Goal: Task Accomplishment & Management: Use online tool/utility

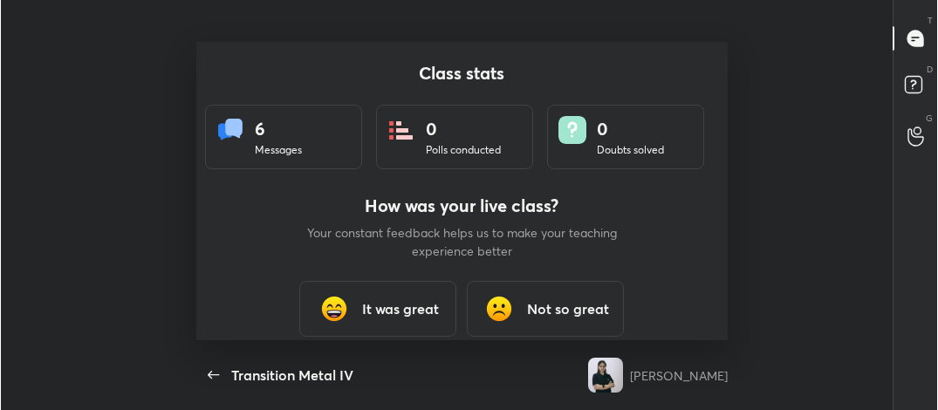
scroll to position [299, 924]
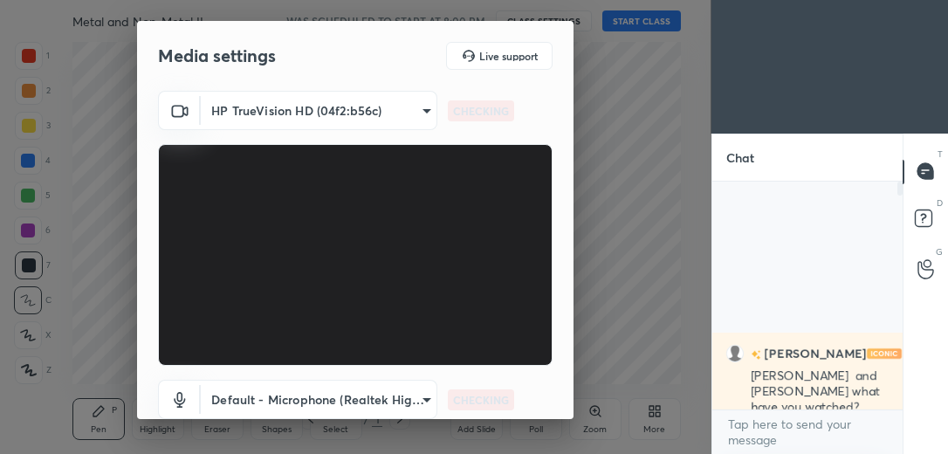
scroll to position [267, 185]
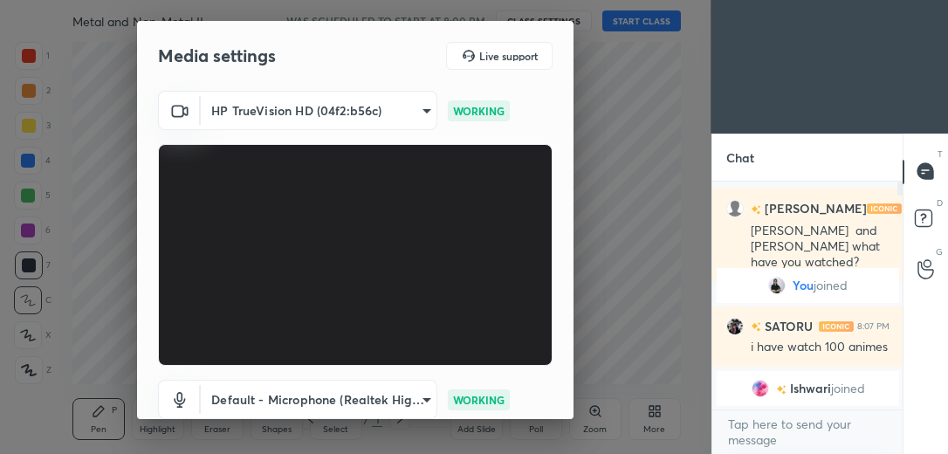
click at [567, 399] on div "HP TrueVision HD (04f2:b56c) feacf44b8995d66629f949e542a8ca85cb3a62bbab7293e7f3…" at bounding box center [355, 286] width 436 height 391
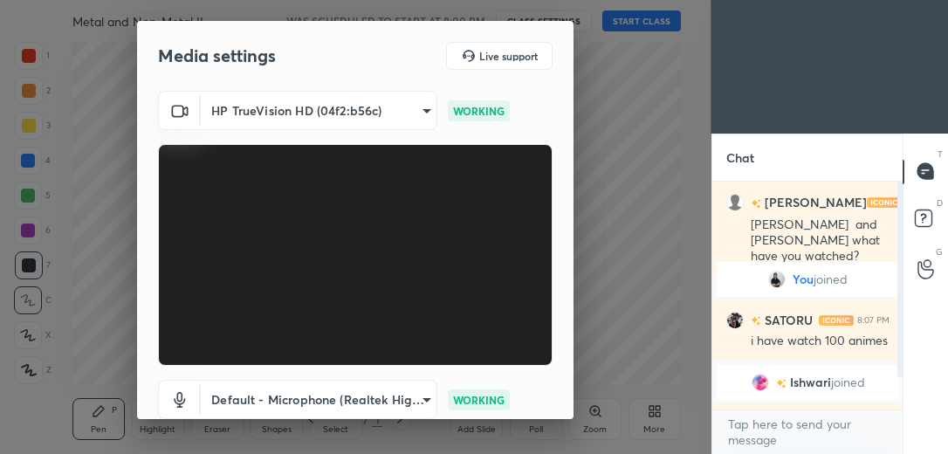
scroll to position [119, 0]
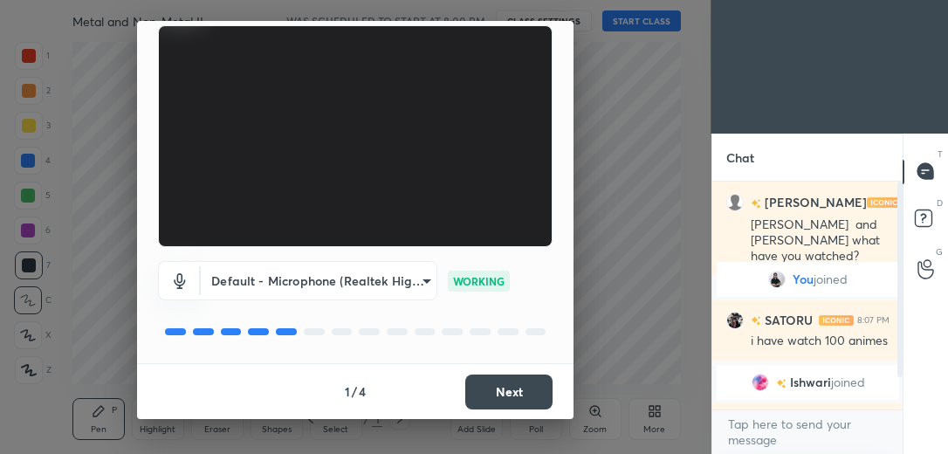
click at [533, 384] on button "Next" at bounding box center [508, 392] width 87 height 35
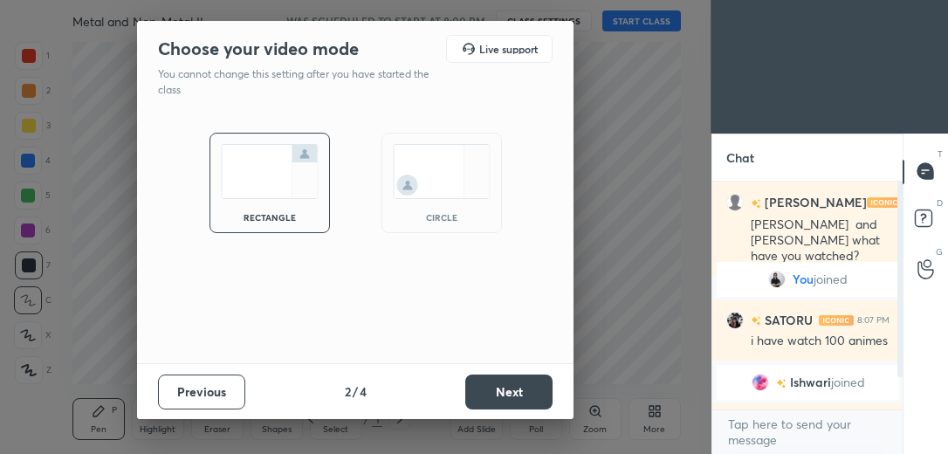
scroll to position [0, 0]
click at [430, 182] on img at bounding box center [442, 171] width 98 height 55
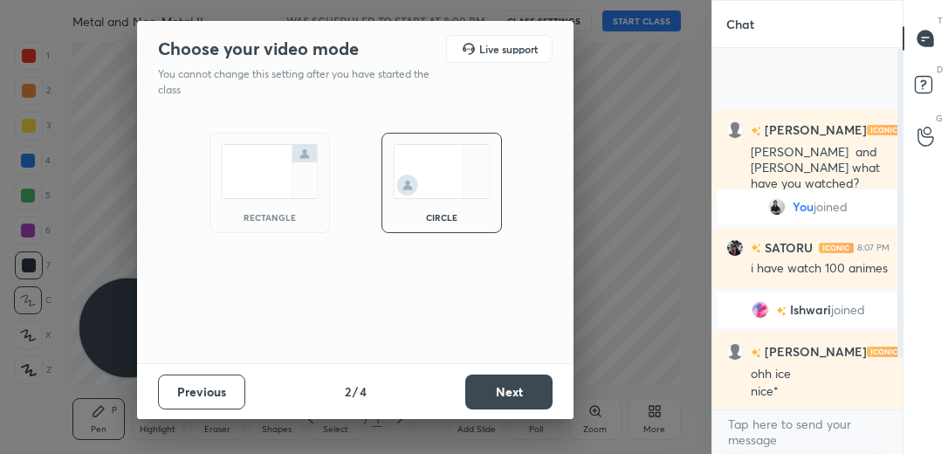
scroll to position [401, 185]
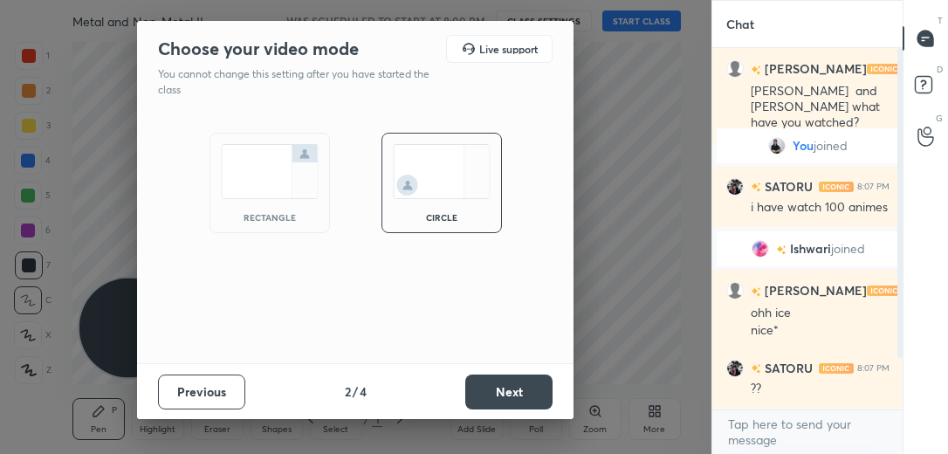
click at [491, 397] on button "Next" at bounding box center [508, 392] width 87 height 35
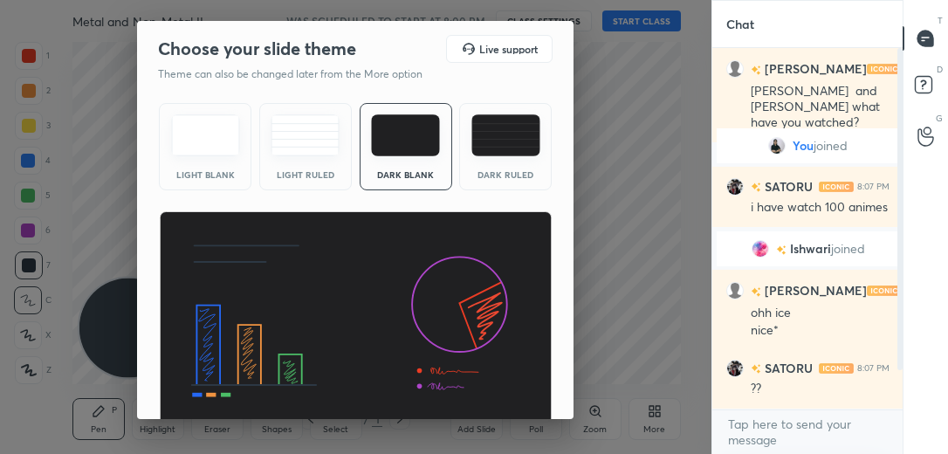
click at [568, 414] on div "Light Blank Light Ruled Dark Blank Dark Ruled" at bounding box center [355, 264] width 436 height 337
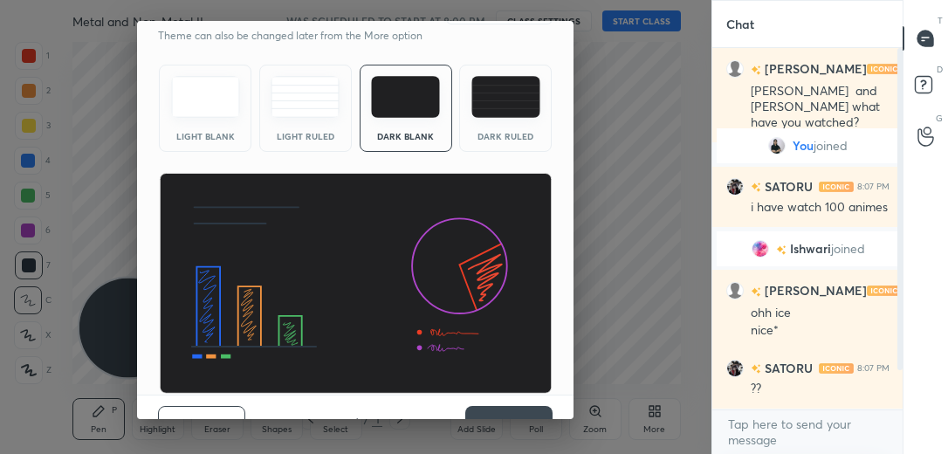
scroll to position [70, 0]
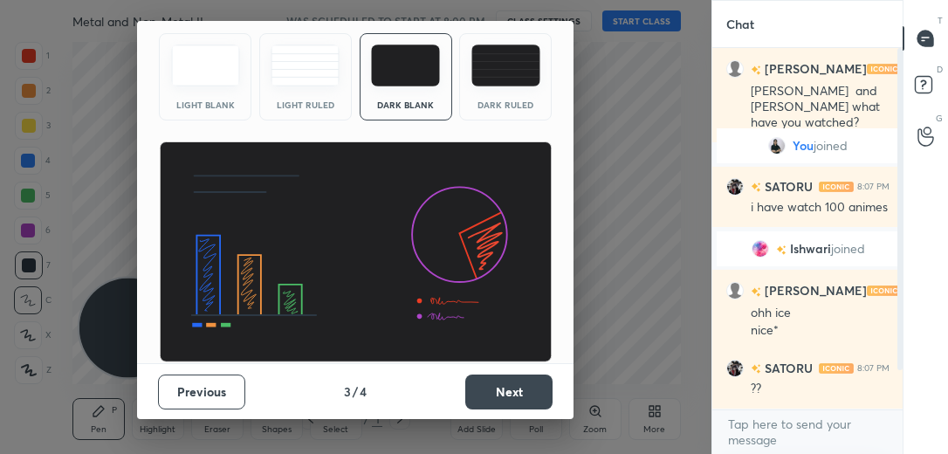
click at [533, 384] on button "Next" at bounding box center [508, 392] width 87 height 35
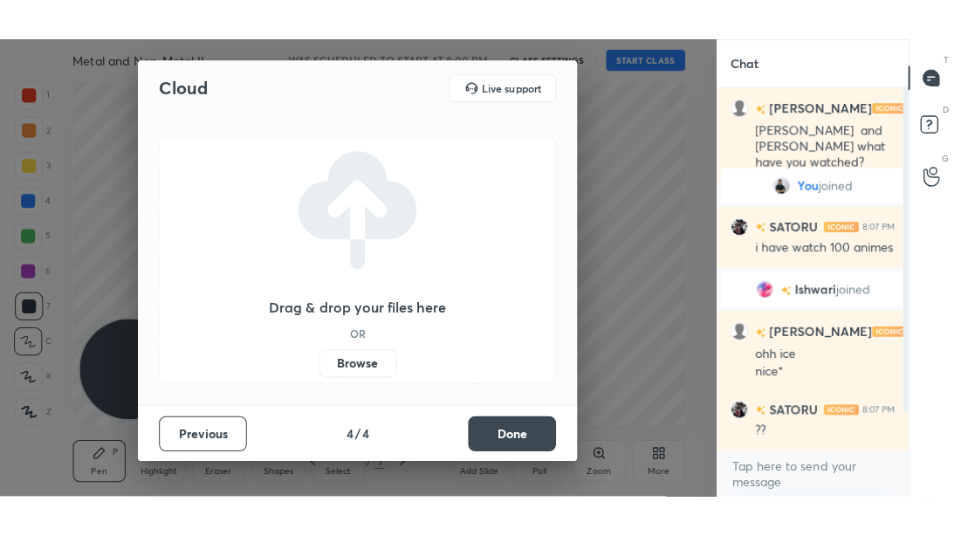
scroll to position [0, 0]
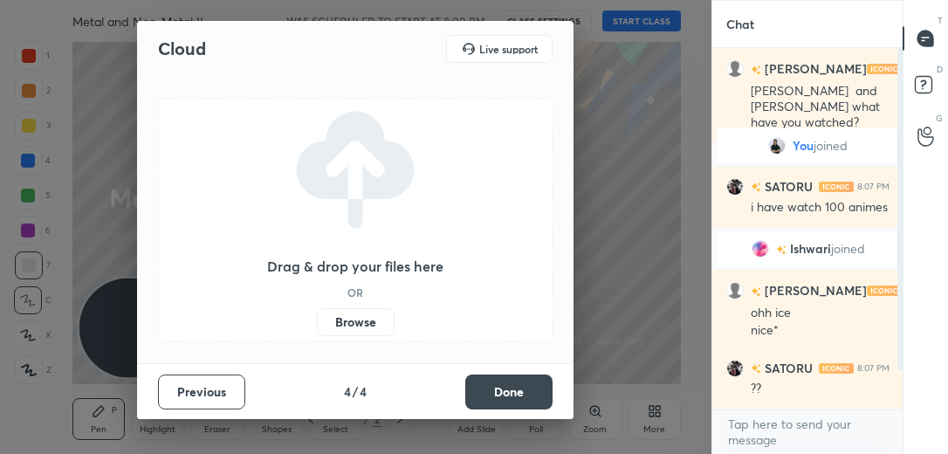
click at [492, 388] on button "Done" at bounding box center [508, 392] width 87 height 35
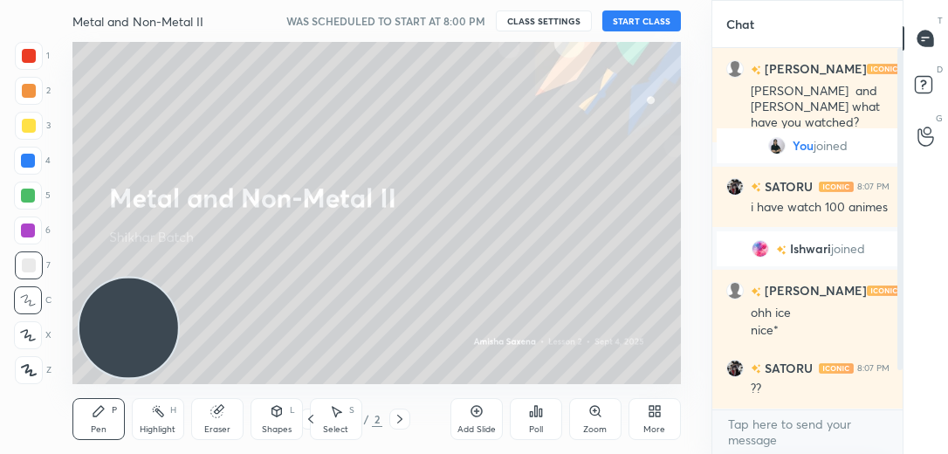
click at [649, 411] on icon at bounding box center [655, 411] width 14 height 14
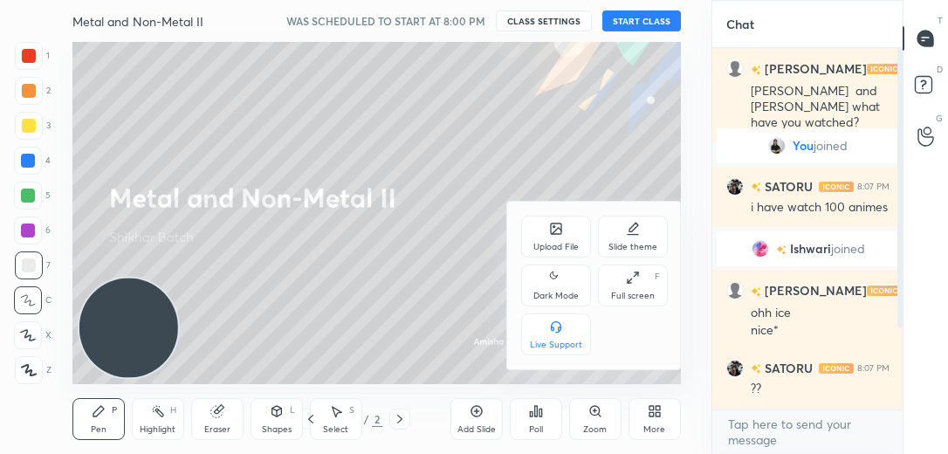
click at [649, 279] on div "Full screen F" at bounding box center [633, 286] width 70 height 42
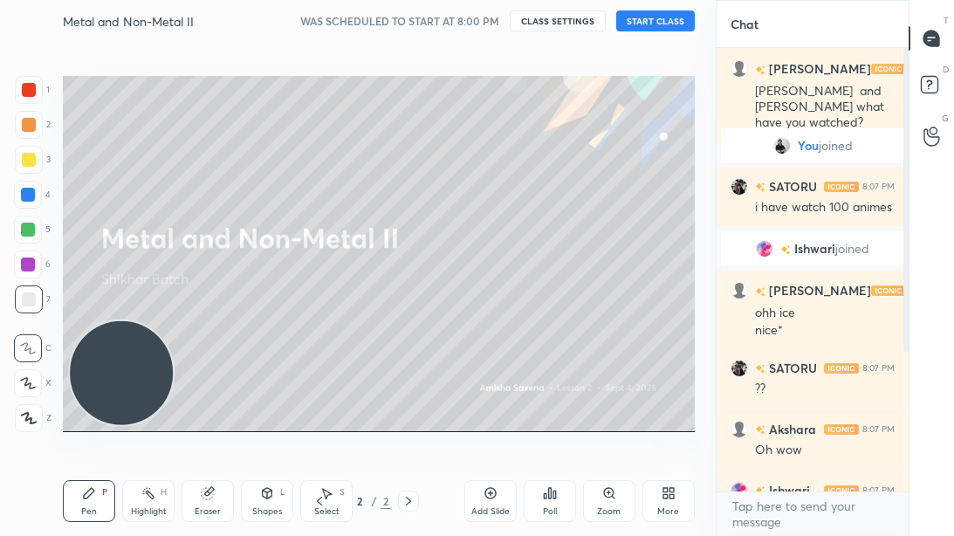
scroll to position [483, 187]
click at [663, 21] on button "START CLASS" at bounding box center [655, 20] width 79 height 21
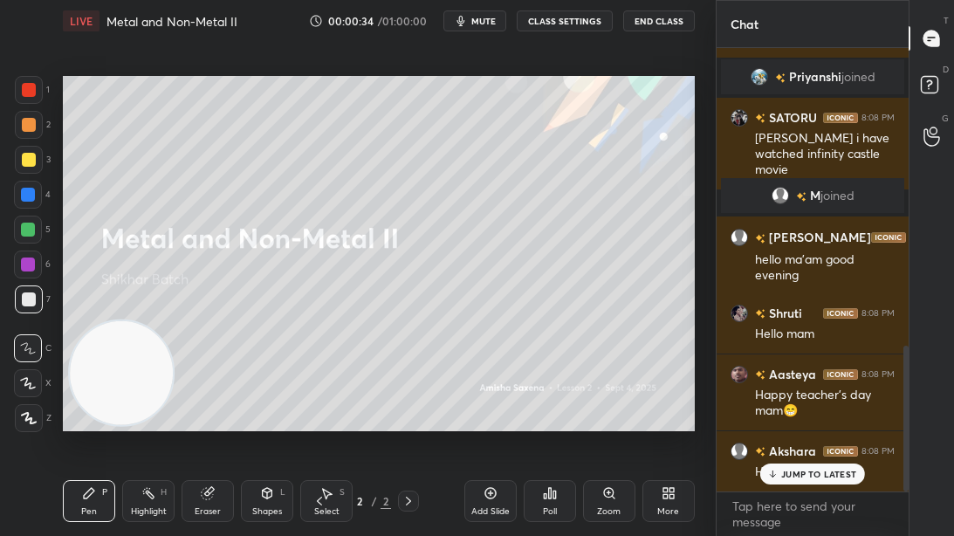
scroll to position [904, 0]
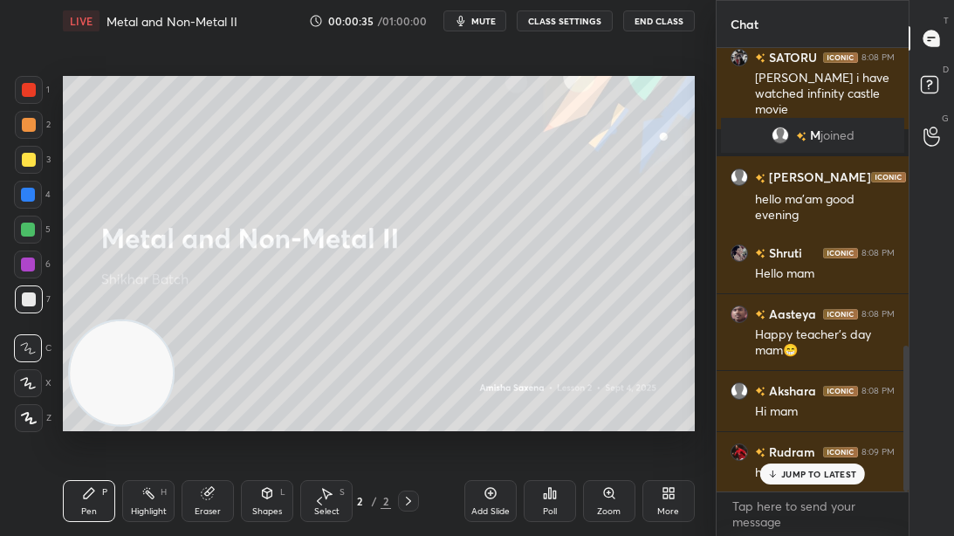
click at [818, 453] on p "JUMP TO LATEST" at bounding box center [818, 474] width 75 height 10
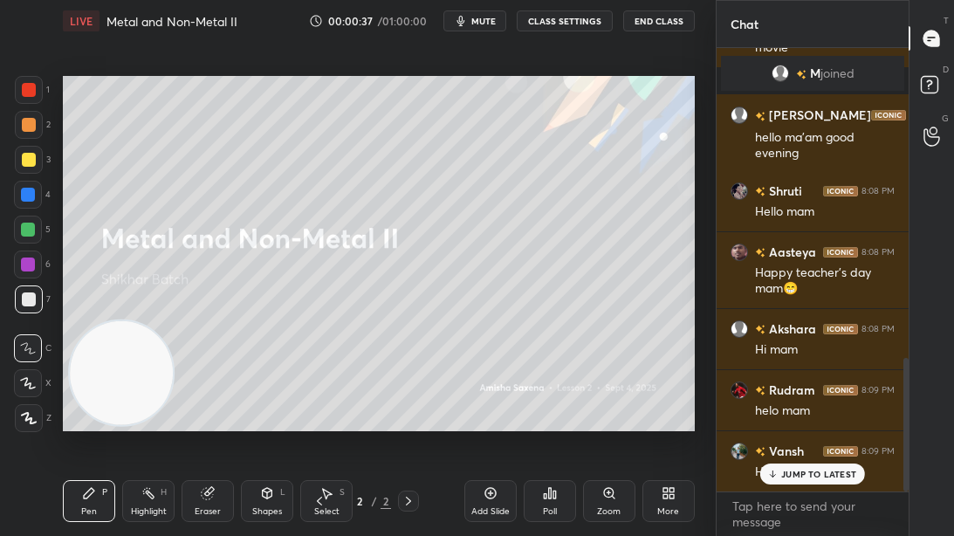
scroll to position [1027, 0]
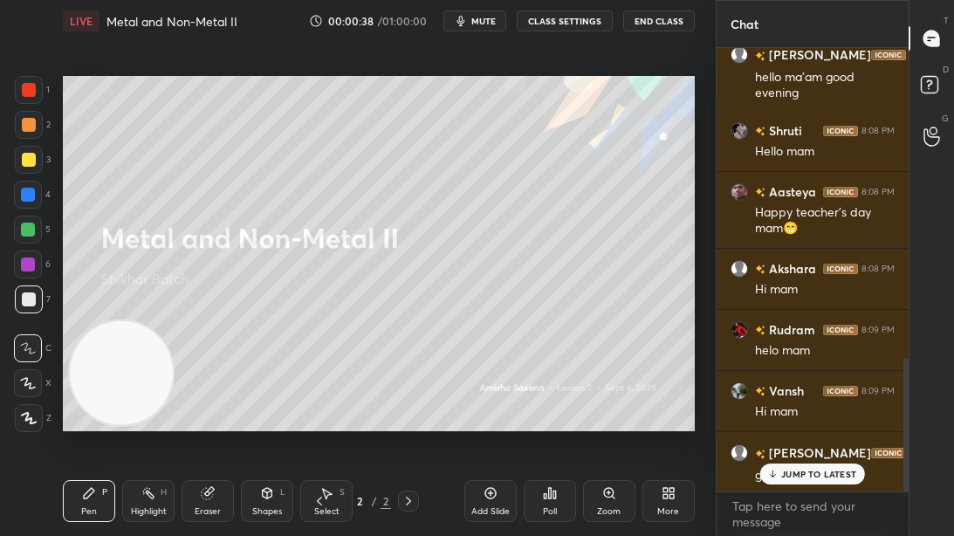
click at [30, 367] on div "X" at bounding box center [33, 379] width 38 height 35
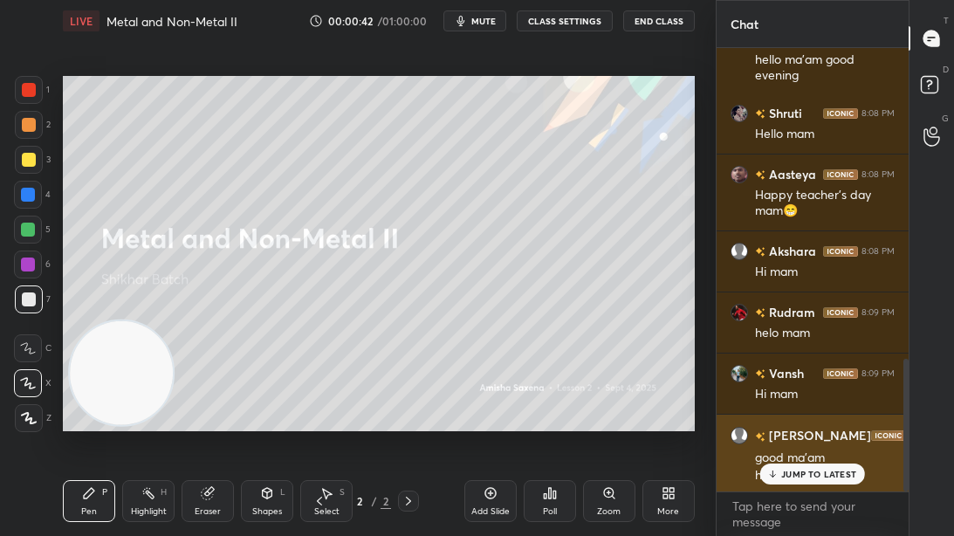
click at [794, 453] on p "JUMP TO LATEST" at bounding box center [818, 474] width 75 height 10
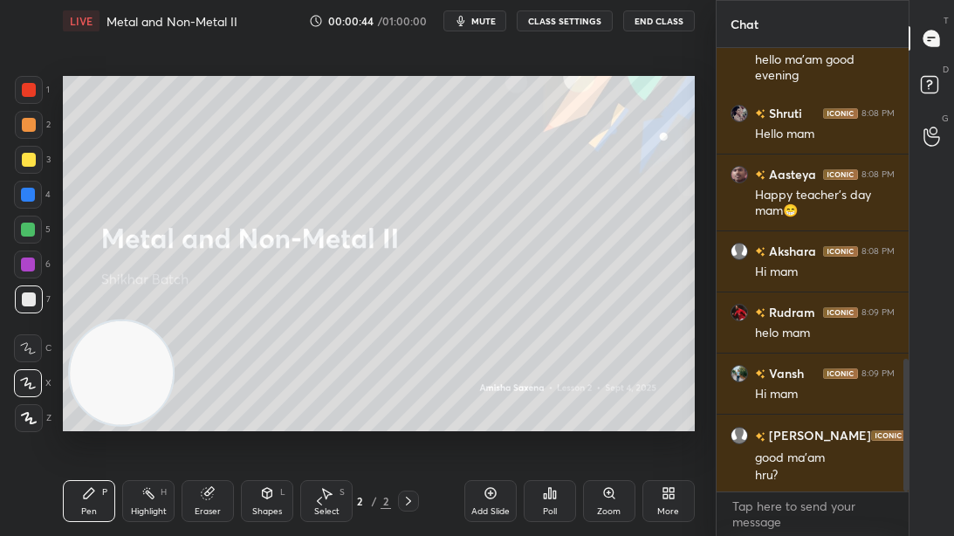
click at [497, 453] on div "Add Slide" at bounding box center [490, 501] width 52 height 42
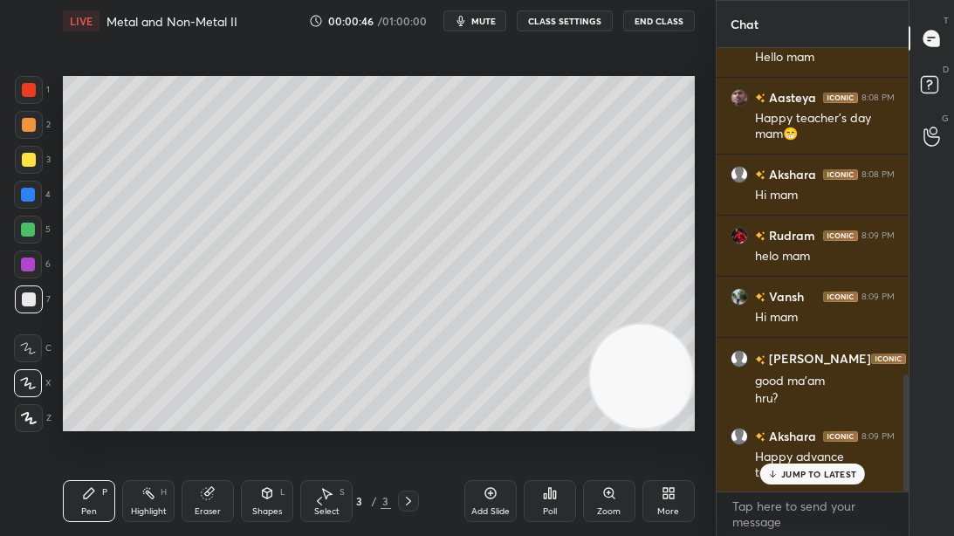
scroll to position [1243, 0]
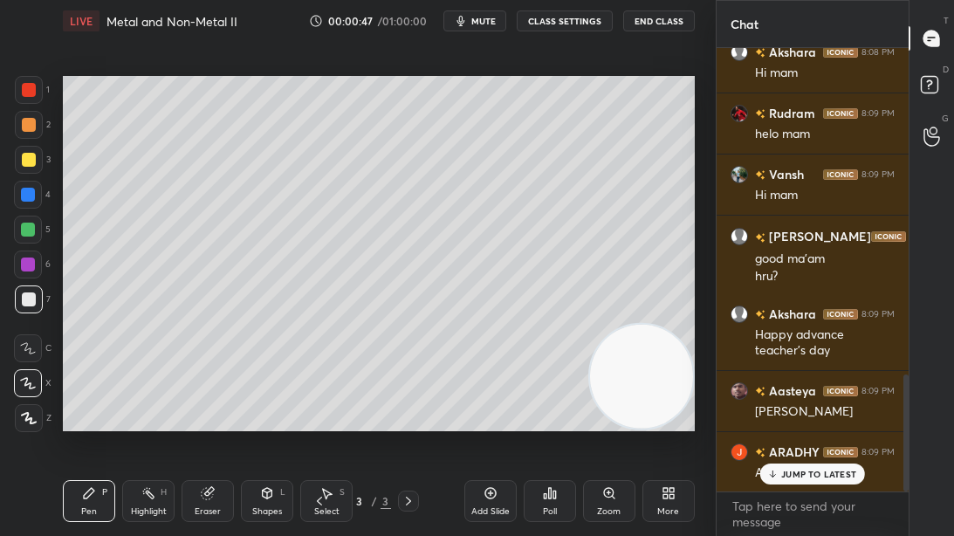
click at [798, 453] on p "JUMP TO LATEST" at bounding box center [818, 474] width 75 height 10
click at [29, 354] on icon at bounding box center [28, 348] width 16 height 12
click at [28, 383] on icon at bounding box center [28, 383] width 14 height 10
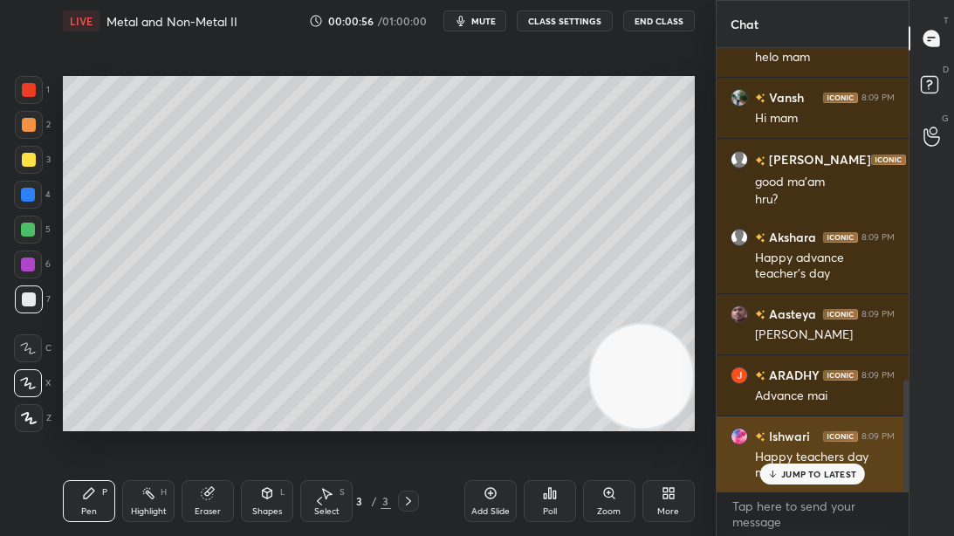
click at [786, 453] on p "JUMP TO LATEST" at bounding box center [818, 474] width 75 height 10
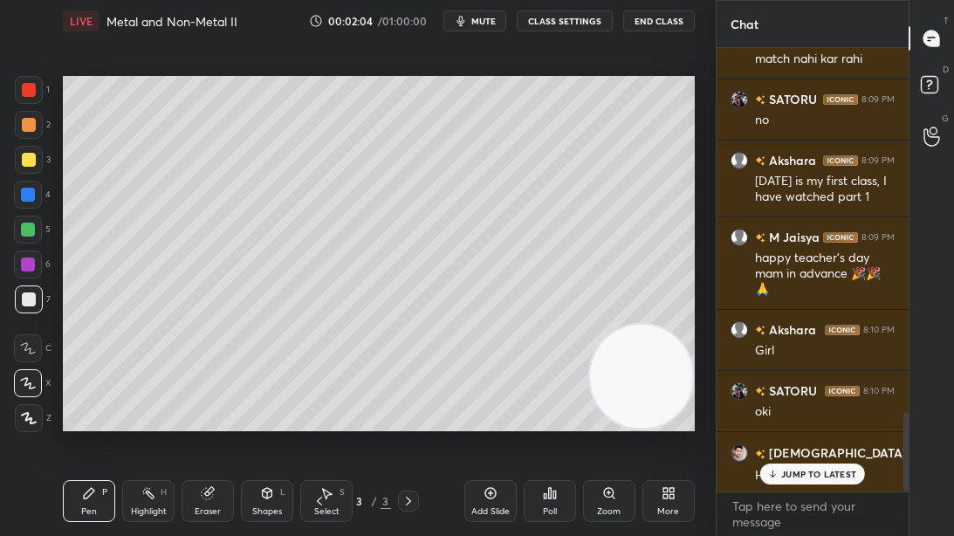
scroll to position [2025, 0]
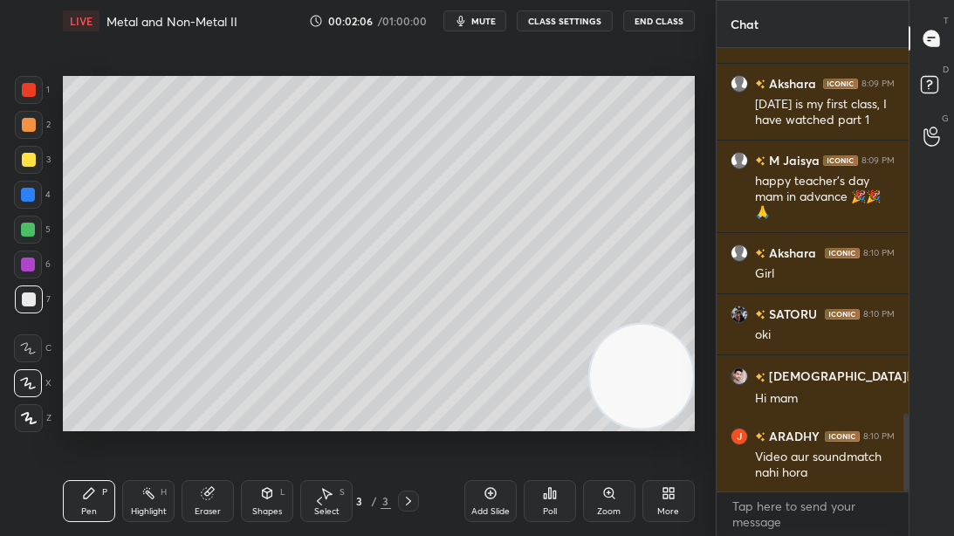
click at [809, 453] on div "SATORU 8:09 PM no Akshara 8:09 PM Today is my first class, I have watched part …" at bounding box center [813, 270] width 192 height 444
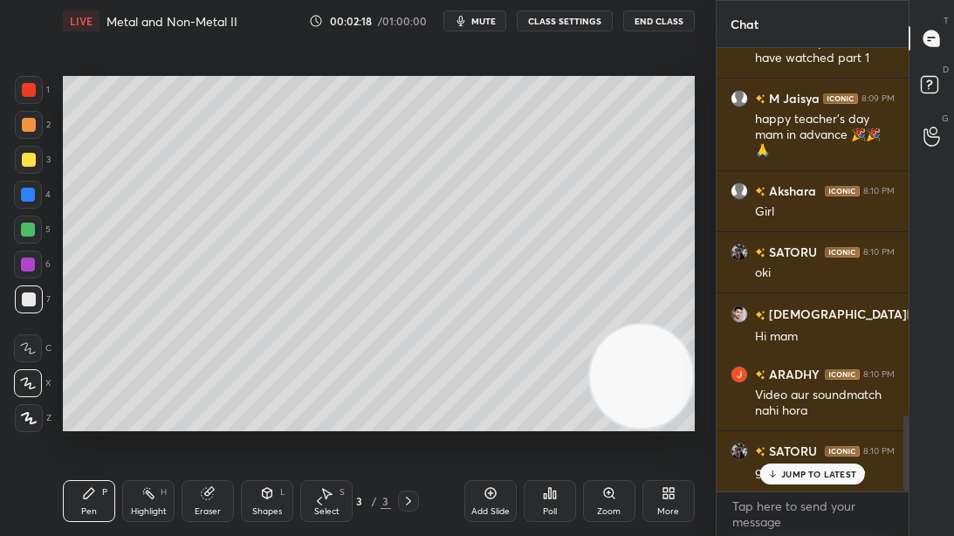
scroll to position [2148, 0]
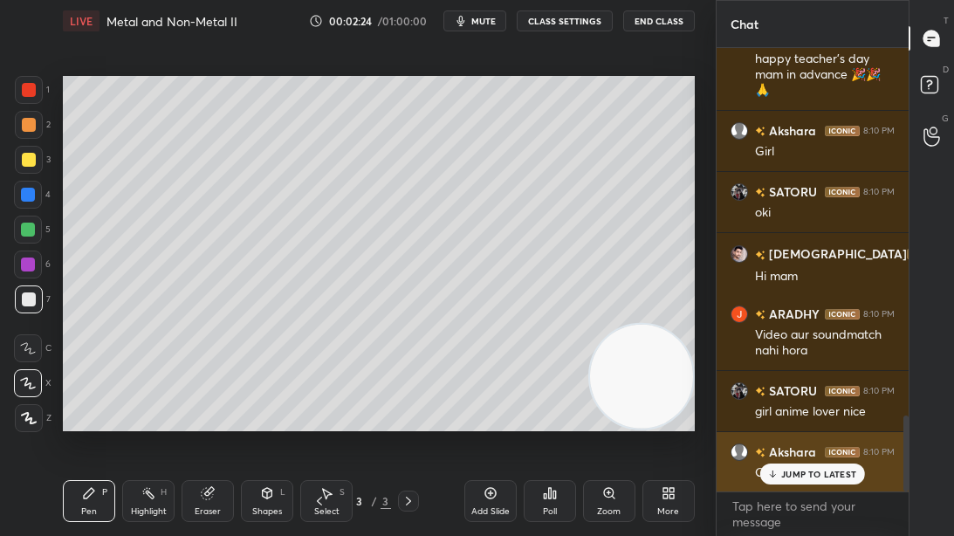
click at [800, 453] on p "JUMP TO LATEST" at bounding box center [818, 474] width 75 height 10
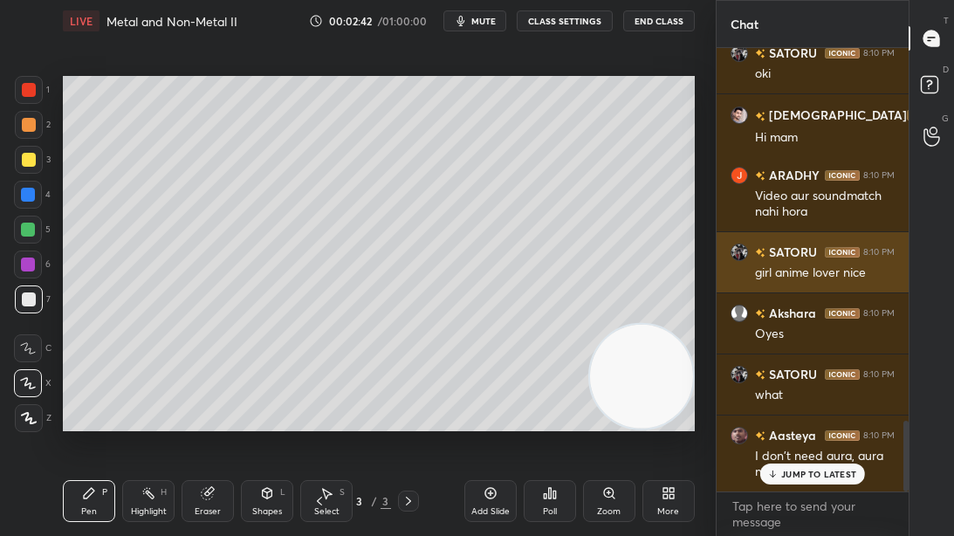
scroll to position [2347, 0]
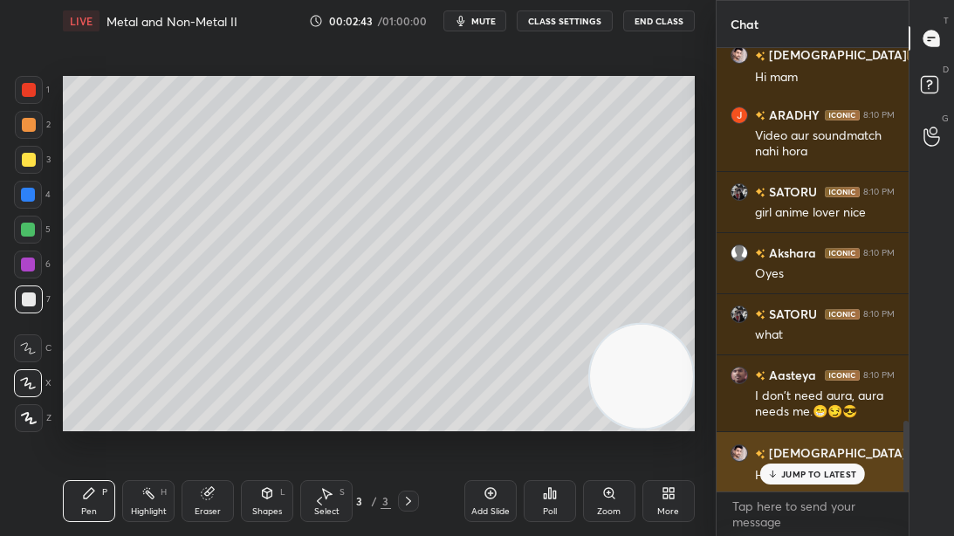
click at [803, 453] on p "JUMP TO LATEST" at bounding box center [818, 474] width 75 height 10
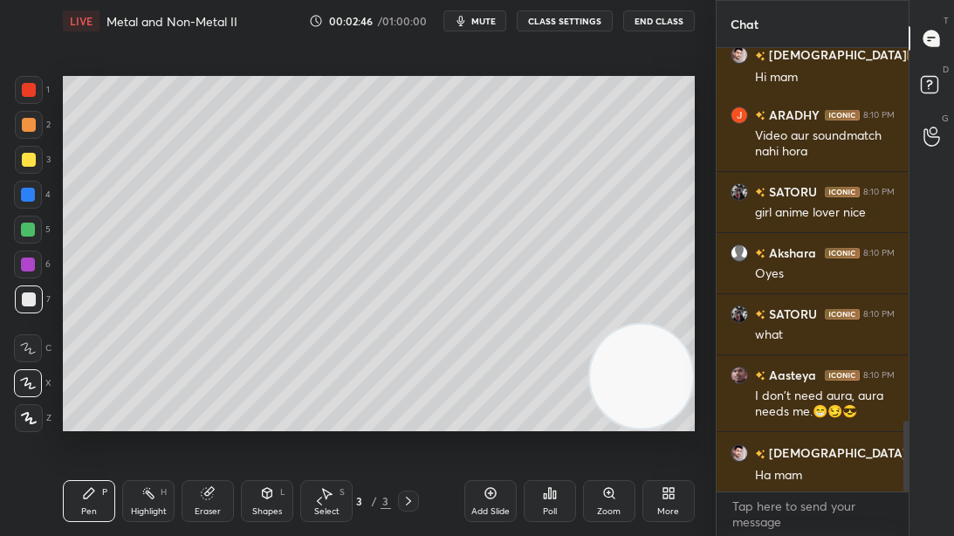
click at [38, 303] on div at bounding box center [29, 299] width 28 height 28
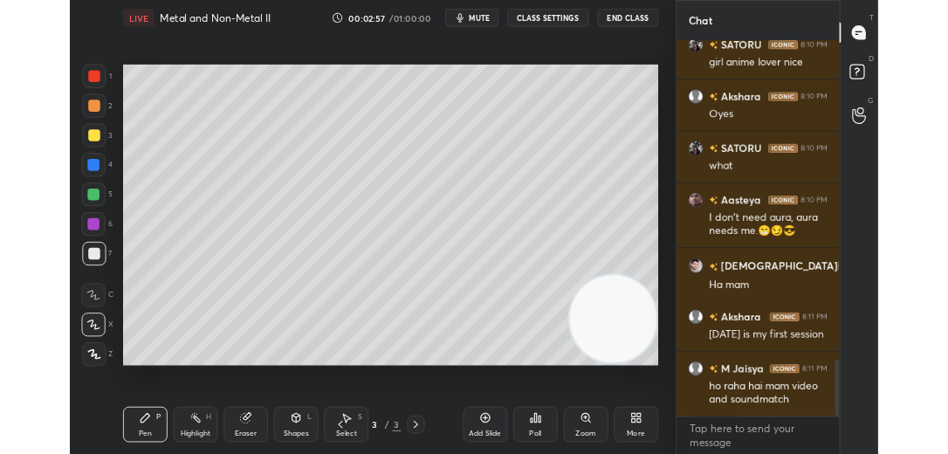
scroll to position [2562, 0]
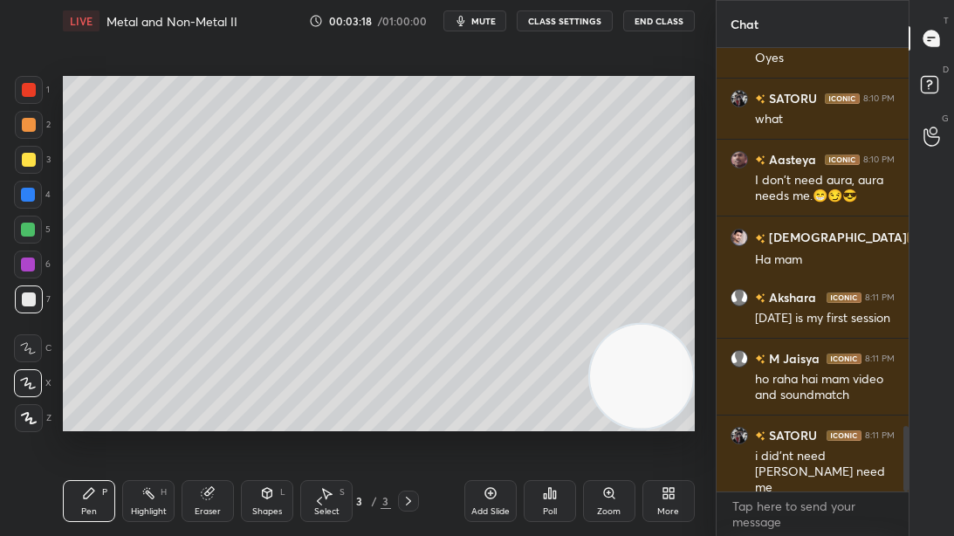
click at [31, 348] on icon at bounding box center [28, 348] width 14 height 10
click at [504, 14] on button "mute" at bounding box center [474, 20] width 63 height 21
click at [660, 20] on button "End Class" at bounding box center [659, 20] width 72 height 21
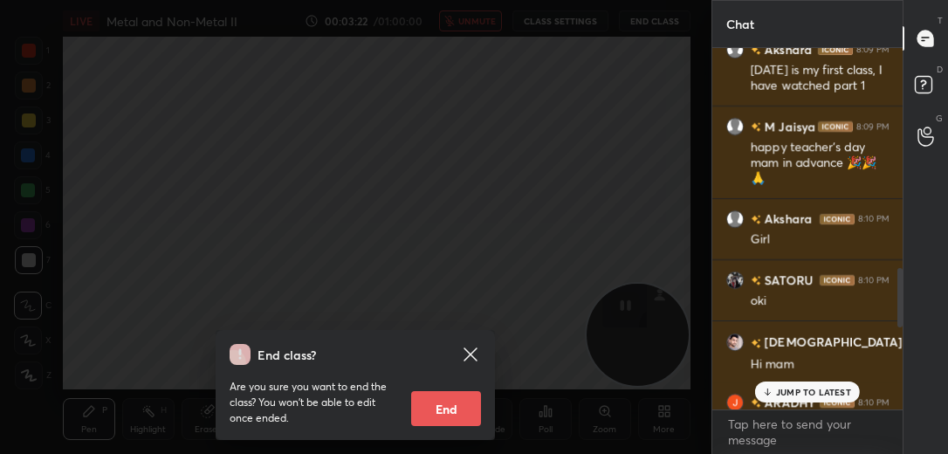
scroll to position [5, 5]
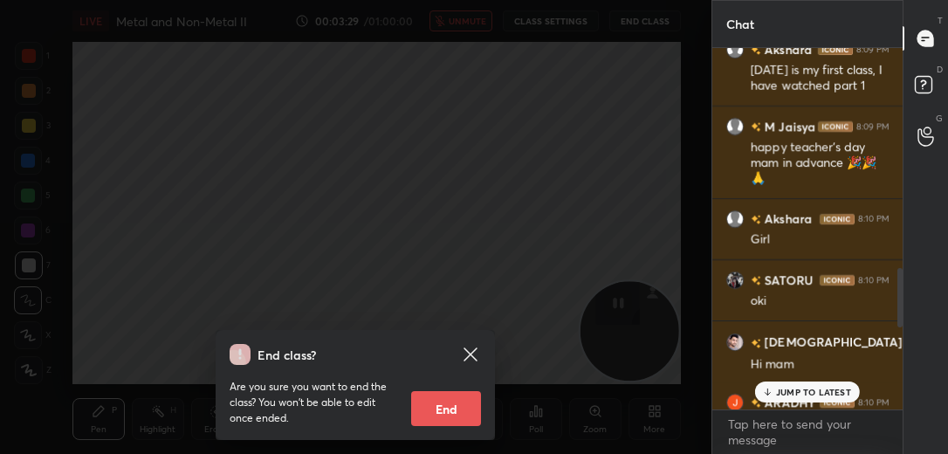
click at [471, 353] on icon at bounding box center [470, 353] width 13 height 13
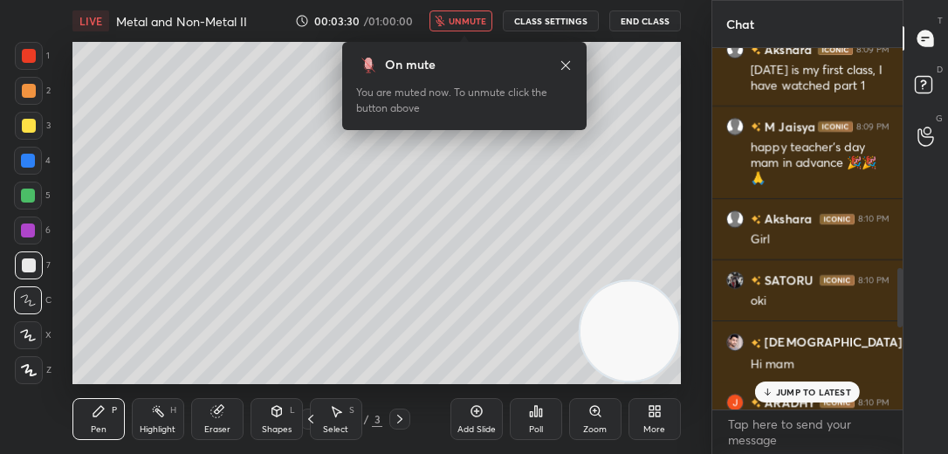
click at [794, 388] on p "JUMP TO LATEST" at bounding box center [813, 392] width 75 height 10
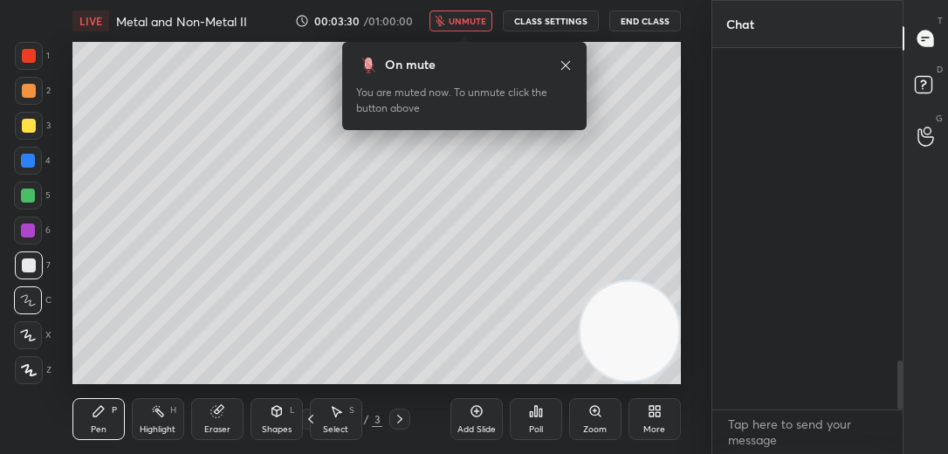
scroll to position [2315, 0]
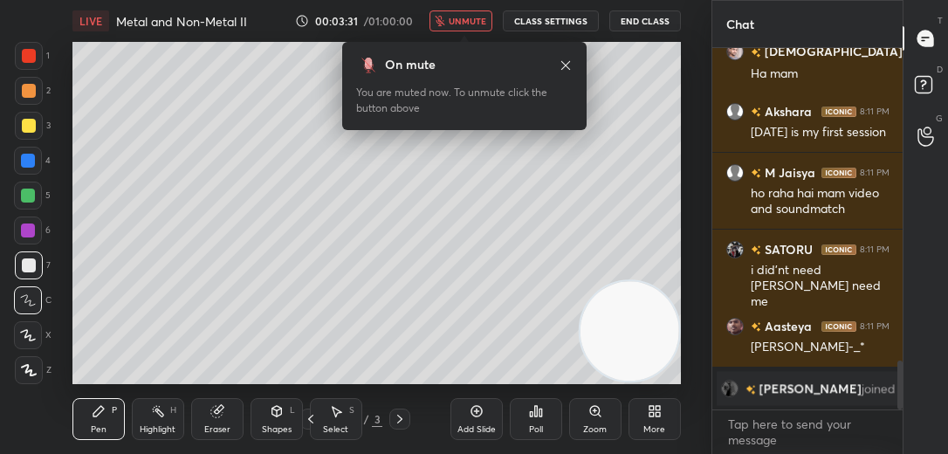
click at [479, 19] on span "unmute" at bounding box center [468, 21] width 38 height 12
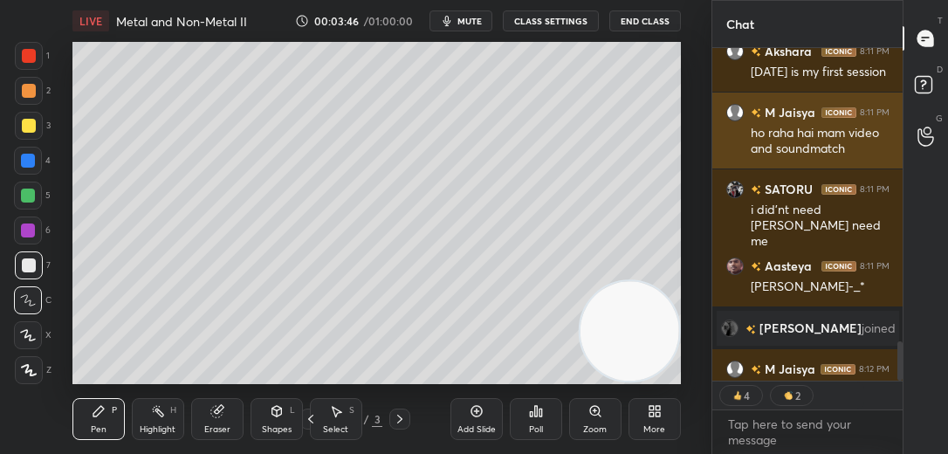
scroll to position [2482, 0]
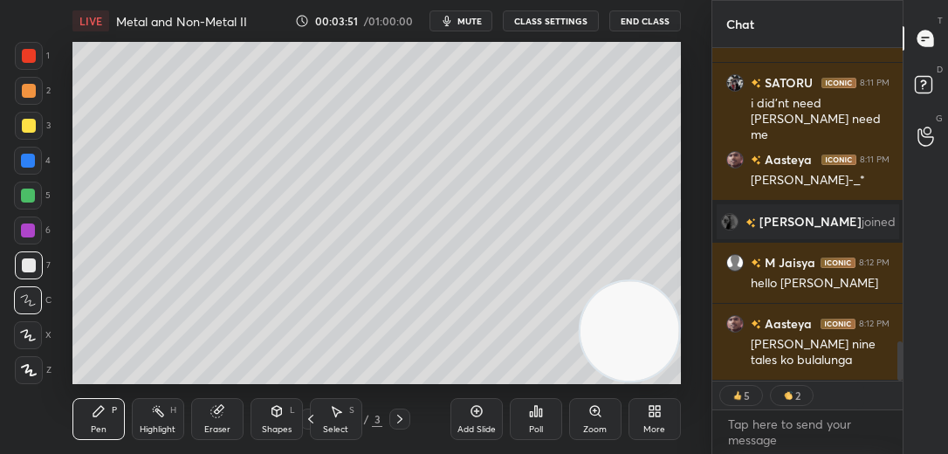
click at [16, 339] on div at bounding box center [28, 335] width 28 height 28
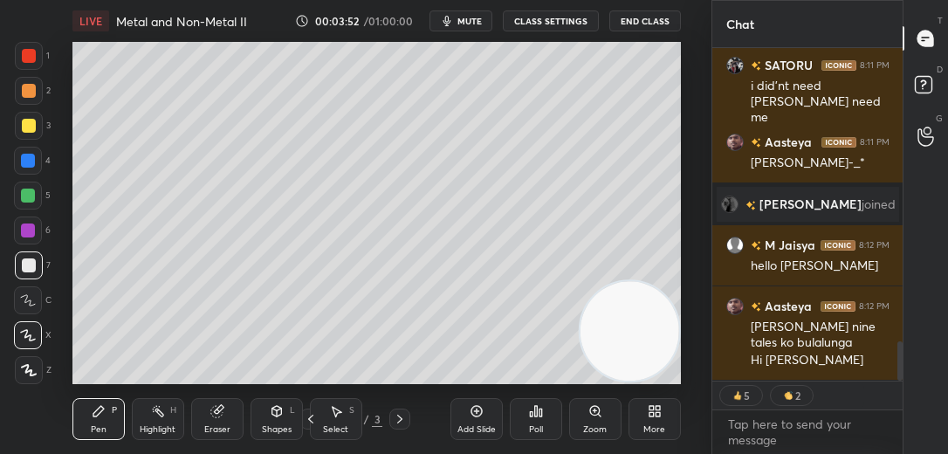
click at [39, 118] on div at bounding box center [29, 126] width 28 height 28
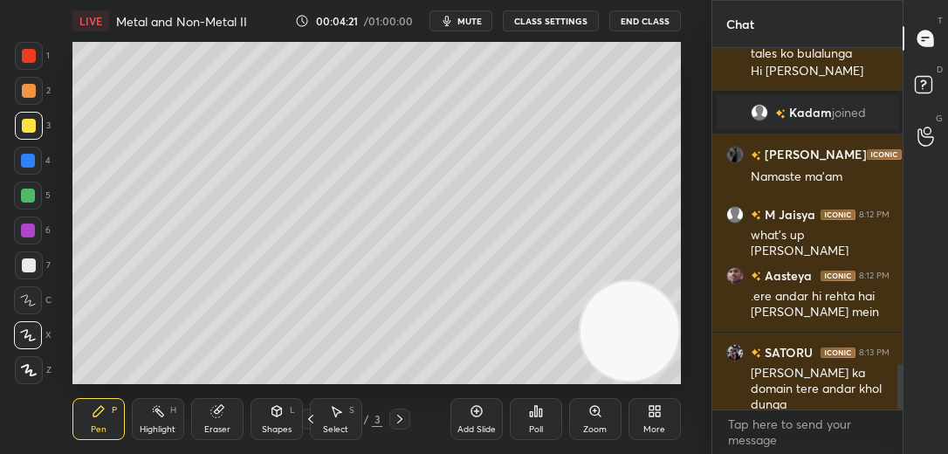
scroll to position [2511, 0]
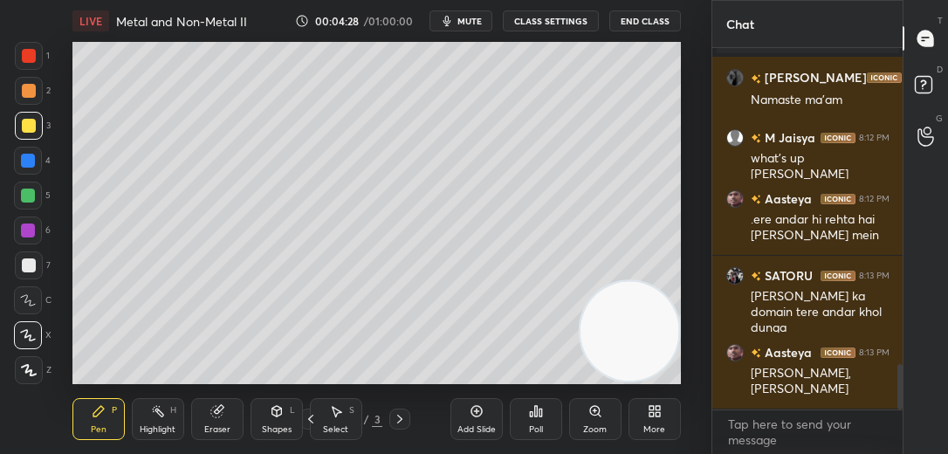
click at [32, 79] on div at bounding box center [29, 91] width 28 height 28
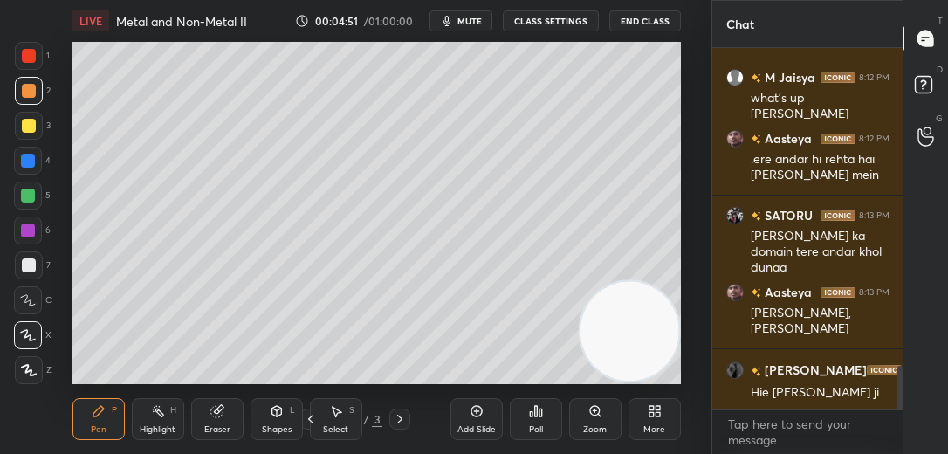
scroll to position [2633, 0]
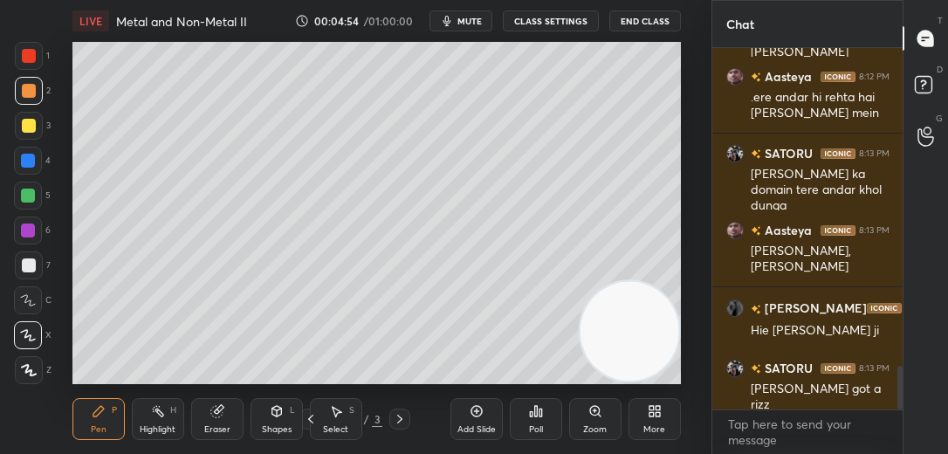
click at [28, 130] on div at bounding box center [29, 126] width 14 height 14
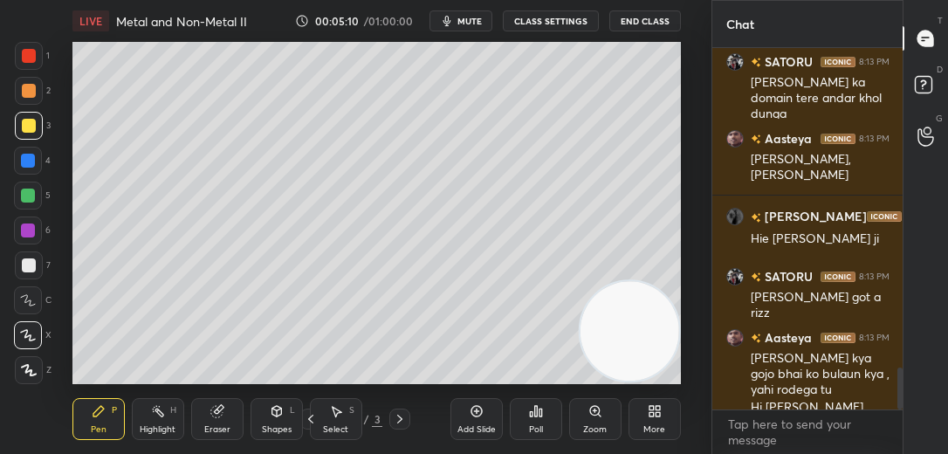
scroll to position [2742, 0]
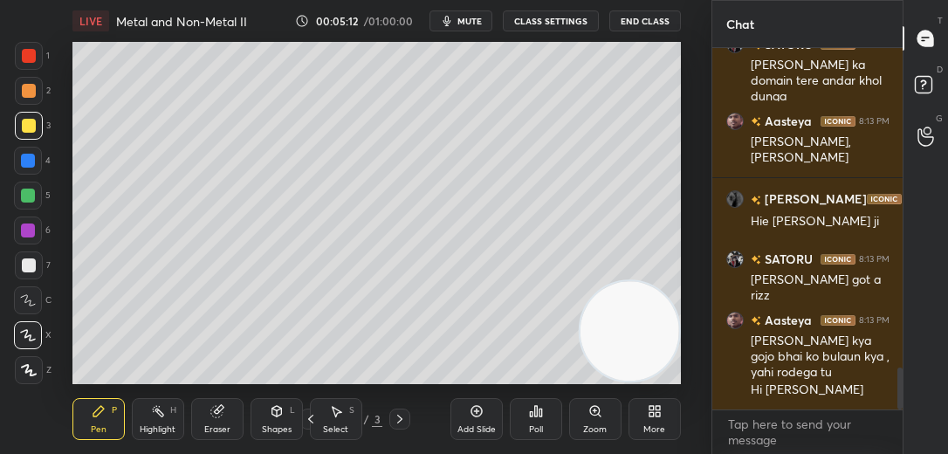
click at [26, 256] on div at bounding box center [29, 265] width 28 height 28
click at [31, 93] on div at bounding box center [29, 91] width 14 height 14
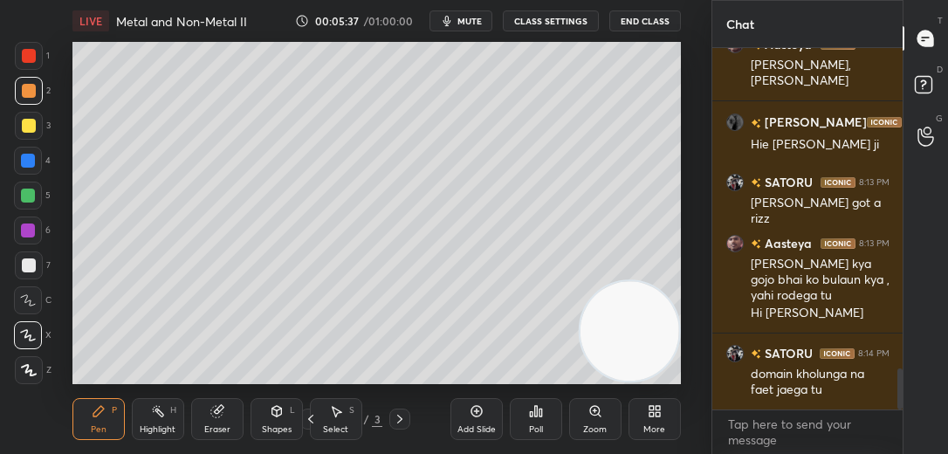
scroll to position [2912, 0]
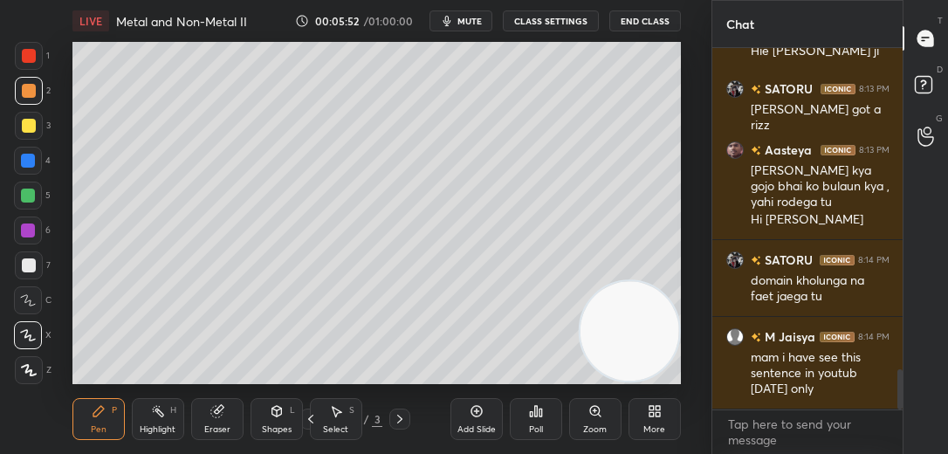
click at [29, 368] on icon at bounding box center [29, 370] width 16 height 12
click at [28, 269] on div at bounding box center [29, 265] width 14 height 14
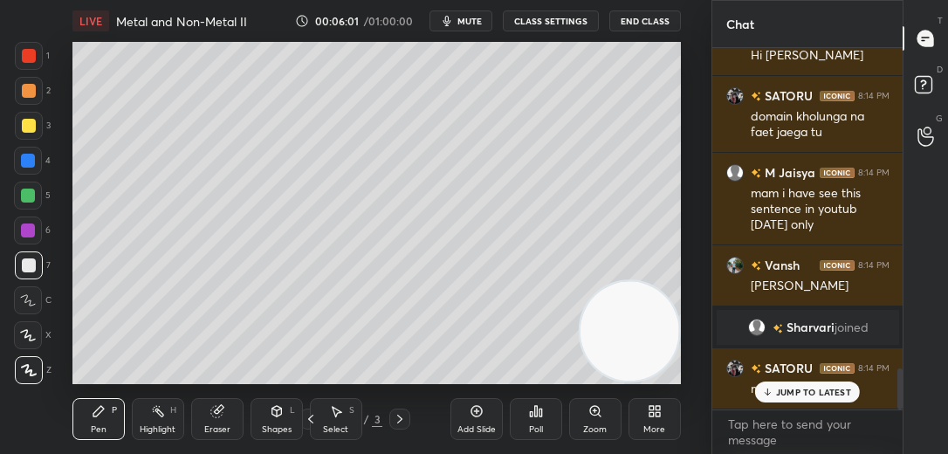
scroll to position [2805, 0]
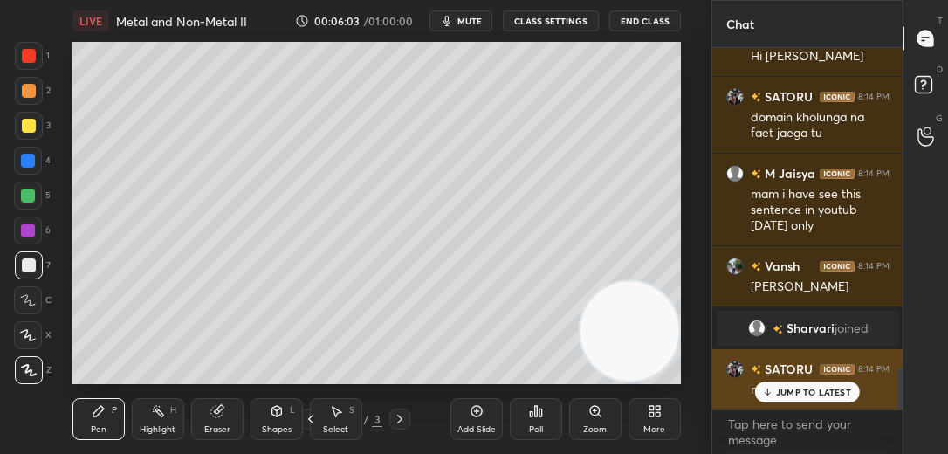
click at [807, 397] on div "JUMP TO LATEST" at bounding box center [807, 391] width 105 height 21
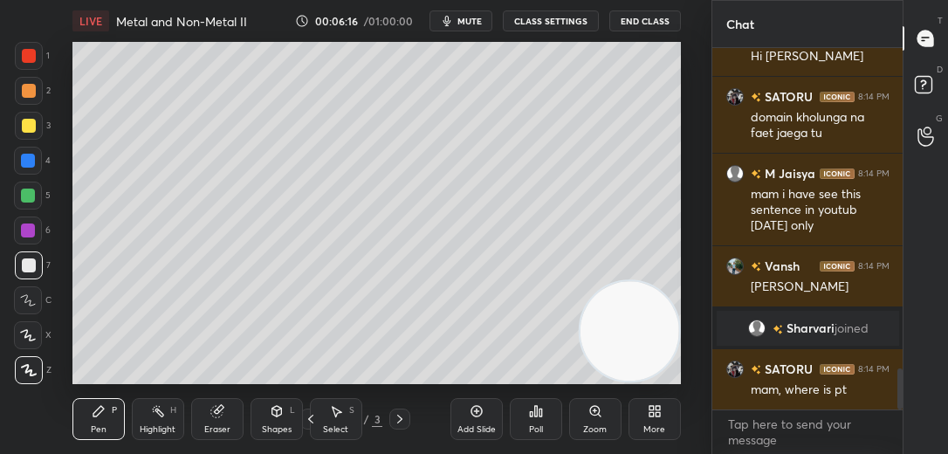
click at [27, 157] on div at bounding box center [28, 161] width 14 height 14
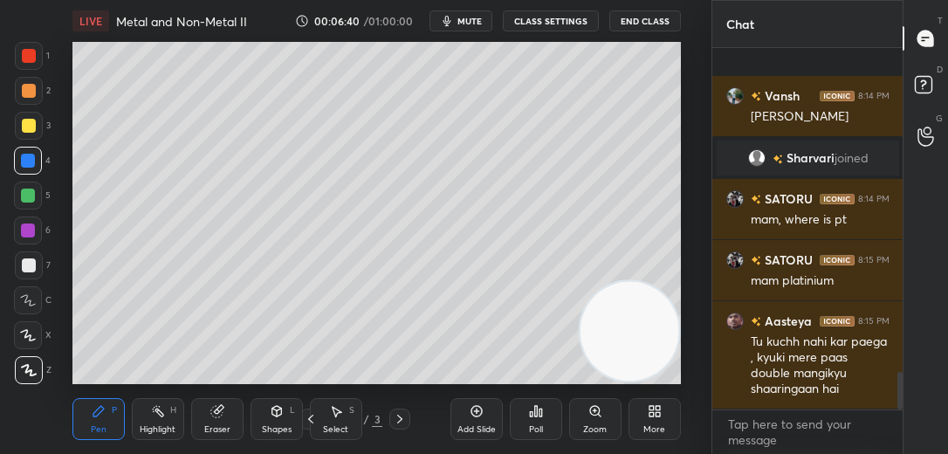
scroll to position [3083, 0]
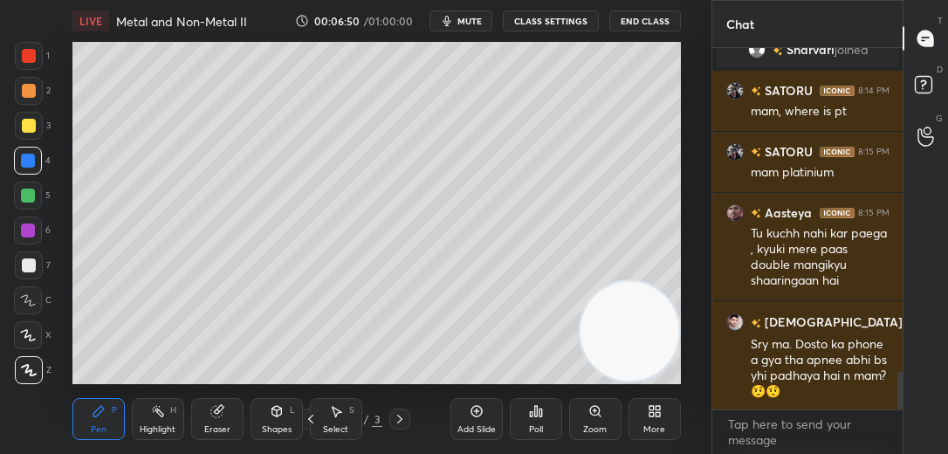
click at [473, 419] on div "Add Slide" at bounding box center [476, 419] width 52 height 42
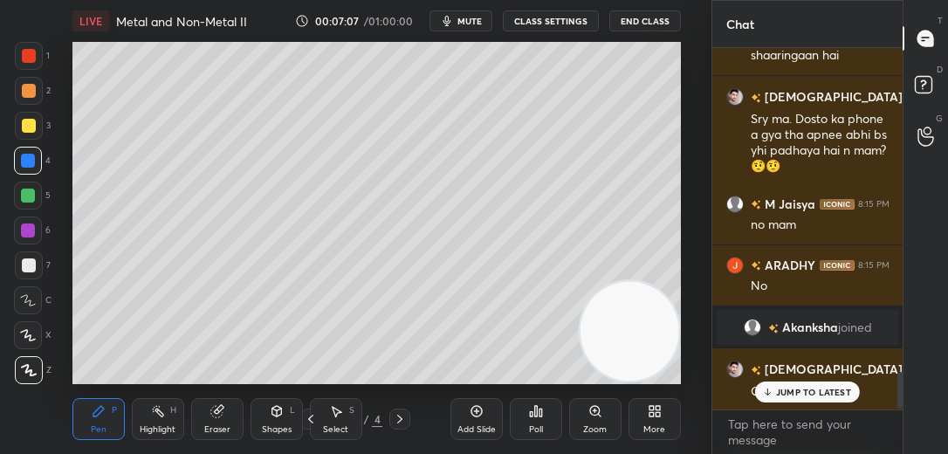
scroll to position [3140, 0]
click at [478, 24] on span "mute" at bounding box center [469, 21] width 24 height 12
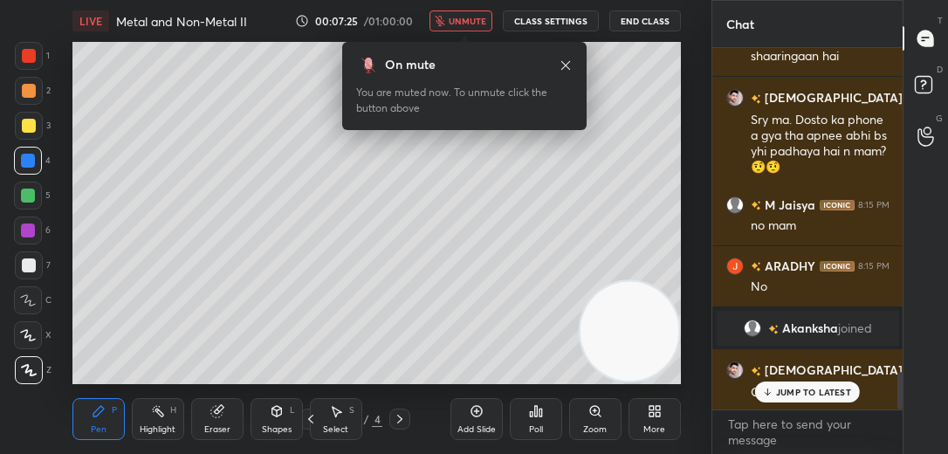
click at [639, 25] on button "End Class" at bounding box center [645, 20] width 72 height 21
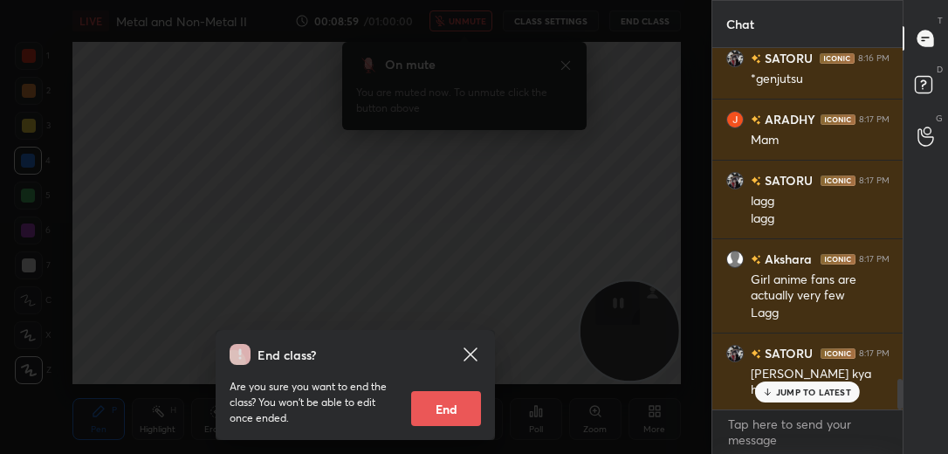
scroll to position [3939, 0]
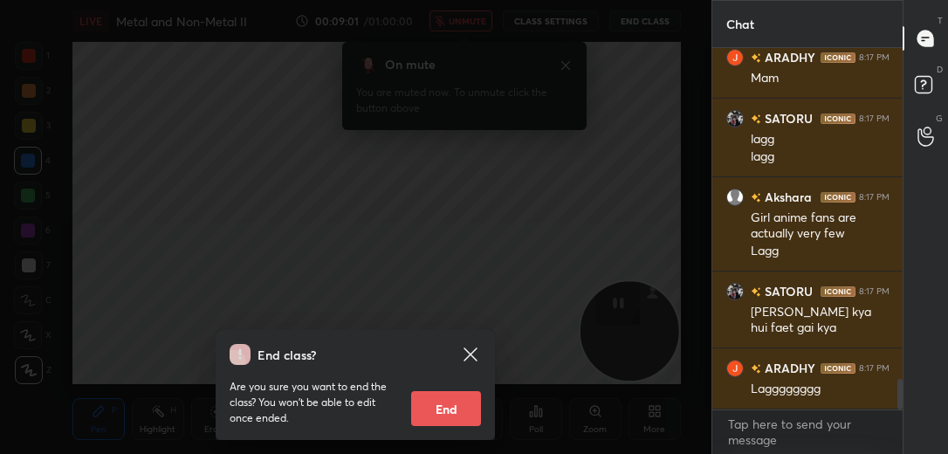
click at [469, 354] on icon at bounding box center [470, 353] width 13 height 13
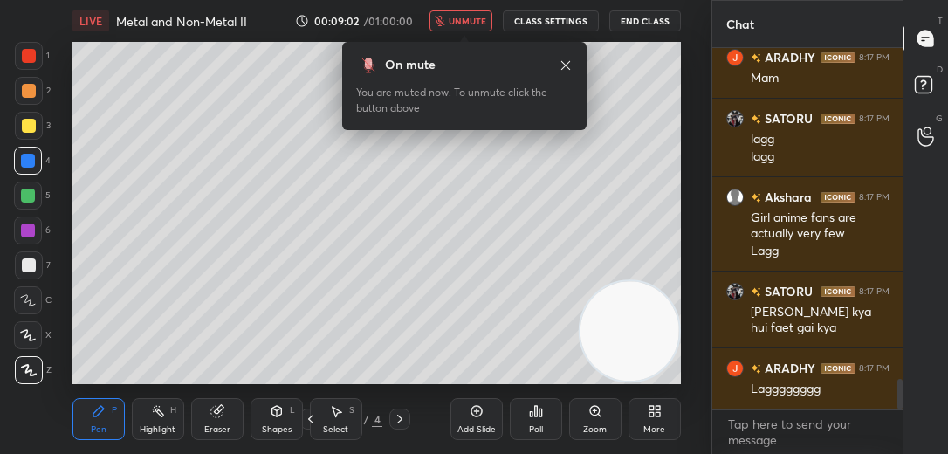
click at [475, 17] on span "unmute" at bounding box center [468, 21] width 38 height 12
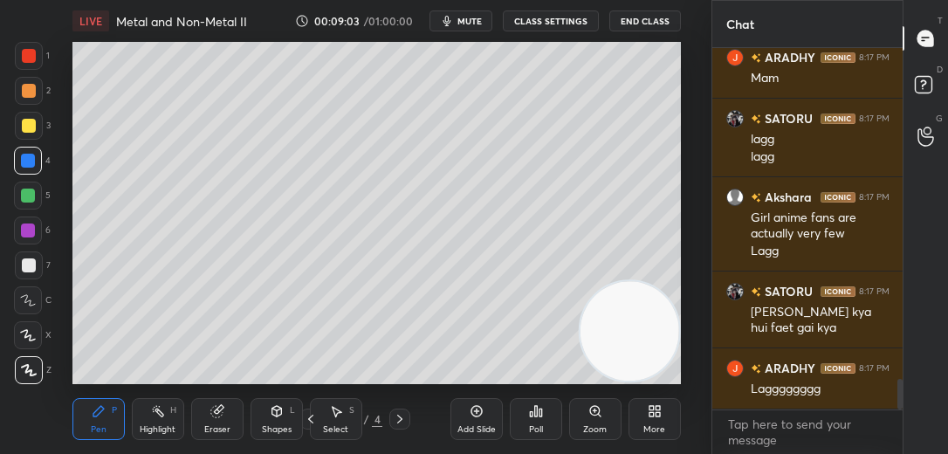
click at [468, 426] on div "Add Slide" at bounding box center [476, 429] width 38 height 9
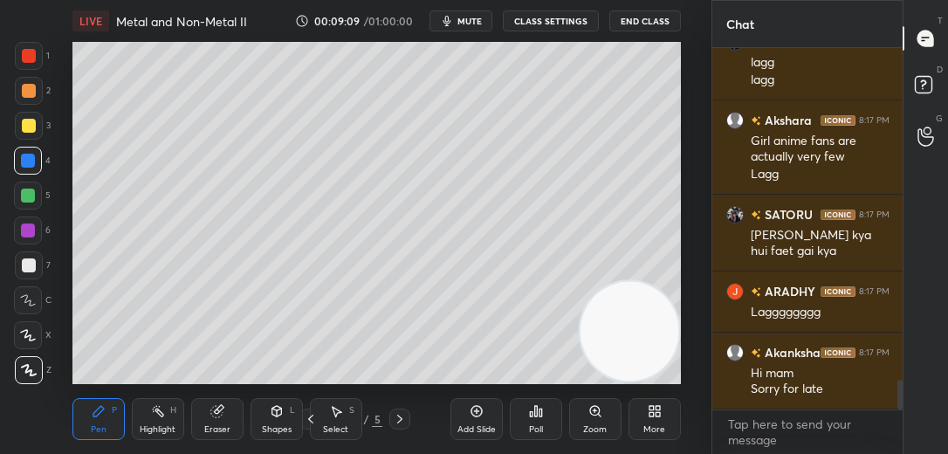
scroll to position [4089, 0]
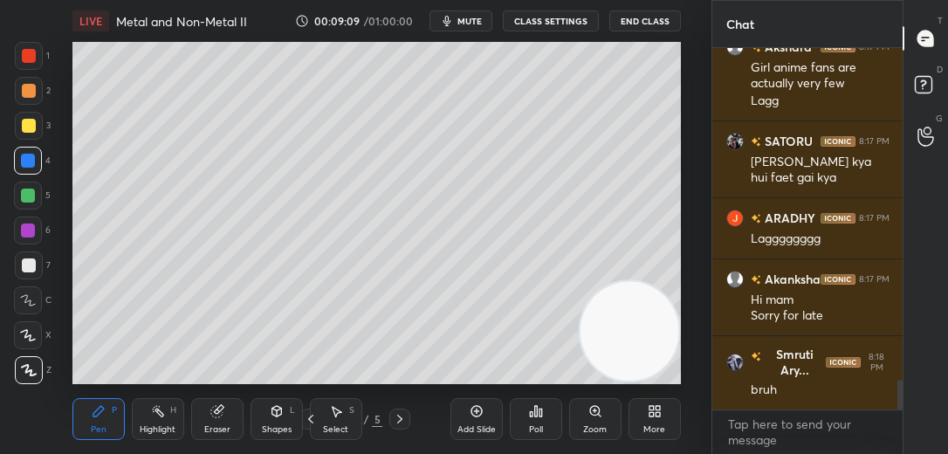
click at [28, 83] on div at bounding box center [29, 91] width 28 height 28
click at [31, 172] on div at bounding box center [28, 161] width 28 height 28
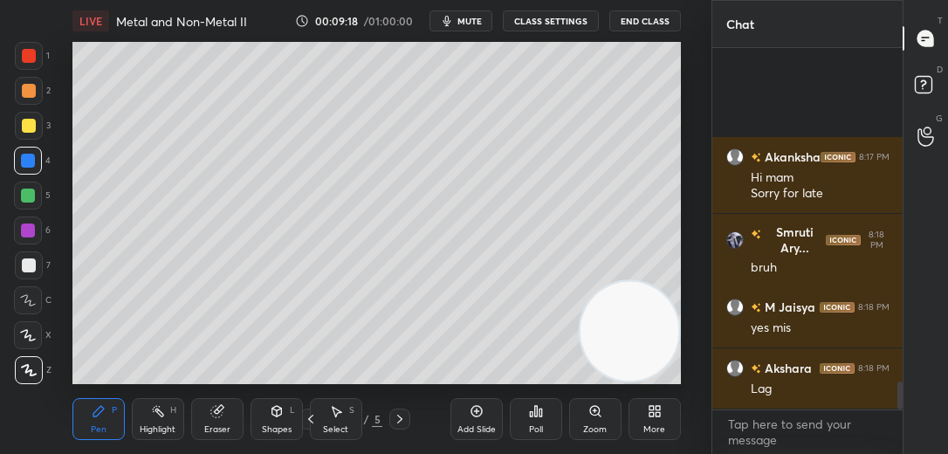
scroll to position [4382, 0]
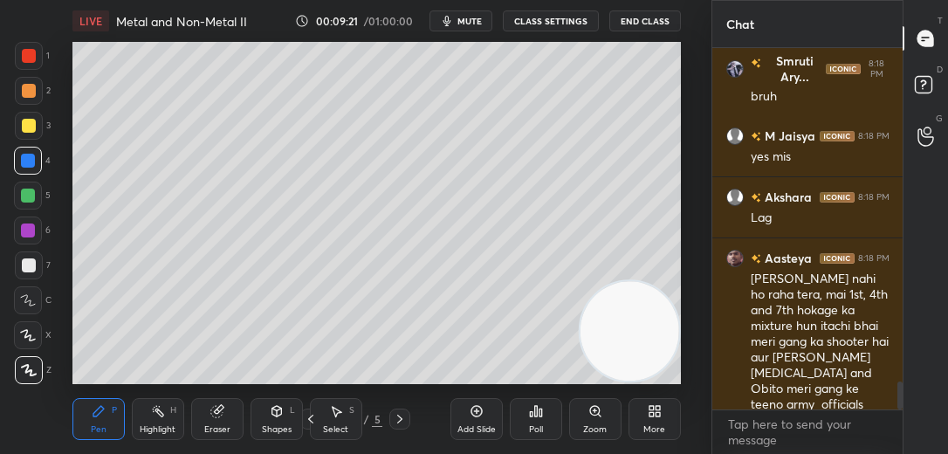
click at [28, 265] on div at bounding box center [29, 265] width 14 height 14
click at [31, 327] on div at bounding box center [28, 335] width 28 height 28
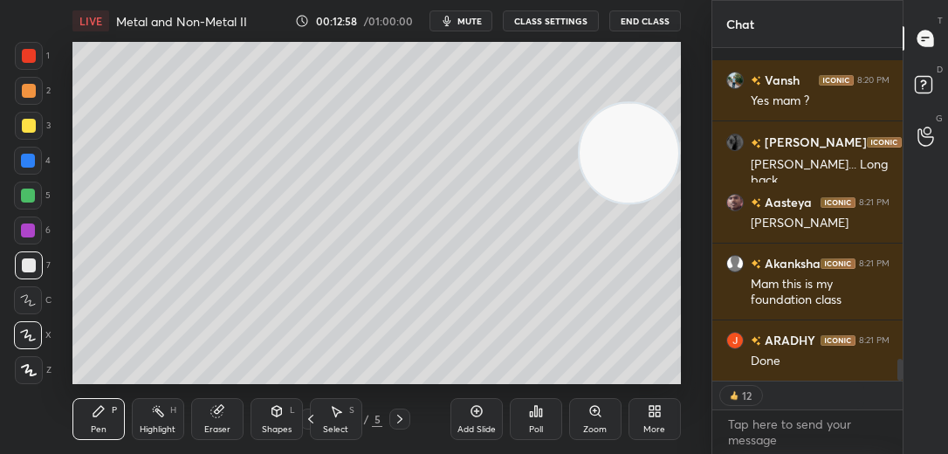
scroll to position [4745, 0]
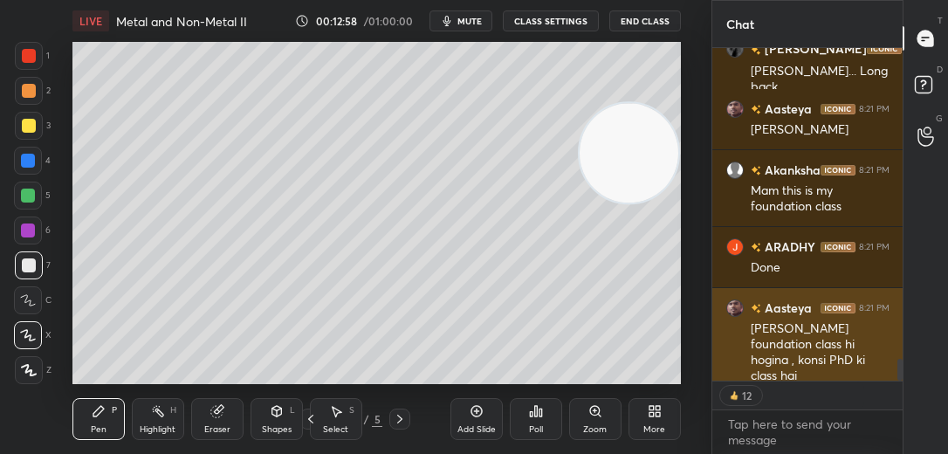
click at [783, 364] on div "Arey foundation class hi hogina , konsi PhD ki class hai" at bounding box center [820, 352] width 139 height 65
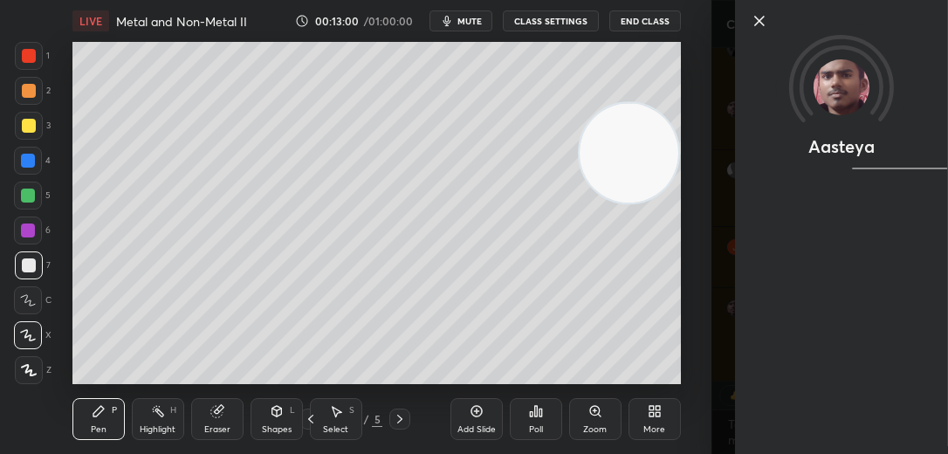
click at [756, 19] on icon at bounding box center [758, 20] width 21 height 21
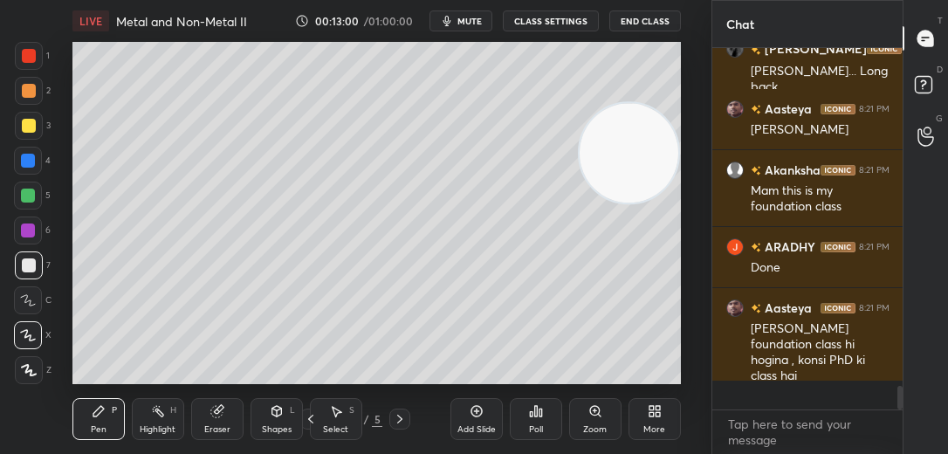
type textarea "x"
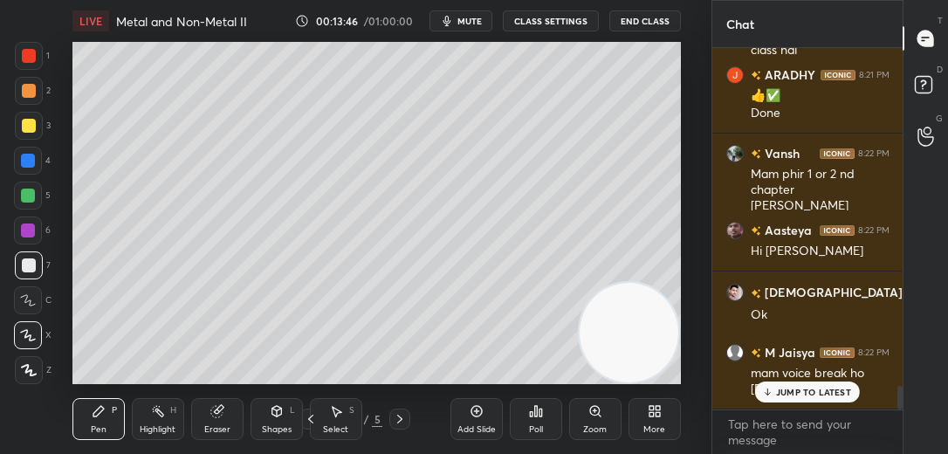
scroll to position [5193, 0]
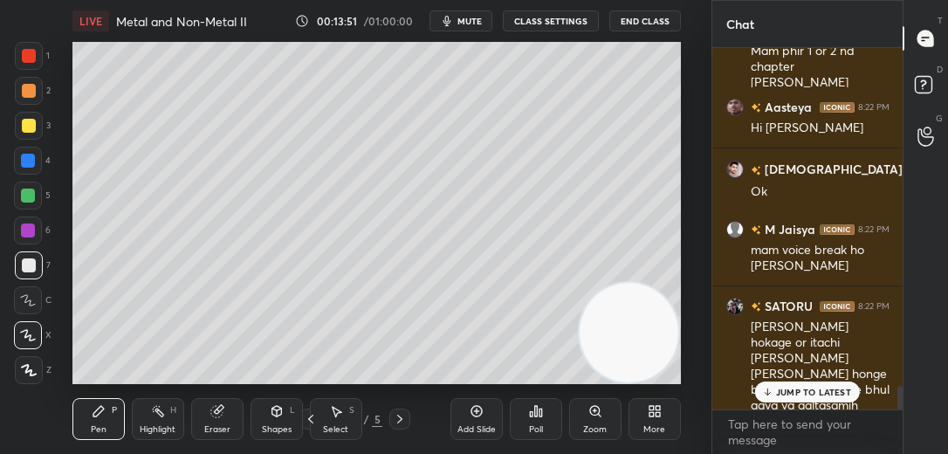
click at [808, 395] on p "JUMP TO LATEST" at bounding box center [813, 392] width 75 height 10
click at [28, 234] on div at bounding box center [28, 230] width 14 height 14
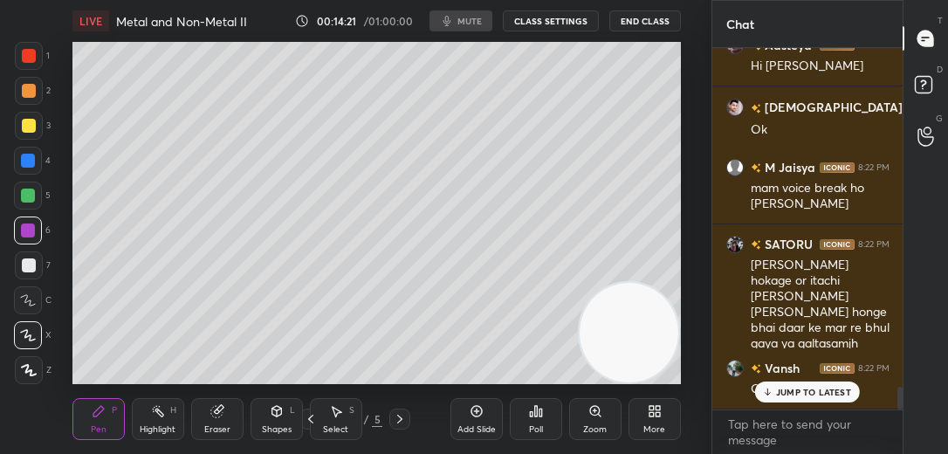
scroll to position [5392, 0]
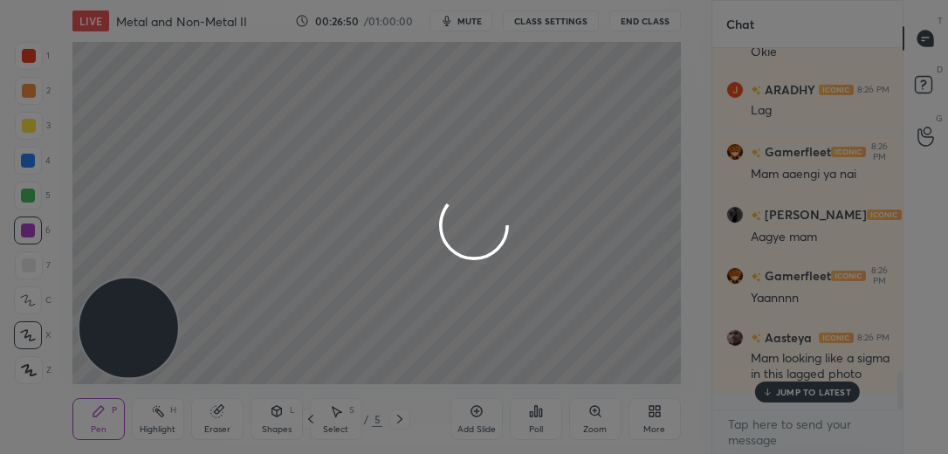
scroll to position [3126, 0]
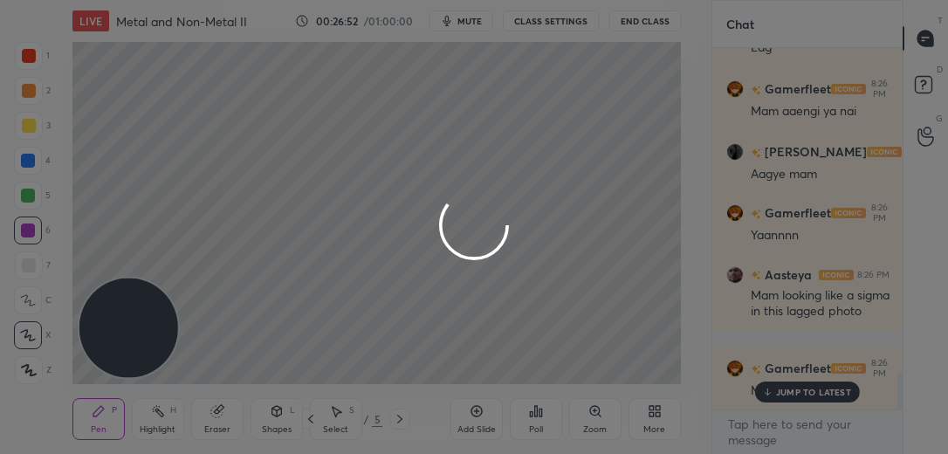
click at [789, 392] on div at bounding box center [474, 227] width 948 height 454
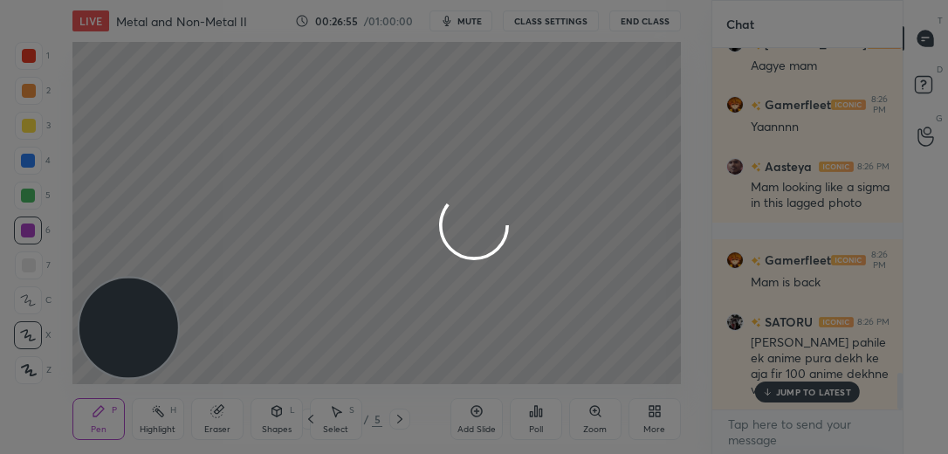
click at [794, 395] on div at bounding box center [474, 227] width 948 height 454
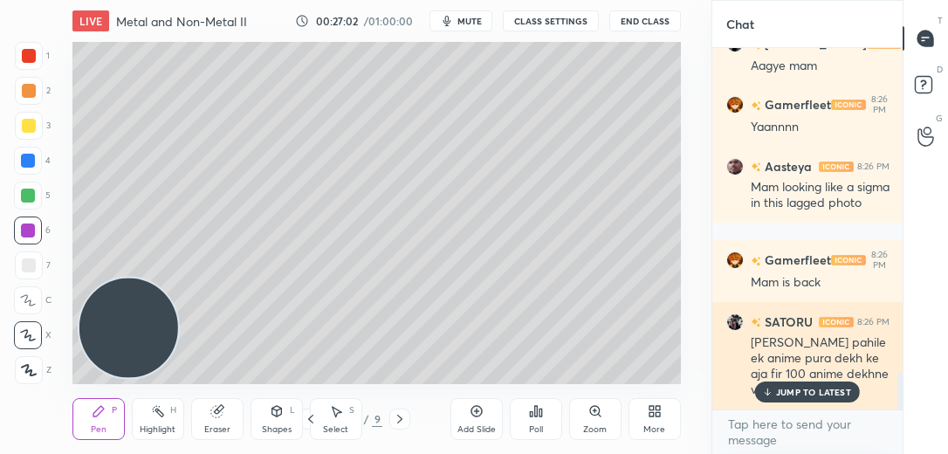
click at [787, 390] on p "JUMP TO LATEST" at bounding box center [813, 392] width 75 height 10
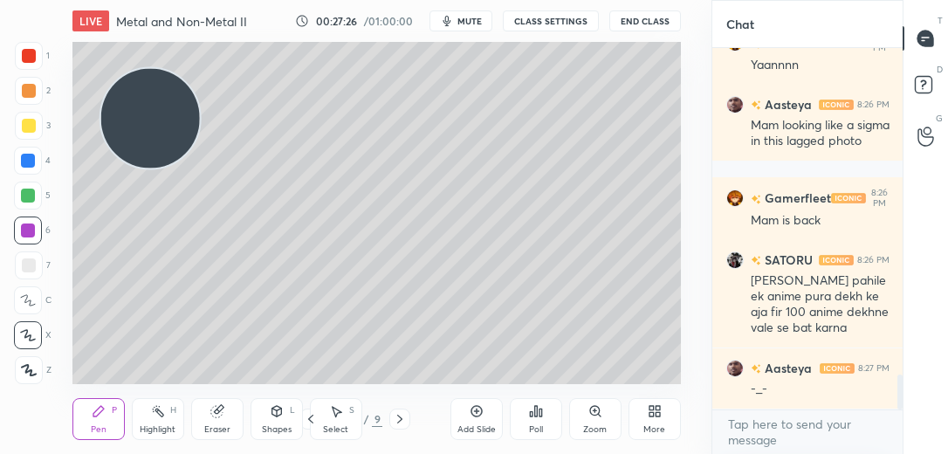
scroll to position [3373, 0]
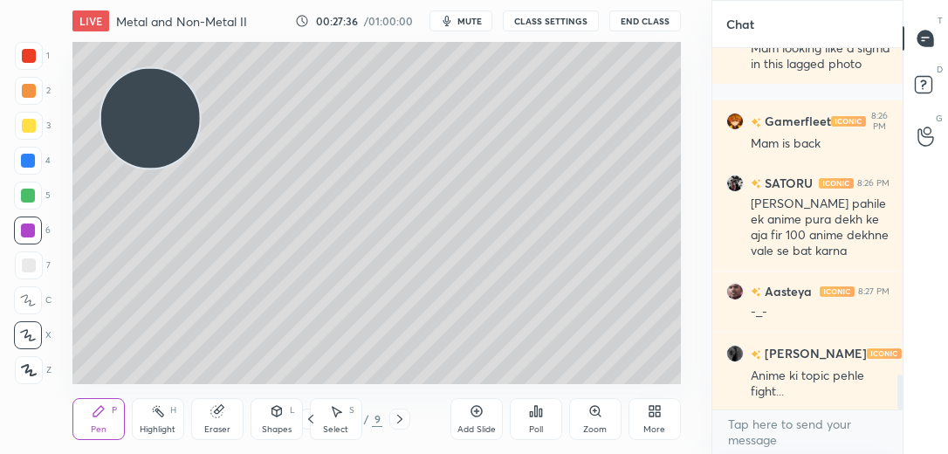
click at [464, 426] on div "Add Slide" at bounding box center [476, 429] width 38 height 9
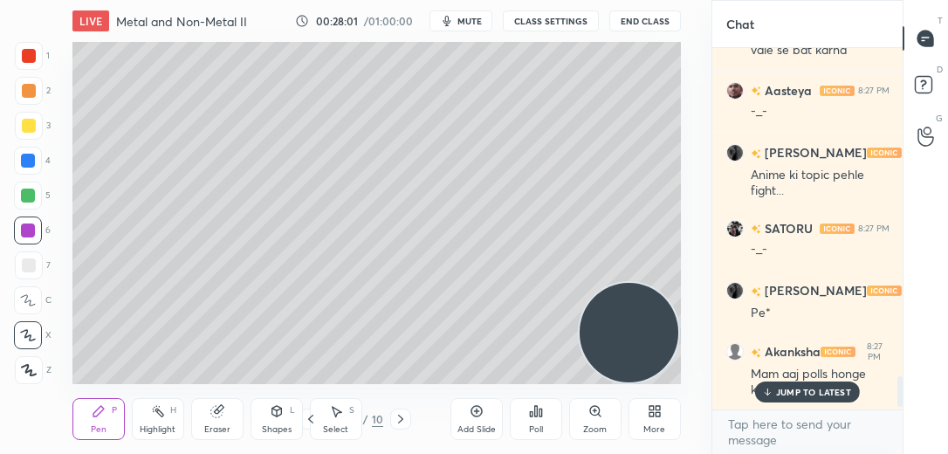
scroll to position [3573, 0]
click at [42, 120] on div at bounding box center [29, 126] width 28 height 28
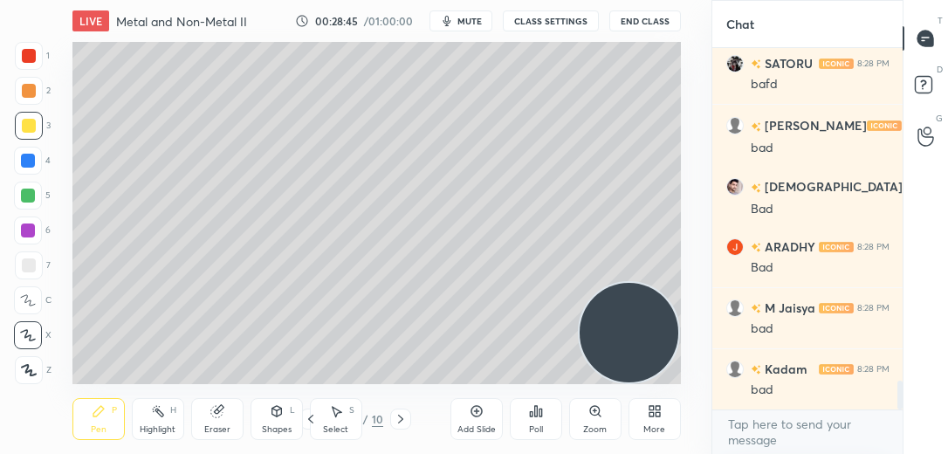
scroll to position [4125, 0]
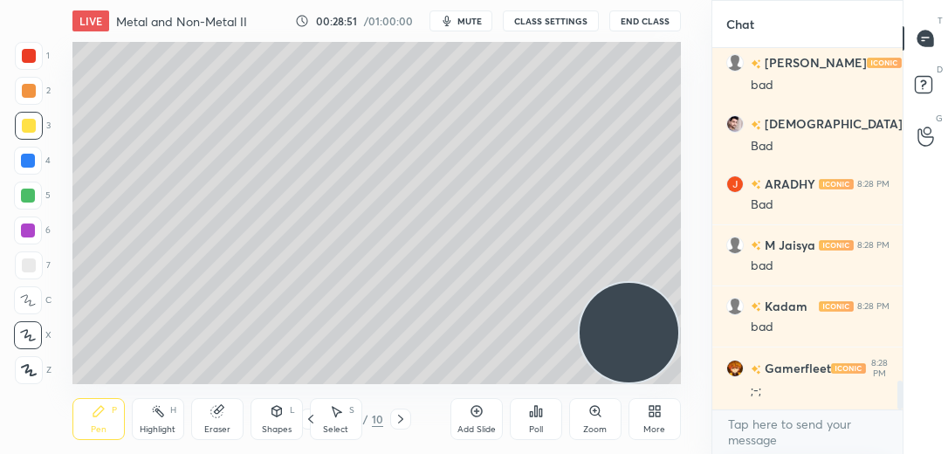
click at [30, 204] on div at bounding box center [28, 196] width 28 height 28
click at [34, 262] on div at bounding box center [29, 265] width 14 height 14
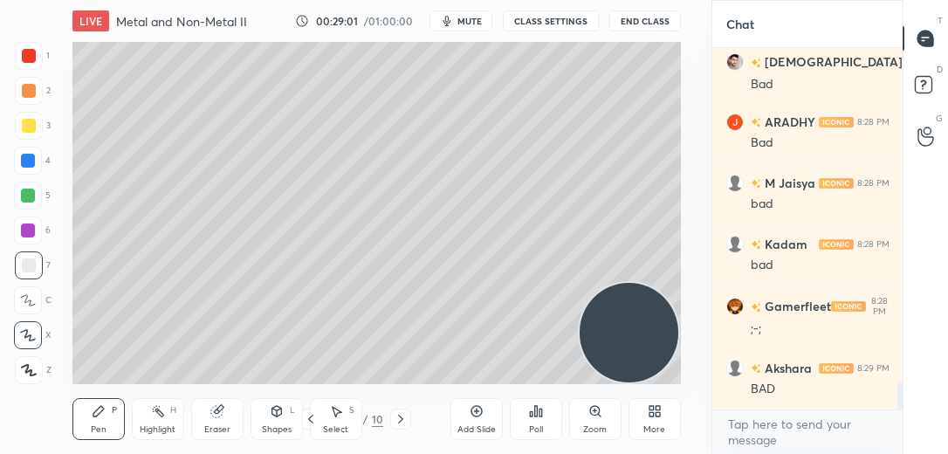
scroll to position [4247, 0]
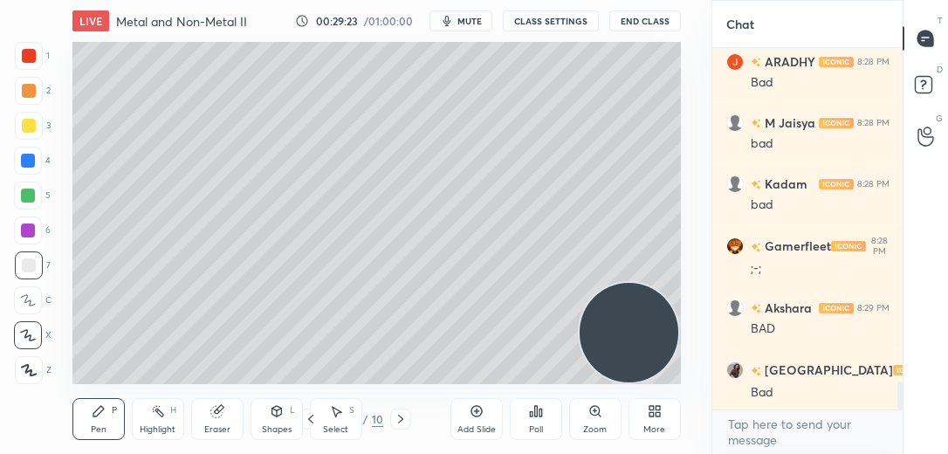
click at [35, 227] on div at bounding box center [28, 230] width 28 height 28
click at [35, 139] on div at bounding box center [29, 126] width 28 height 28
click at [32, 160] on div at bounding box center [28, 161] width 14 height 14
click at [39, 269] on div at bounding box center [29, 265] width 28 height 28
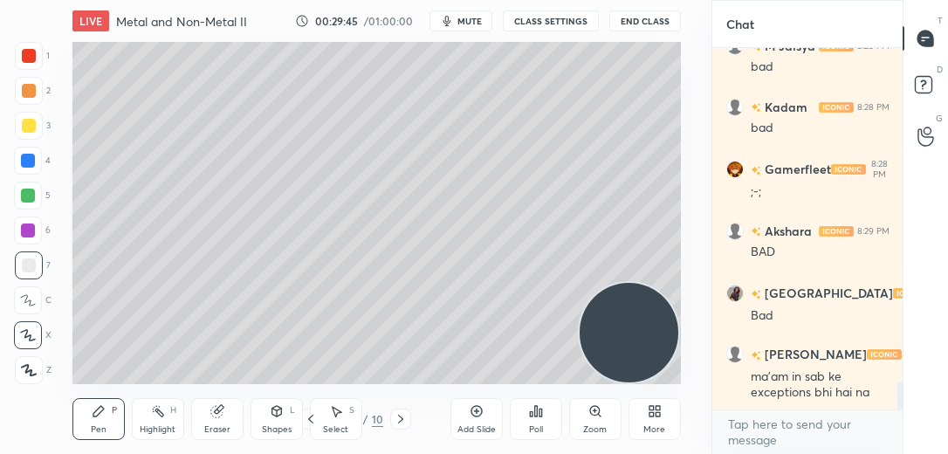
scroll to position [4386, 0]
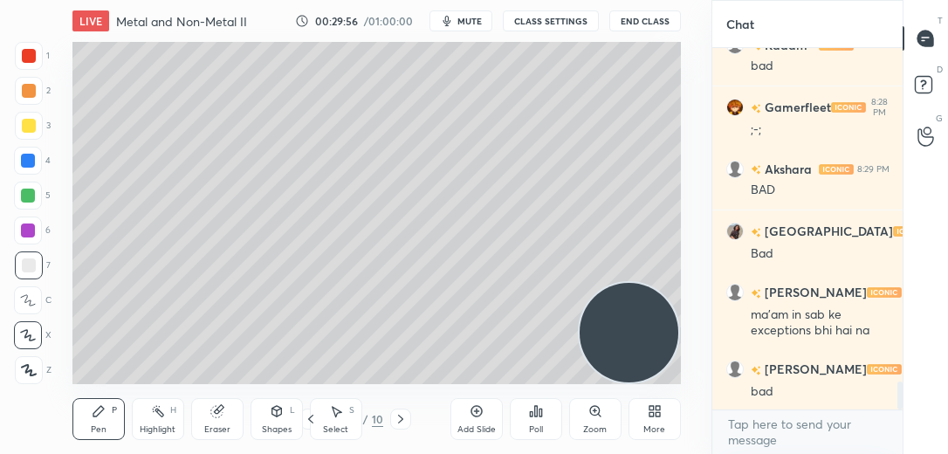
click at [31, 197] on div at bounding box center [28, 196] width 14 height 14
click at [34, 258] on div at bounding box center [29, 265] width 14 height 14
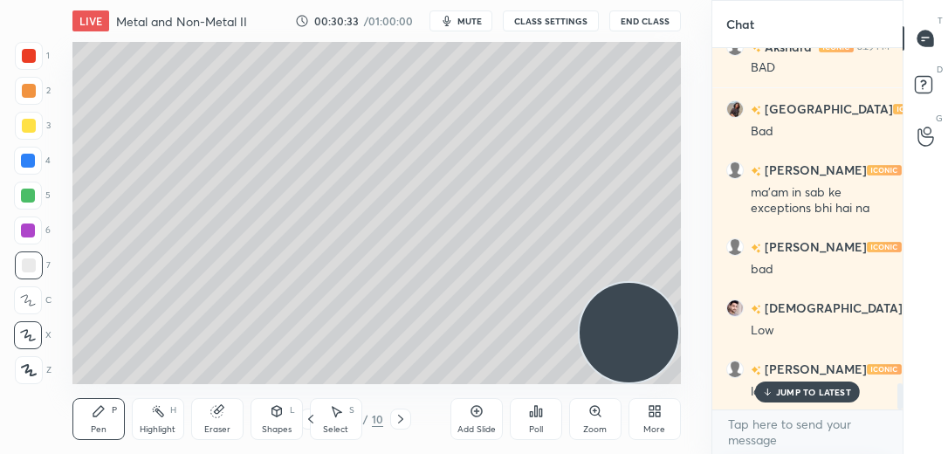
scroll to position [4600, 0]
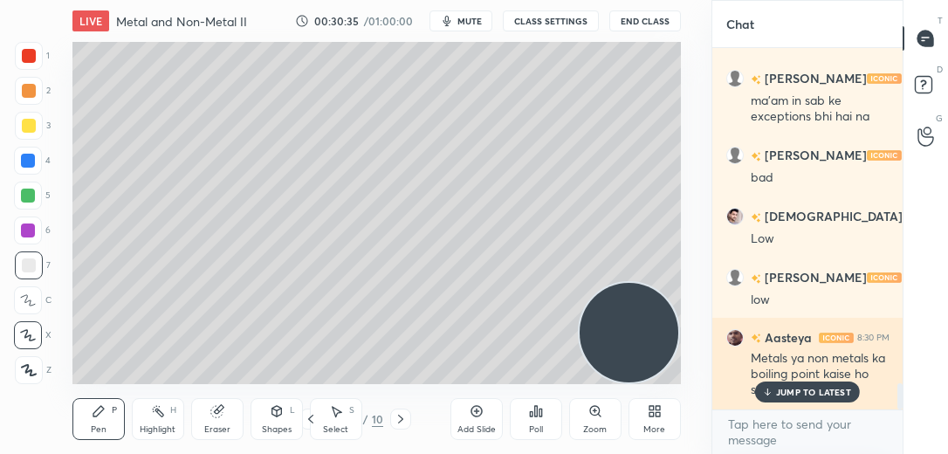
click at [791, 393] on p "JUMP TO LATEST" at bounding box center [813, 392] width 75 height 10
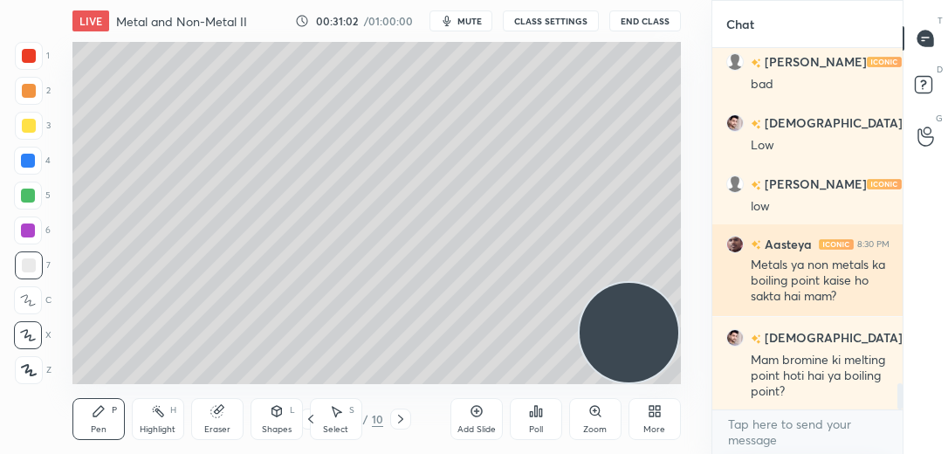
scroll to position [4770, 0]
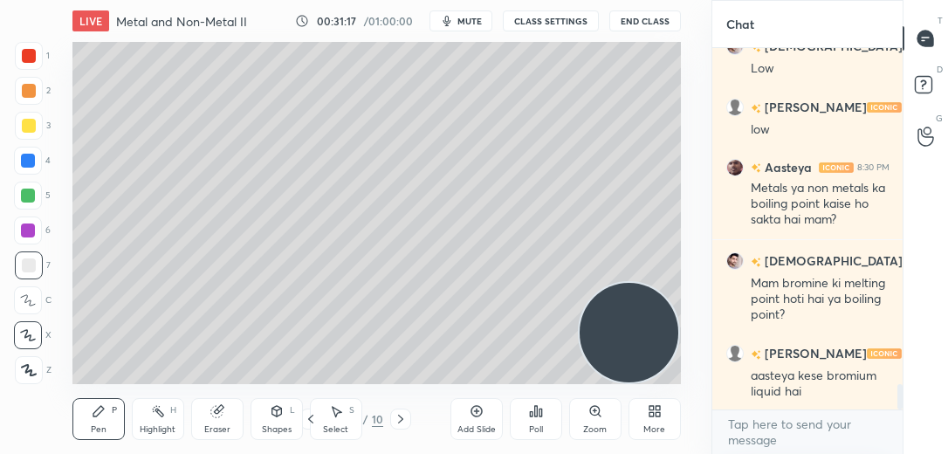
click at [34, 170] on div at bounding box center [28, 161] width 28 height 28
click at [31, 94] on div at bounding box center [29, 91] width 14 height 14
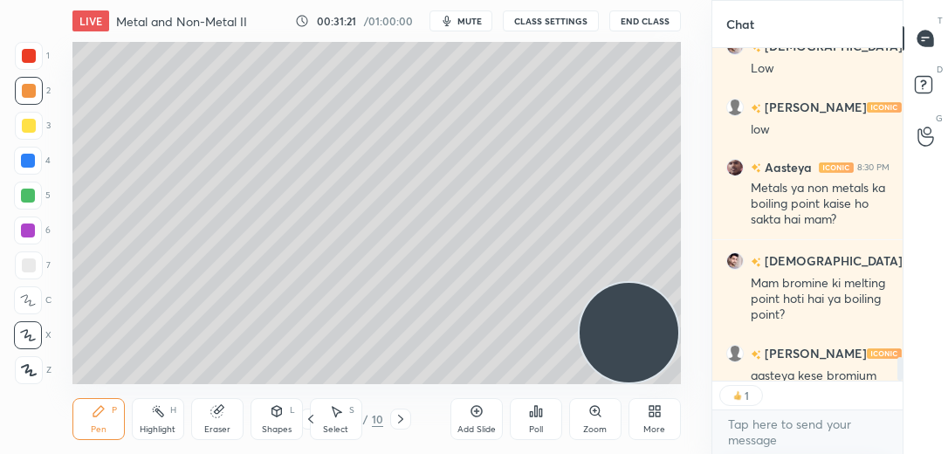
scroll to position [327, 185]
click at [28, 230] on div at bounding box center [28, 230] width 14 height 14
click at [31, 273] on div at bounding box center [29, 265] width 28 height 28
click at [37, 157] on div at bounding box center [28, 161] width 28 height 28
click at [41, 59] on div at bounding box center [29, 56] width 28 height 28
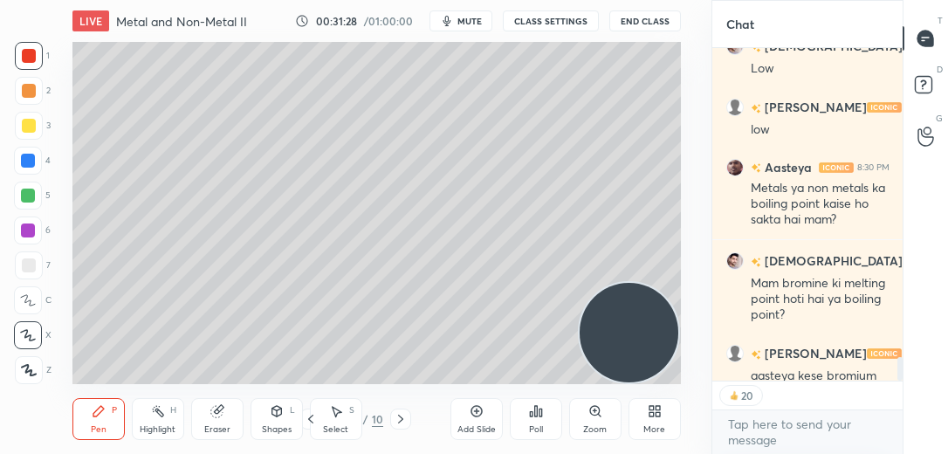
click at [475, 409] on icon at bounding box center [477, 411] width 14 height 14
click at [31, 120] on div at bounding box center [29, 126] width 14 height 14
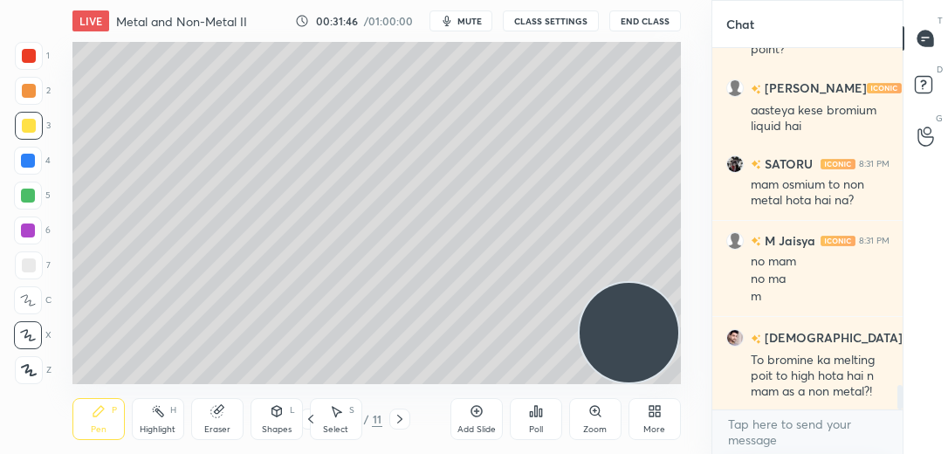
scroll to position [5096, 0]
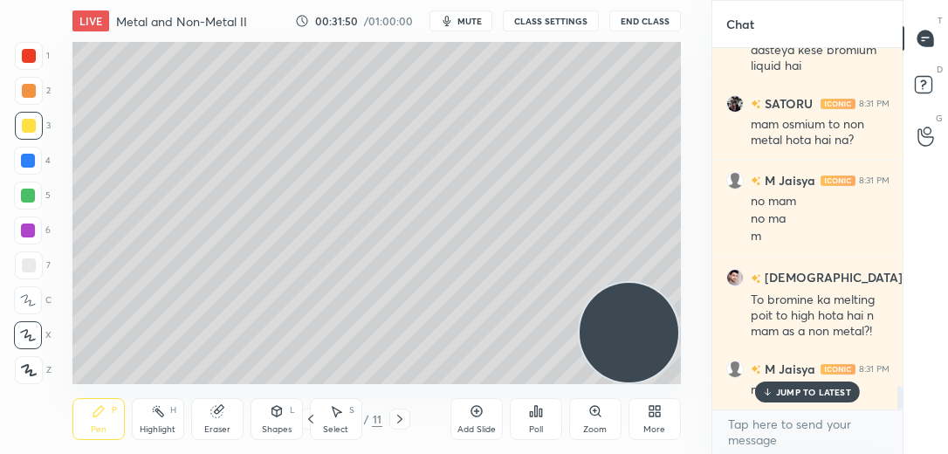
click at [31, 230] on div at bounding box center [28, 230] width 14 height 14
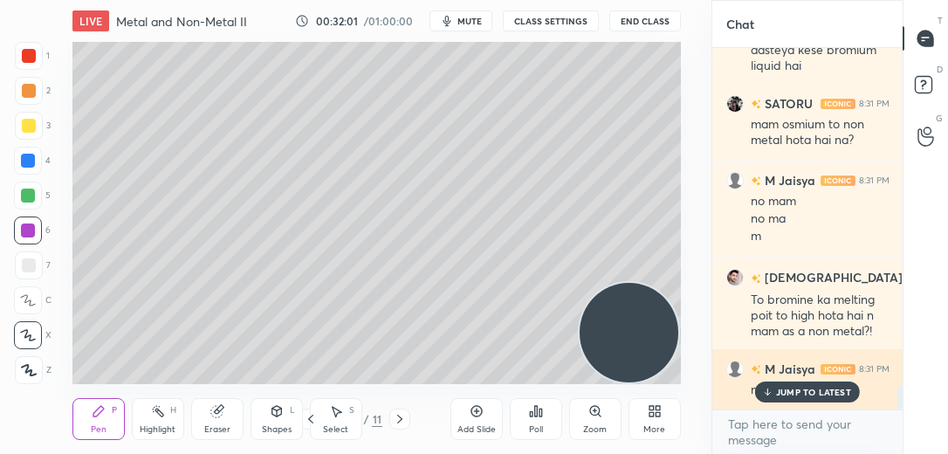
click at [796, 387] on p "JUMP TO LATEST" at bounding box center [813, 392] width 75 height 10
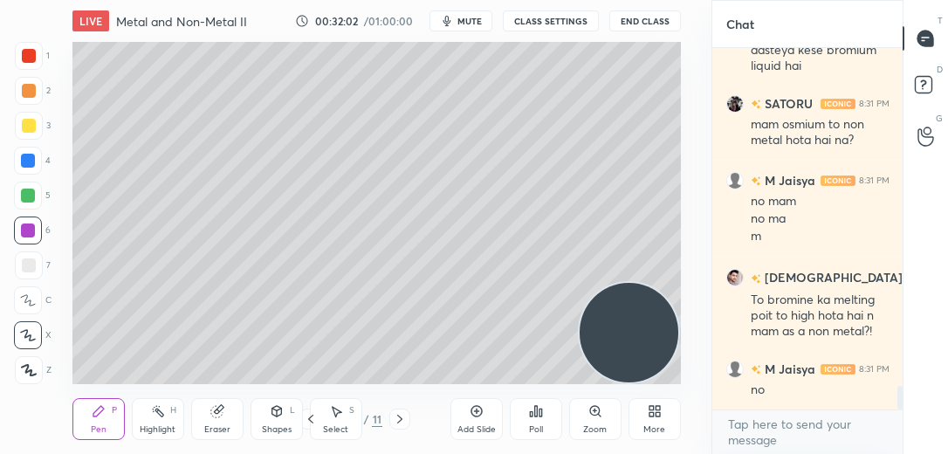
click at [798, 395] on div "no" at bounding box center [820, 389] width 139 height 17
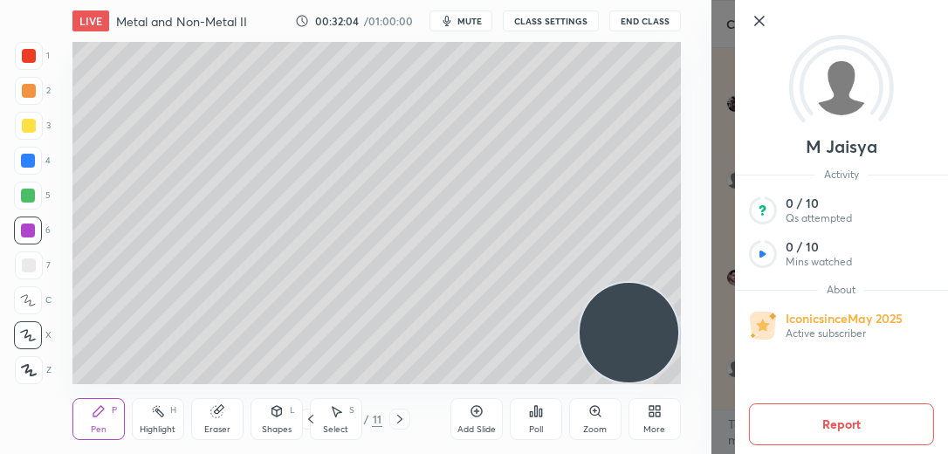
click at [761, 24] on icon at bounding box center [758, 21] width 9 height 9
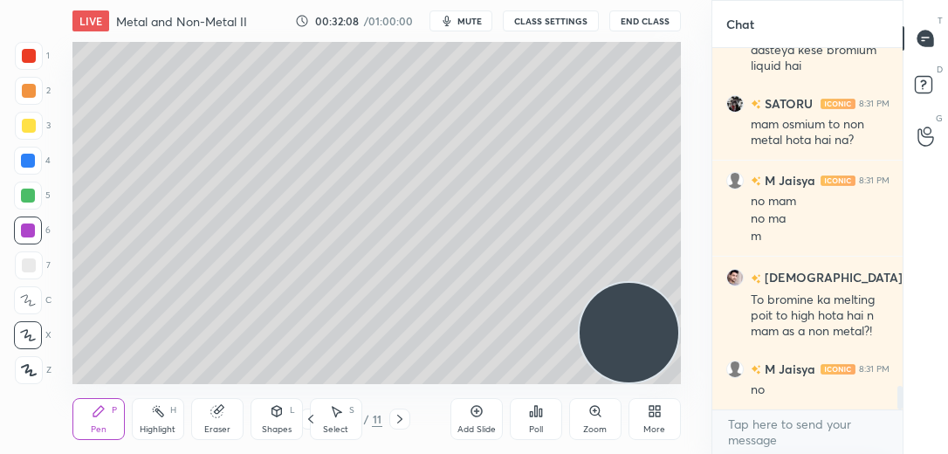
click at [45, 117] on div "3" at bounding box center [33, 126] width 36 height 28
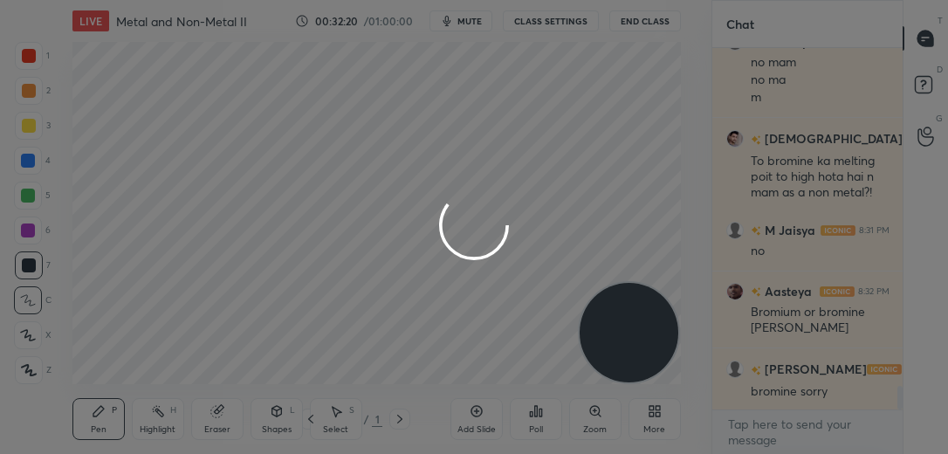
scroll to position [5311, 0]
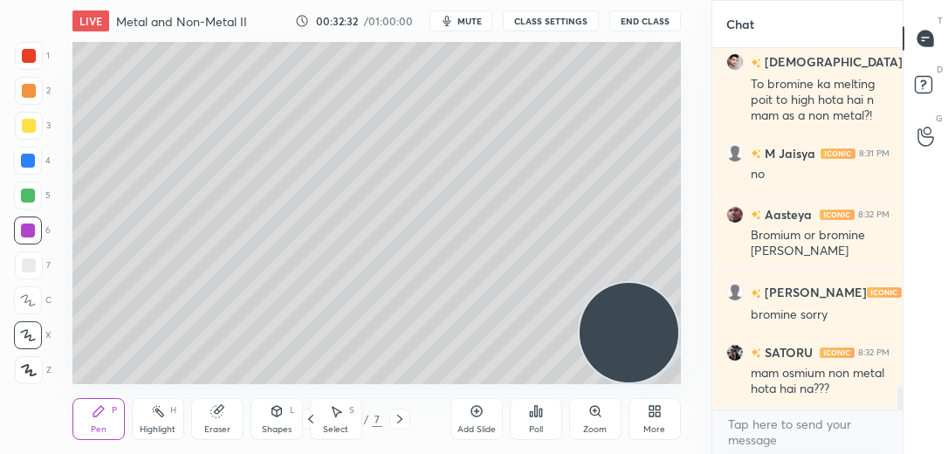
click at [477, 421] on div "Add Slide" at bounding box center [476, 419] width 52 height 42
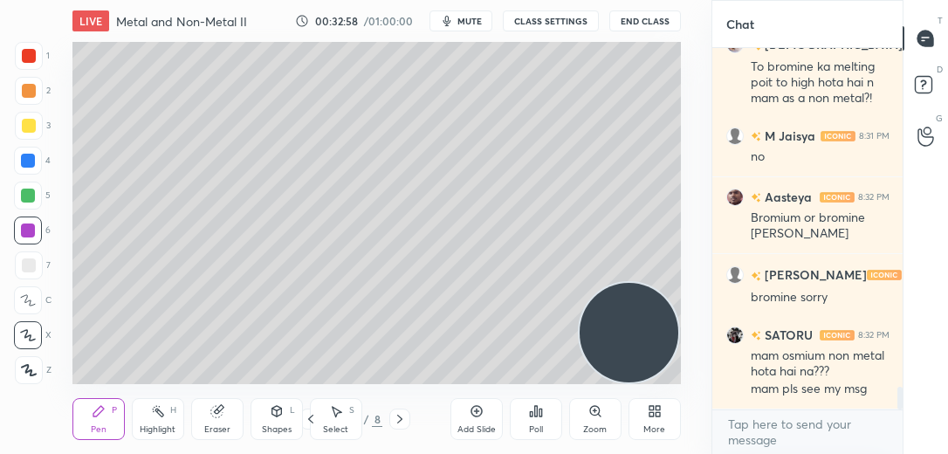
click at [24, 143] on div "3" at bounding box center [33, 129] width 36 height 35
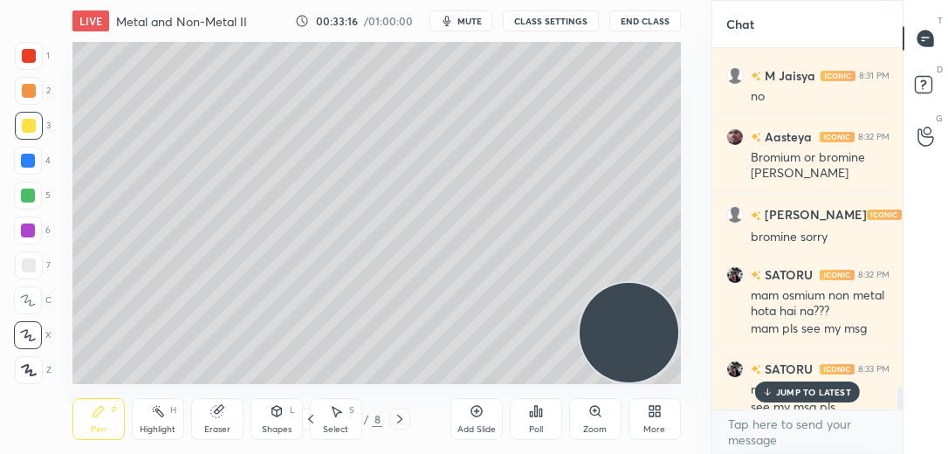
scroll to position [5406, 0]
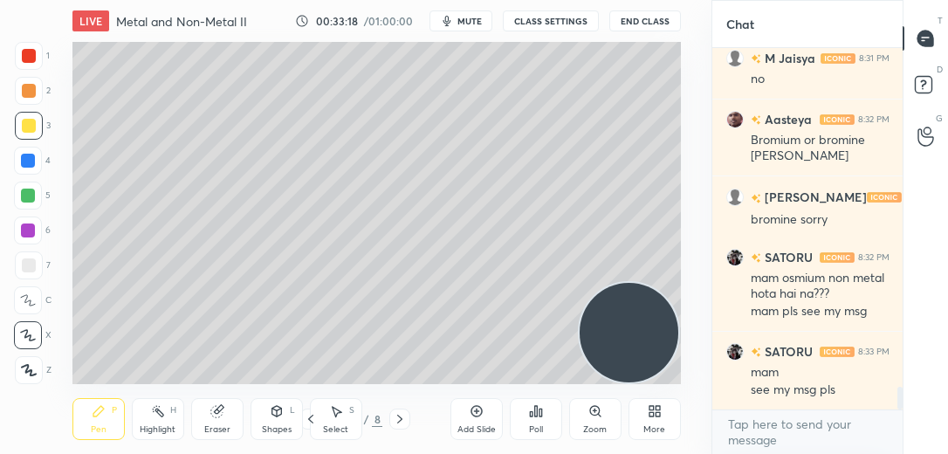
click at [30, 278] on div at bounding box center [29, 265] width 28 height 28
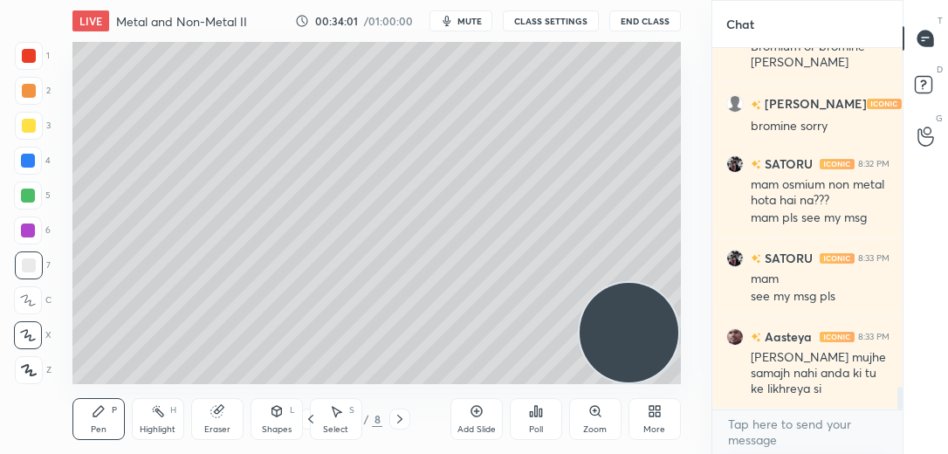
click at [31, 125] on div at bounding box center [29, 126] width 14 height 14
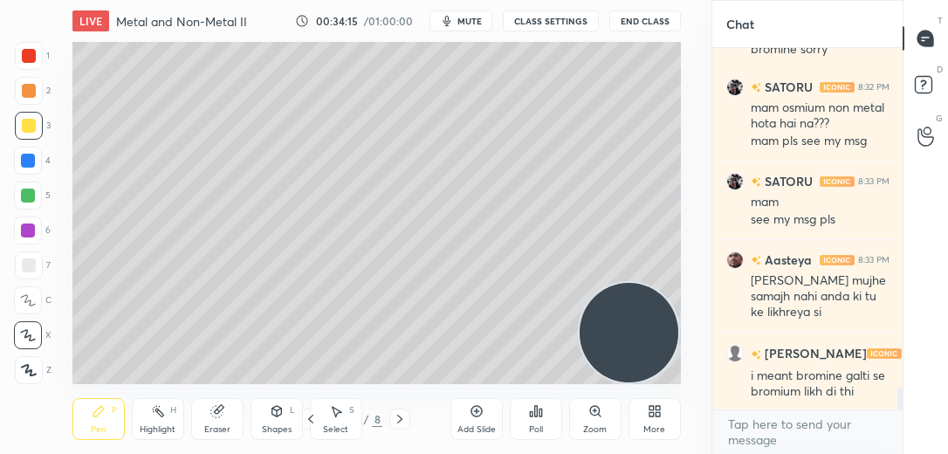
click at [24, 255] on div at bounding box center [29, 265] width 28 height 28
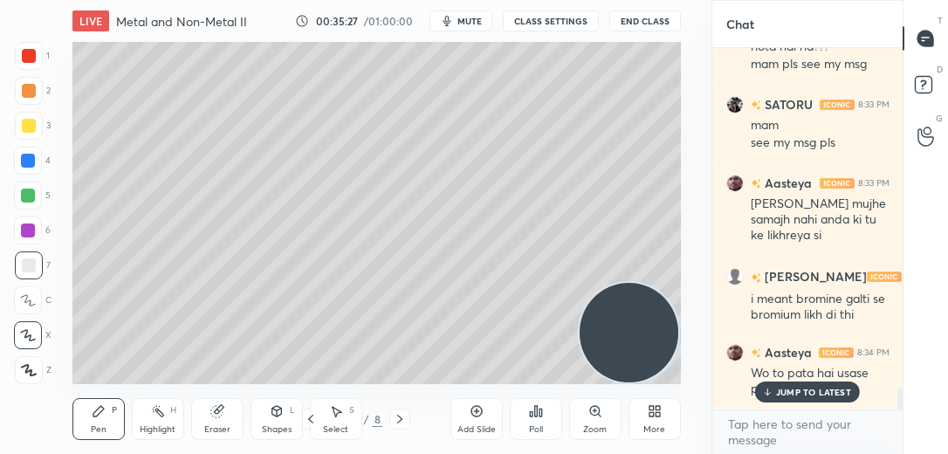
scroll to position [5714, 0]
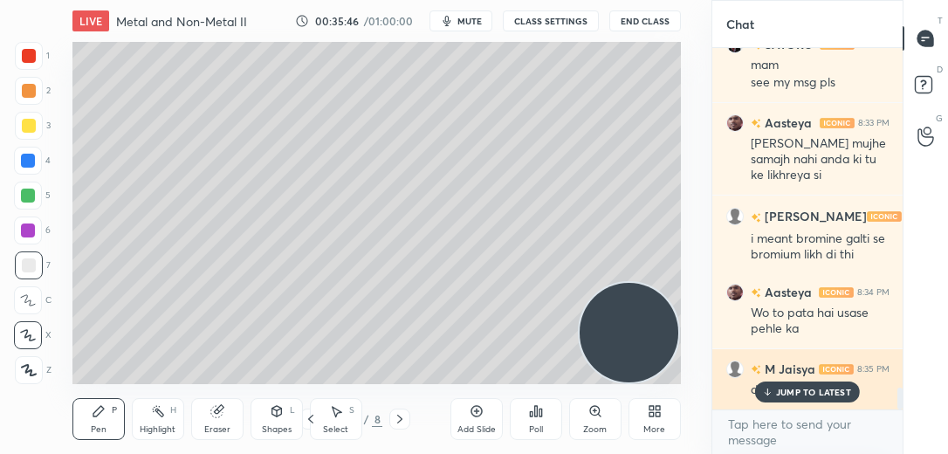
click at [777, 388] on p "JUMP TO LATEST" at bounding box center [813, 392] width 75 height 10
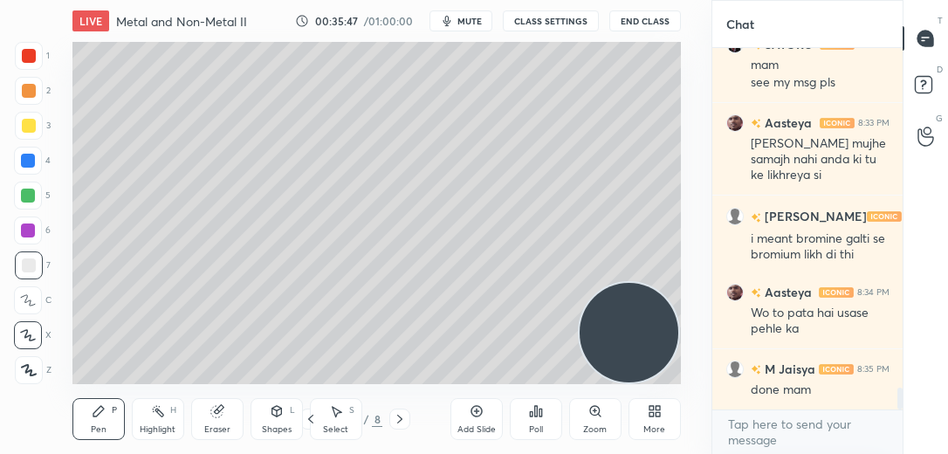
click at [480, 402] on div "Add Slide" at bounding box center [476, 419] width 52 height 42
click at [33, 96] on div at bounding box center [29, 91] width 14 height 14
click at [28, 192] on div at bounding box center [28, 196] width 14 height 14
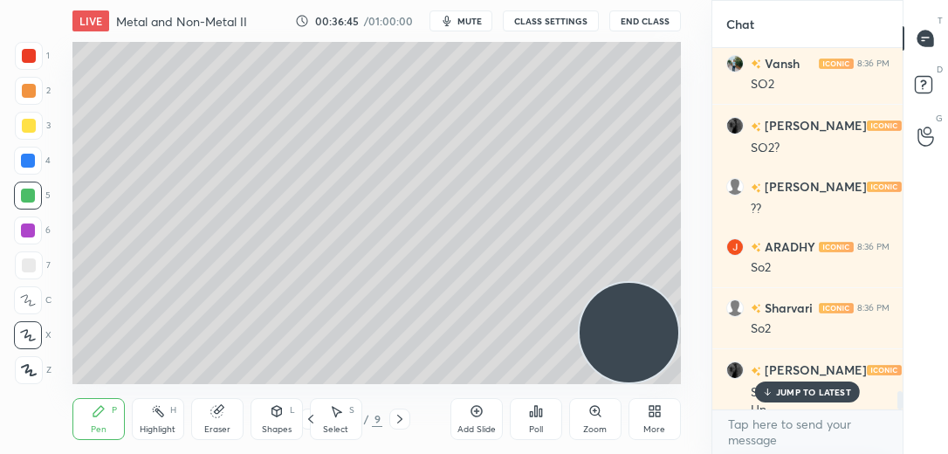
scroll to position [6789, 0]
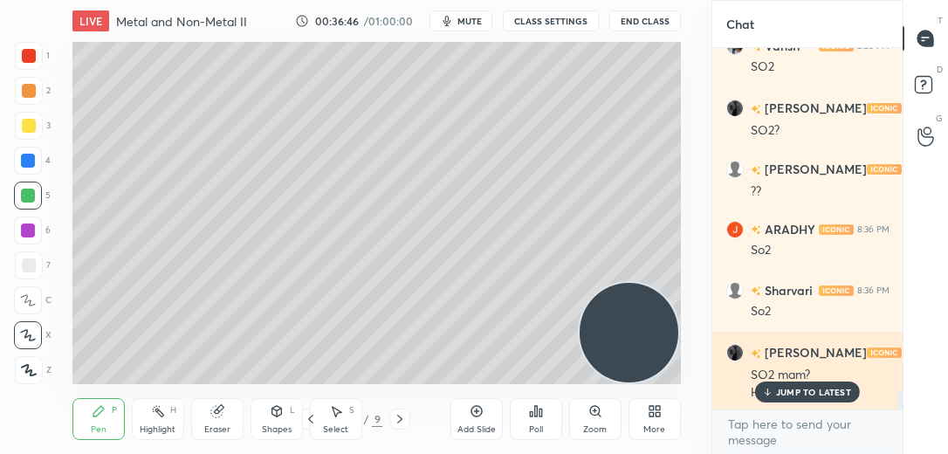
click at [801, 393] on p "JUMP TO LATEST" at bounding box center [813, 392] width 75 height 10
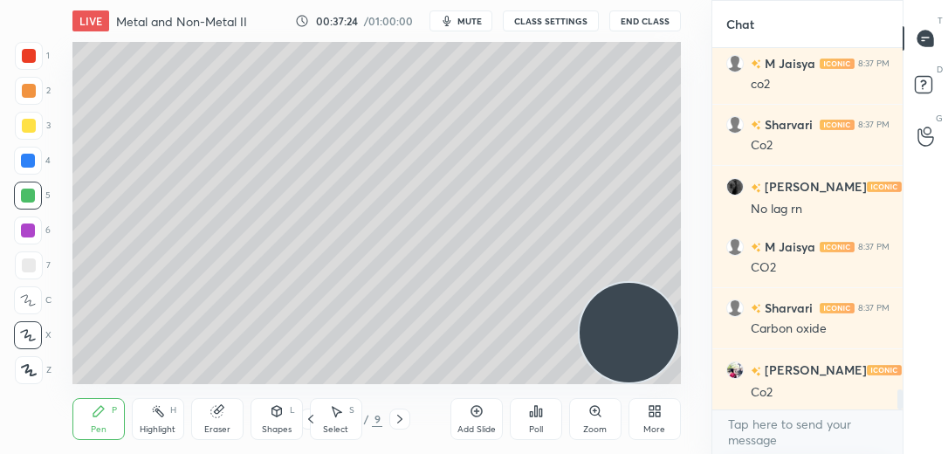
scroll to position [6058, 0]
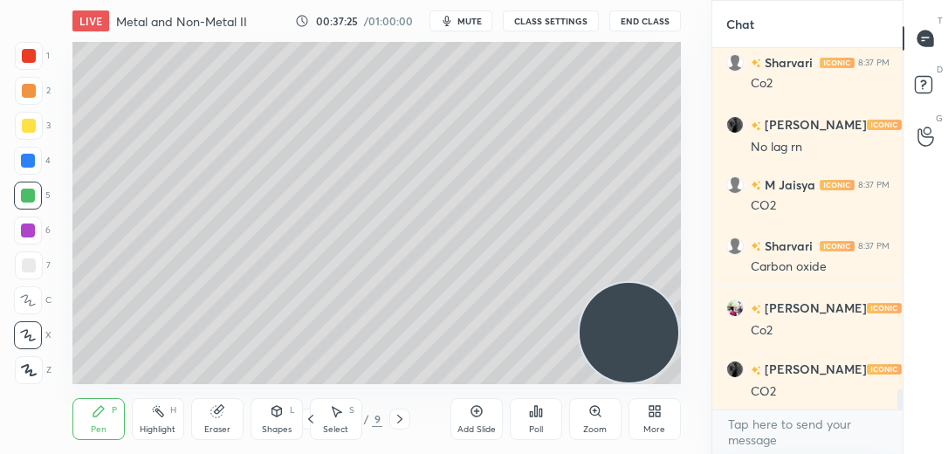
click at [35, 132] on div at bounding box center [29, 126] width 28 height 28
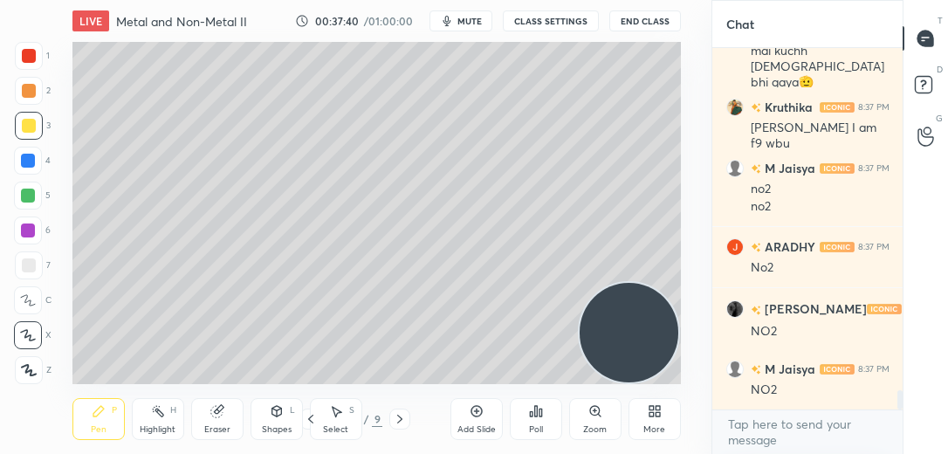
scroll to position [6583, 0]
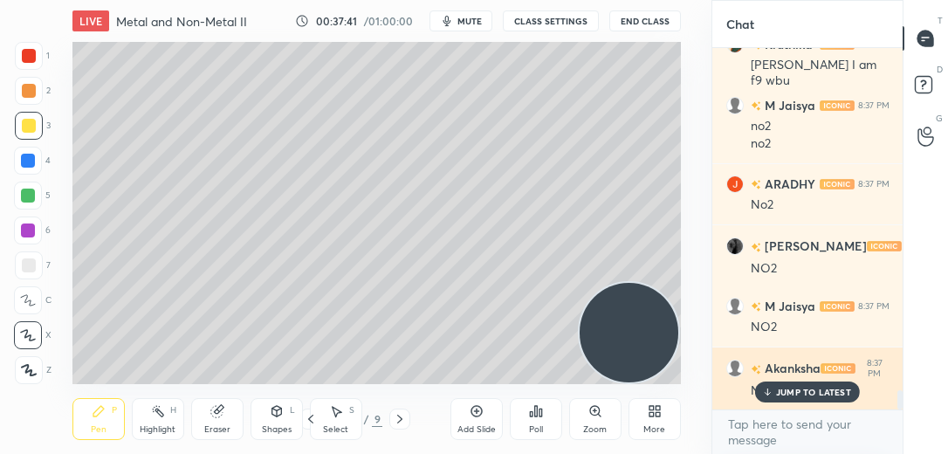
click at [766, 391] on icon at bounding box center [767, 392] width 11 height 10
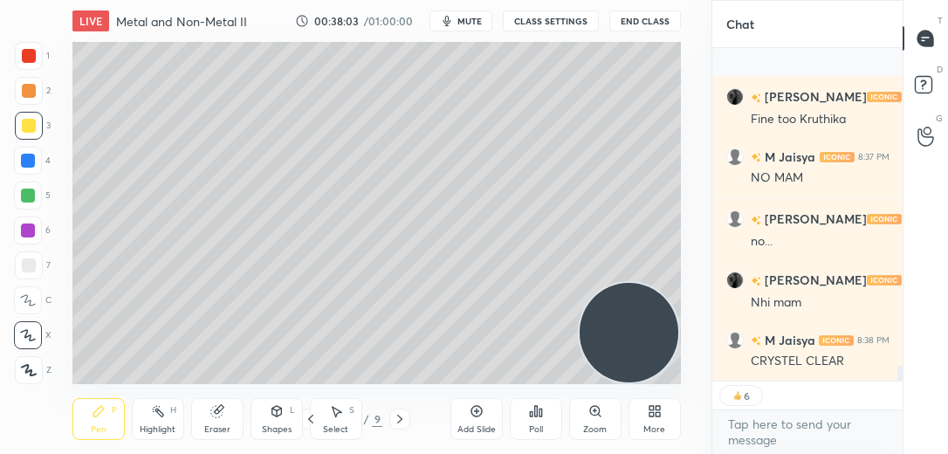
scroll to position [7162, 0]
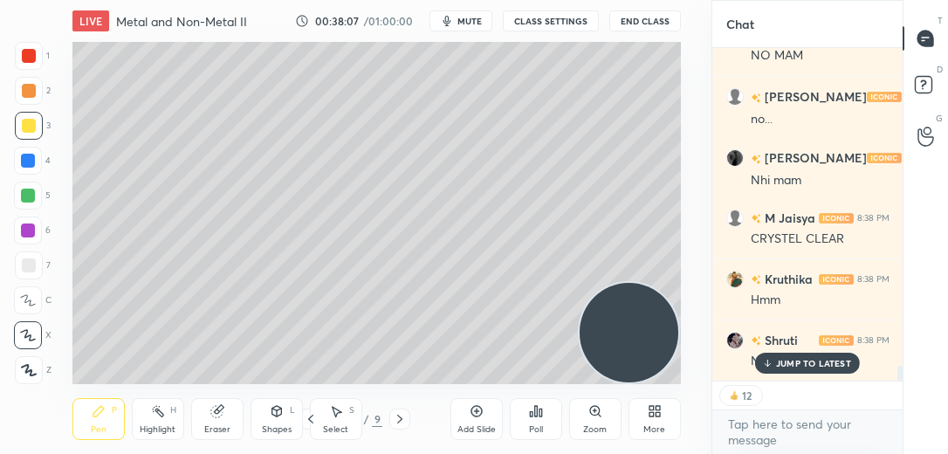
click at [461, 425] on div "Add Slide" at bounding box center [476, 429] width 38 height 9
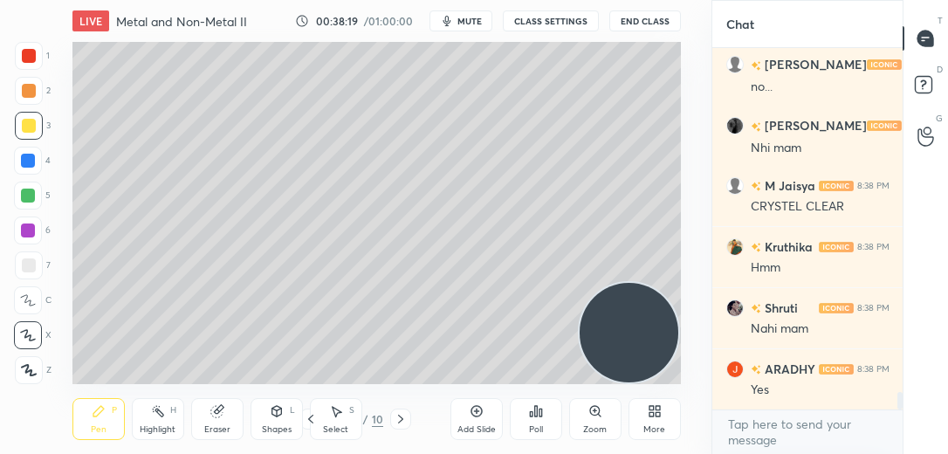
scroll to position [7288, 0]
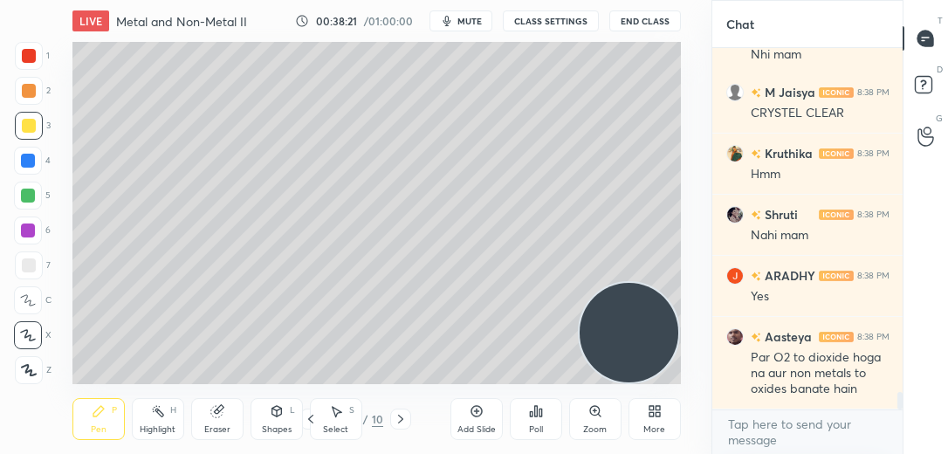
click at [34, 100] on div at bounding box center [29, 91] width 28 height 28
click at [27, 255] on div at bounding box center [29, 265] width 28 height 28
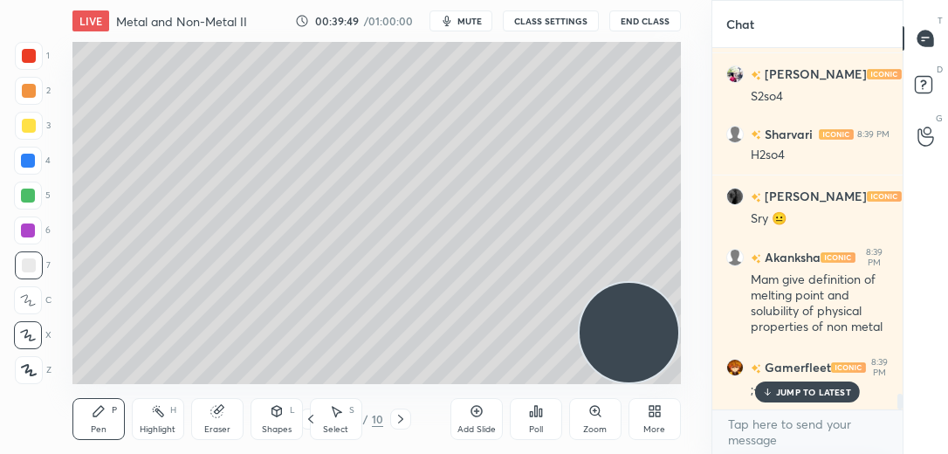
scroll to position [8193, 0]
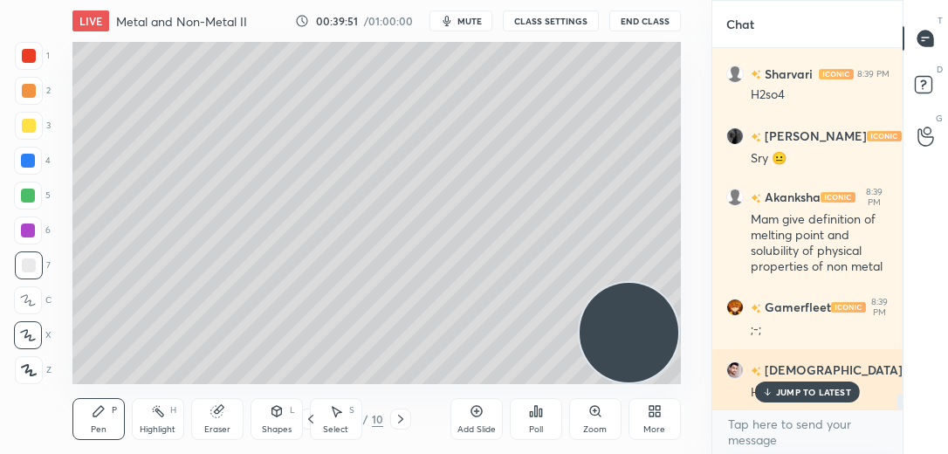
click at [780, 389] on p "JUMP TO LATEST" at bounding box center [813, 392] width 75 height 10
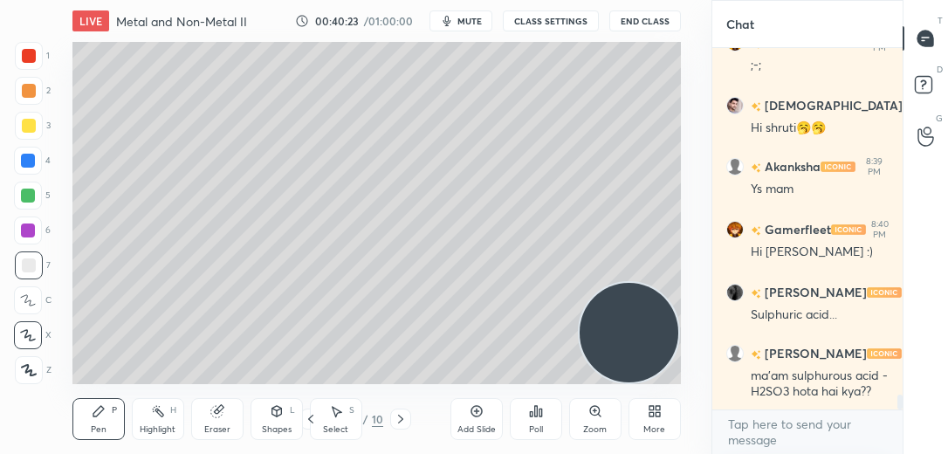
scroll to position [8534, 0]
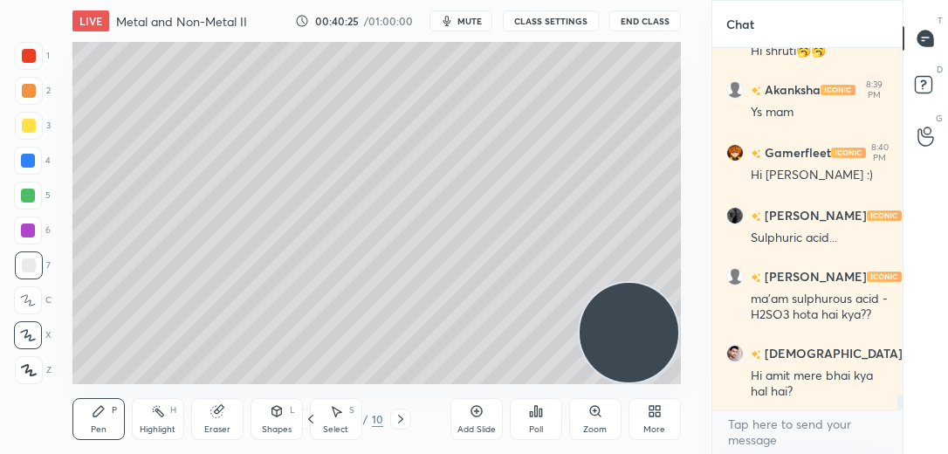
click at [31, 100] on div at bounding box center [29, 91] width 28 height 28
click at [27, 197] on div at bounding box center [28, 196] width 14 height 14
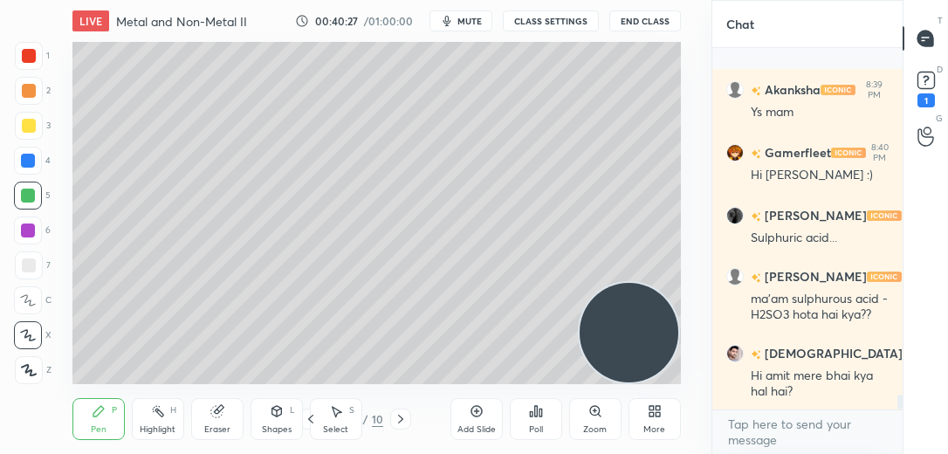
scroll to position [8622, 0]
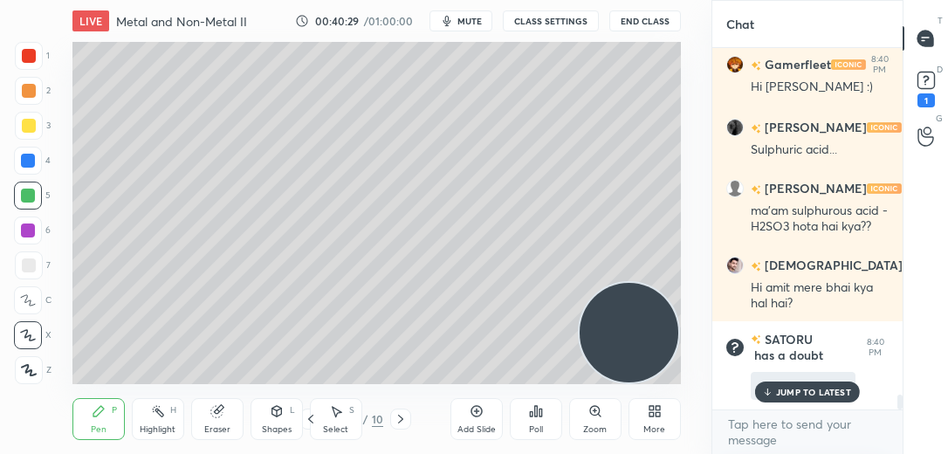
click at [800, 394] on p "JUMP TO LATEST" at bounding box center [813, 392] width 75 height 10
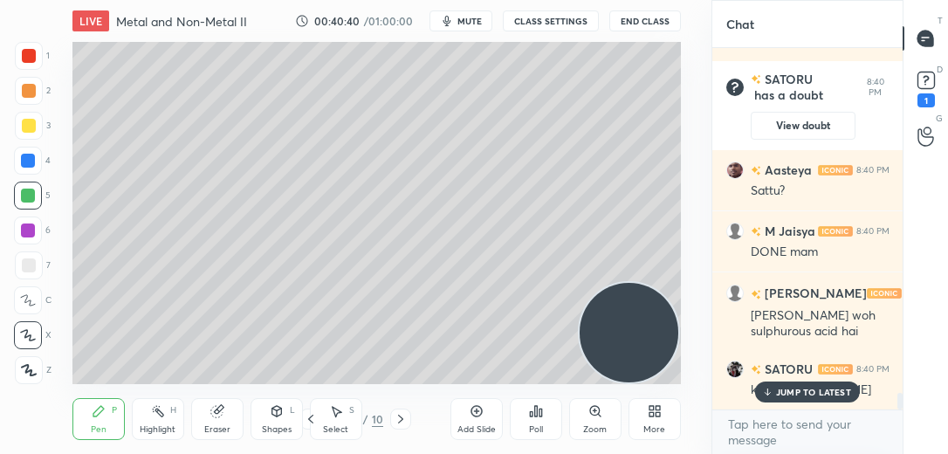
scroll to position [7495, 0]
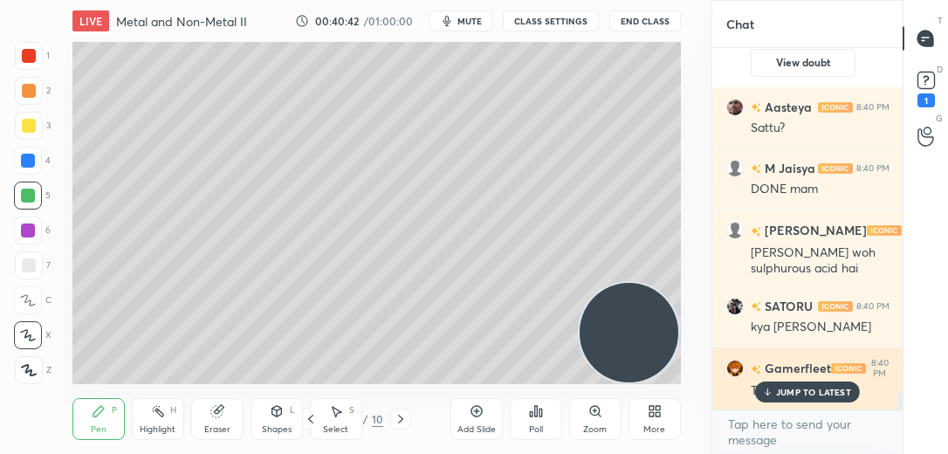
click at [775, 392] on div "JUMP TO LATEST" at bounding box center [807, 391] width 105 height 21
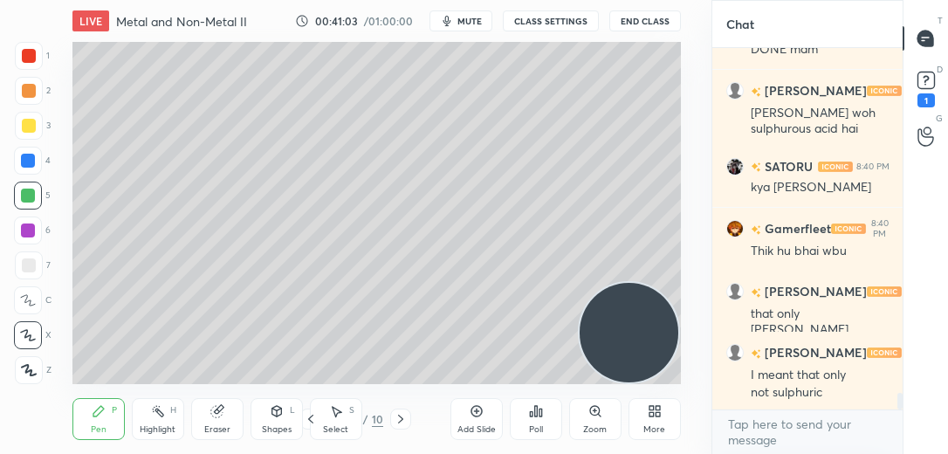
scroll to position [7696, 0]
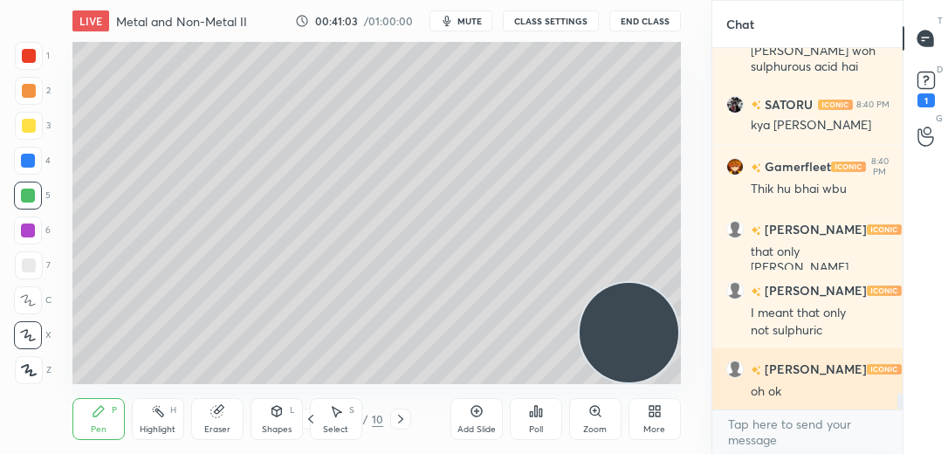
click at [771, 386] on div "oh ok" at bounding box center [820, 391] width 139 height 17
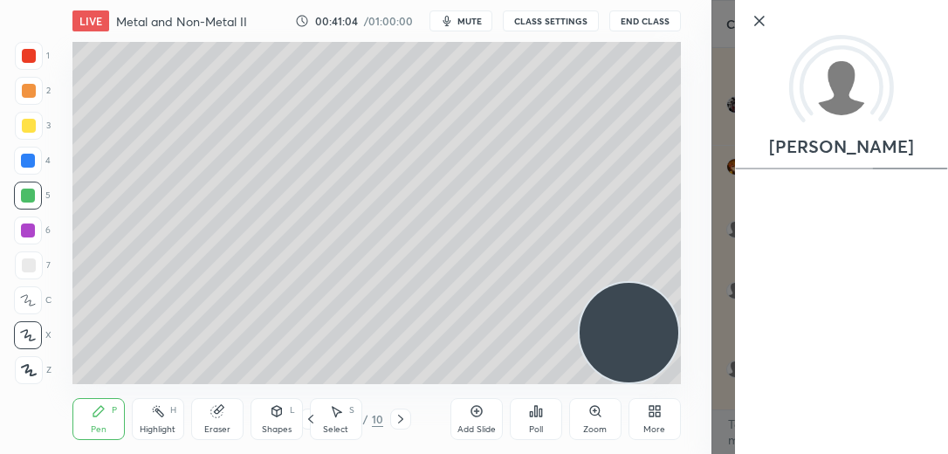
scroll to position [7773, 0]
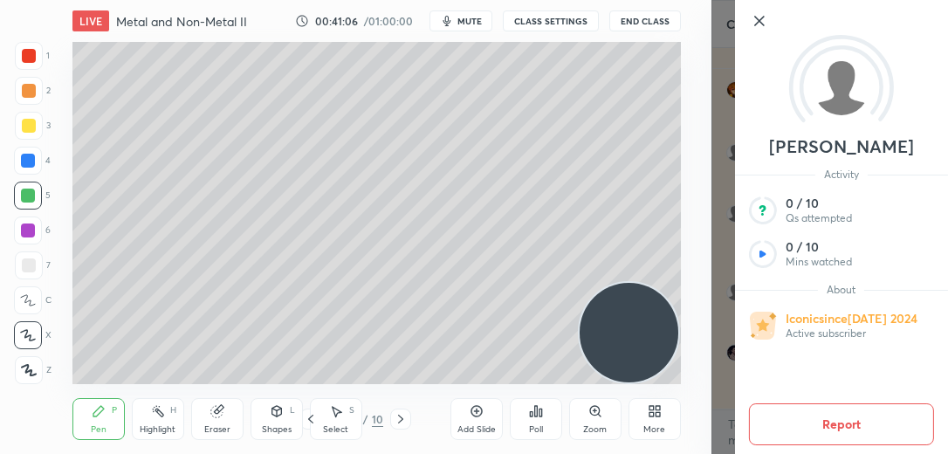
click at [757, 23] on icon at bounding box center [758, 21] width 9 height 9
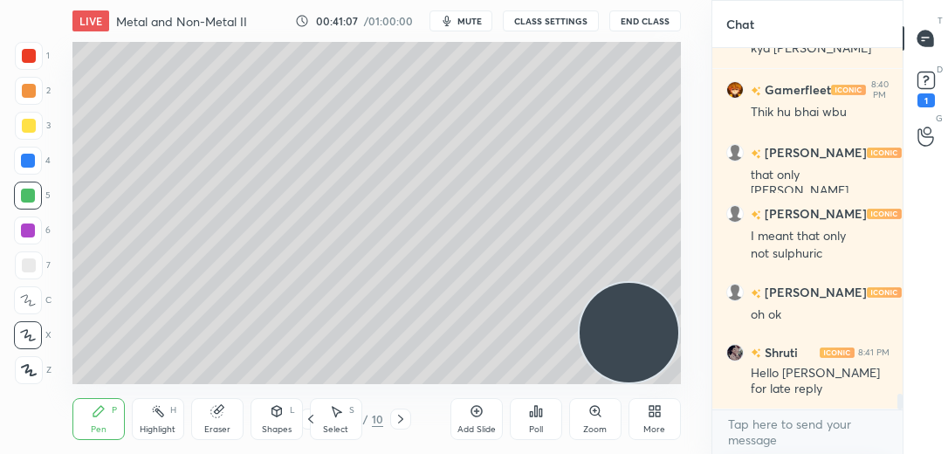
click at [223, 416] on icon at bounding box center [217, 411] width 14 height 14
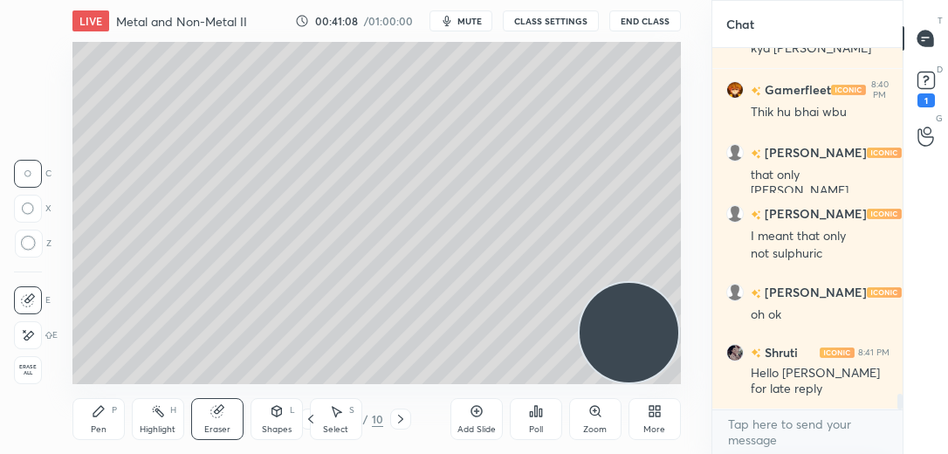
click at [22, 245] on icon at bounding box center [29, 244] width 16 height 16
click at [107, 413] on div "Pen P" at bounding box center [98, 419] width 52 height 42
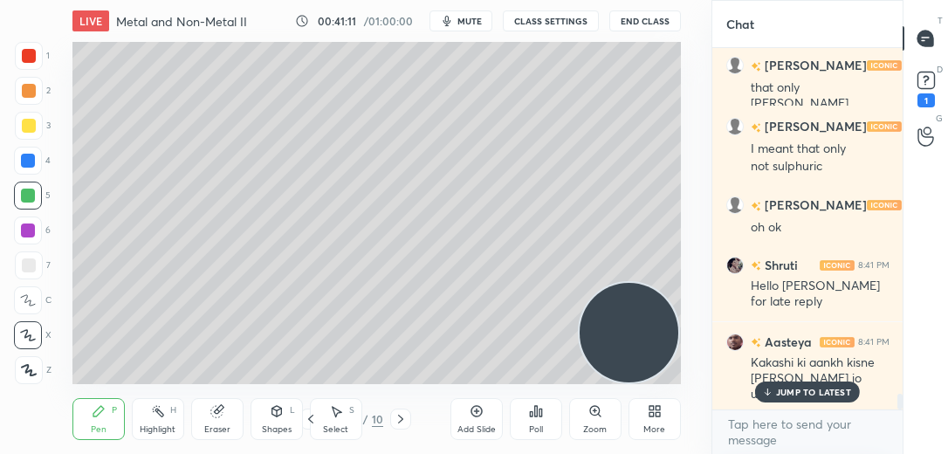
scroll to position [7777, 0]
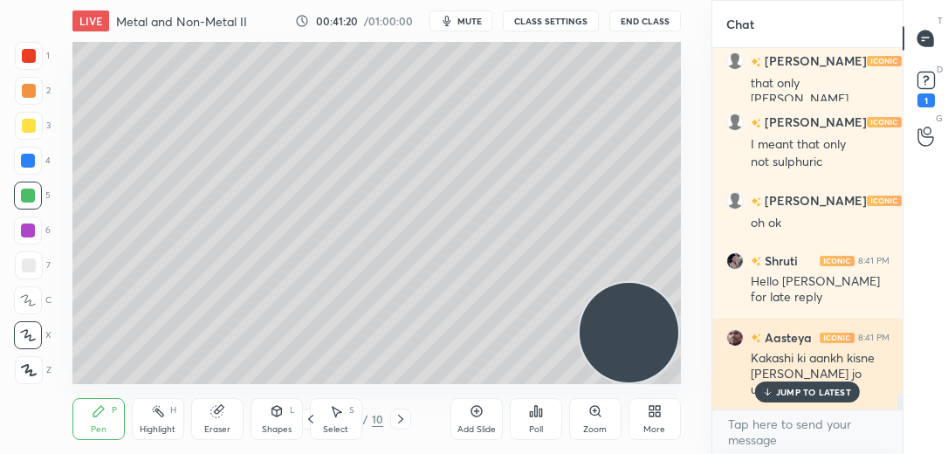
click at [791, 389] on p "JUMP TO LATEST" at bounding box center [813, 392] width 75 height 10
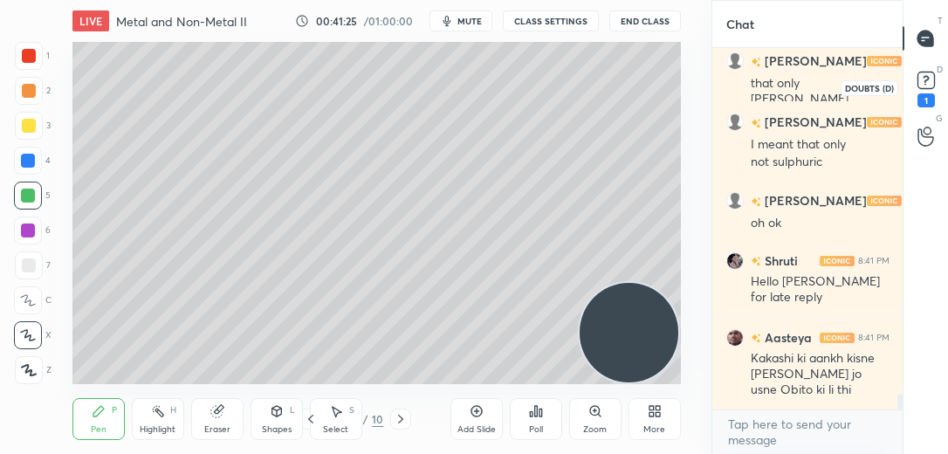
click at [922, 77] on rect at bounding box center [926, 80] width 17 height 17
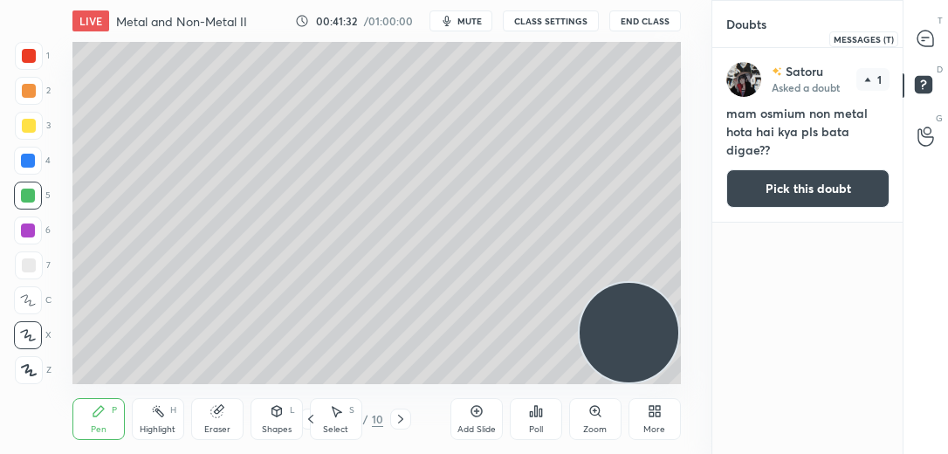
click at [920, 48] on div at bounding box center [926, 38] width 35 height 31
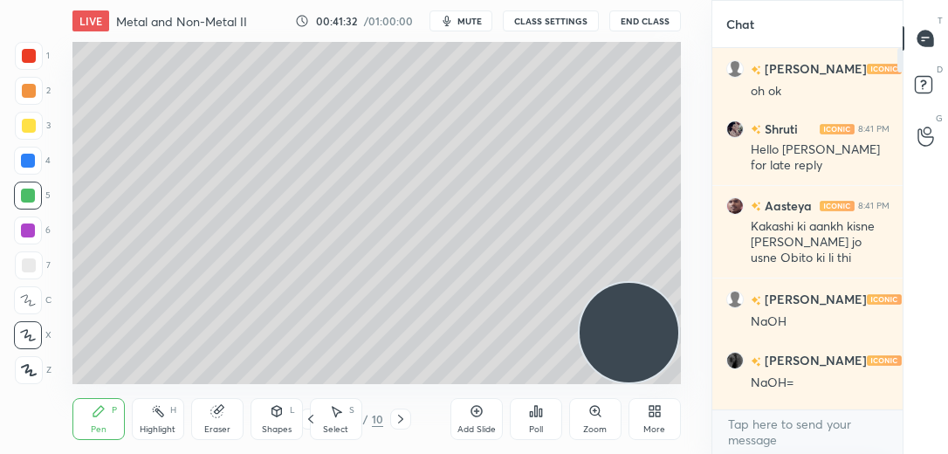
scroll to position [356, 185]
click at [778, 390] on p "JUMP TO LATEST" at bounding box center [813, 392] width 75 height 10
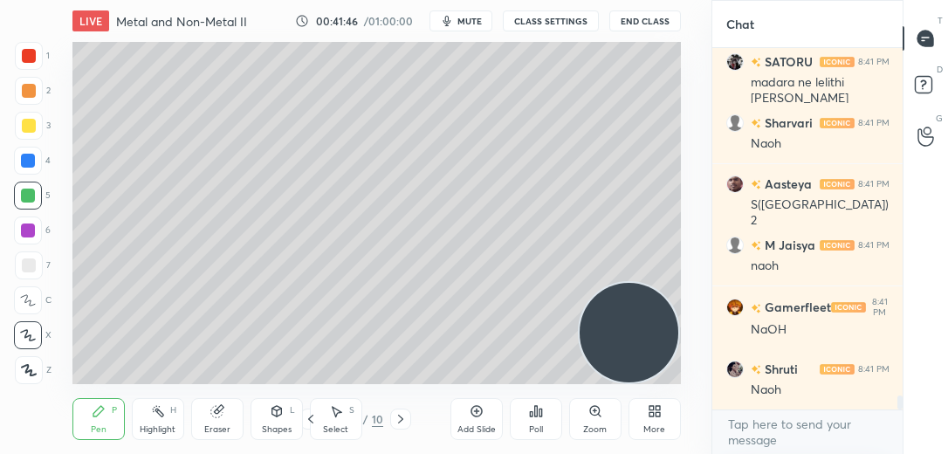
scroll to position [8856, 0]
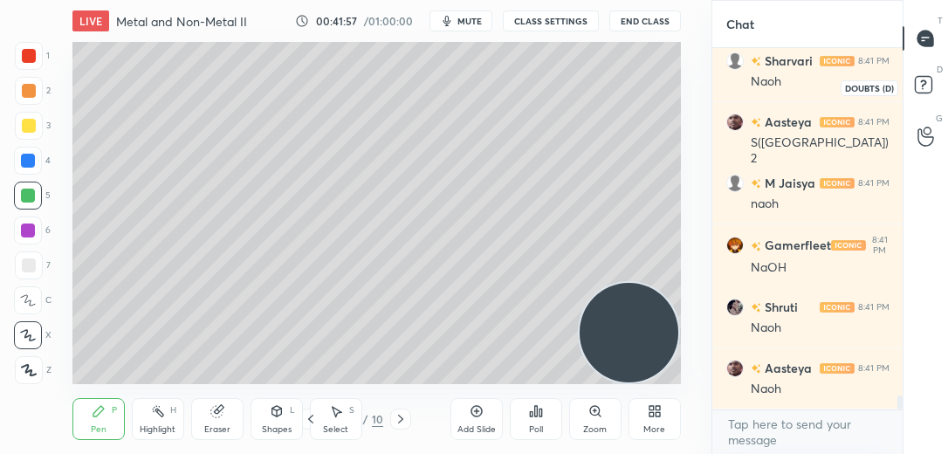
click at [924, 93] on rect at bounding box center [923, 85] width 17 height 17
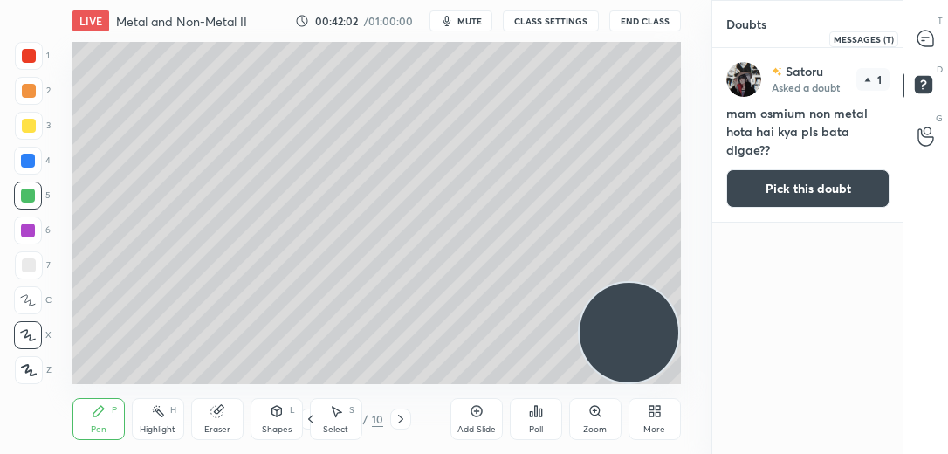
click at [928, 39] on icon at bounding box center [926, 39] width 16 height 16
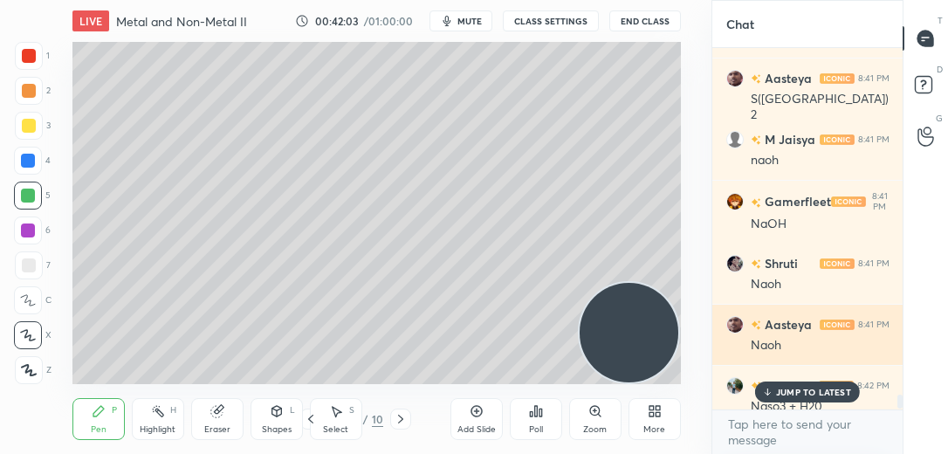
scroll to position [356, 185]
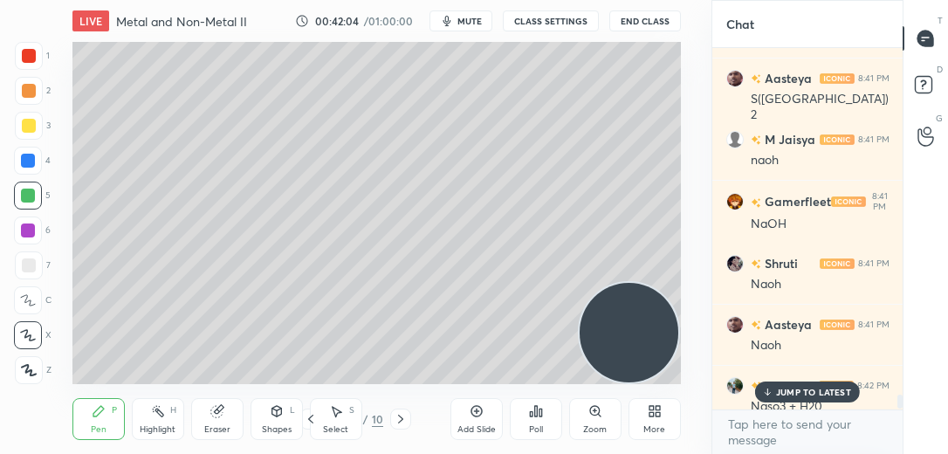
click at [799, 385] on div "JUMP TO LATEST" at bounding box center [807, 391] width 105 height 21
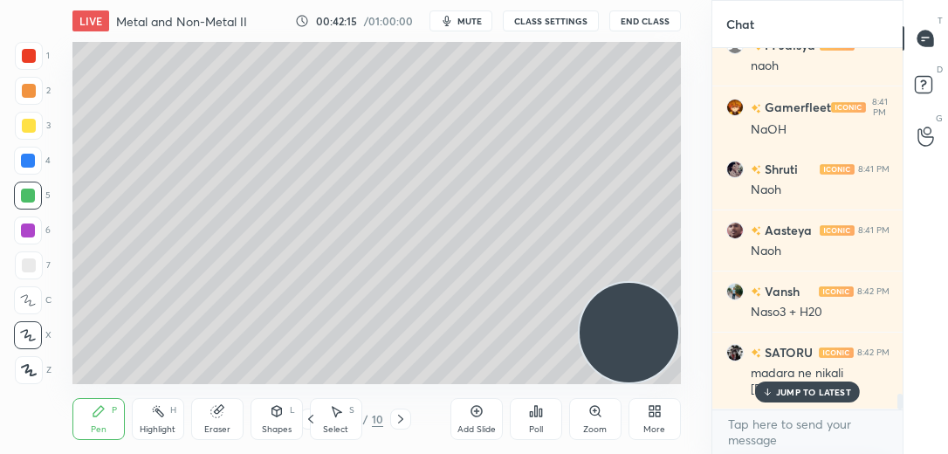
scroll to position [8179, 0]
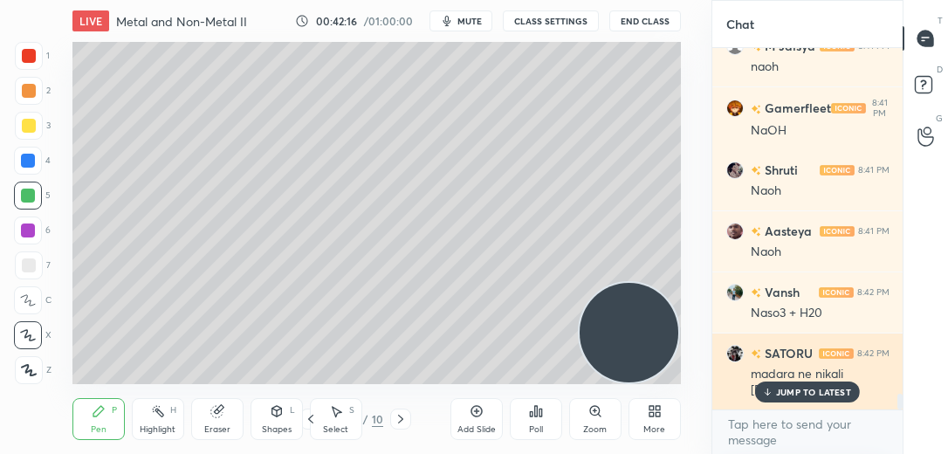
click at [794, 388] on p "JUMP TO LATEST" at bounding box center [813, 392] width 75 height 10
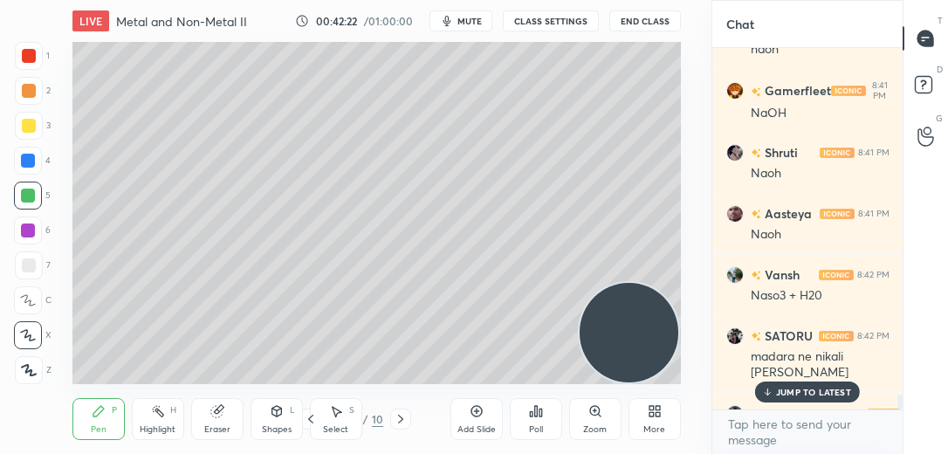
scroll to position [8238, 0]
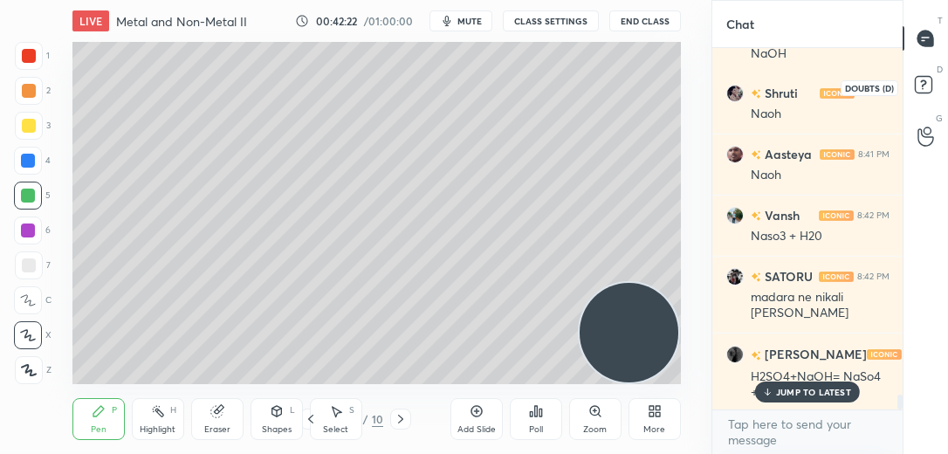
click at [924, 84] on icon at bounding box center [923, 83] width 6 height 7
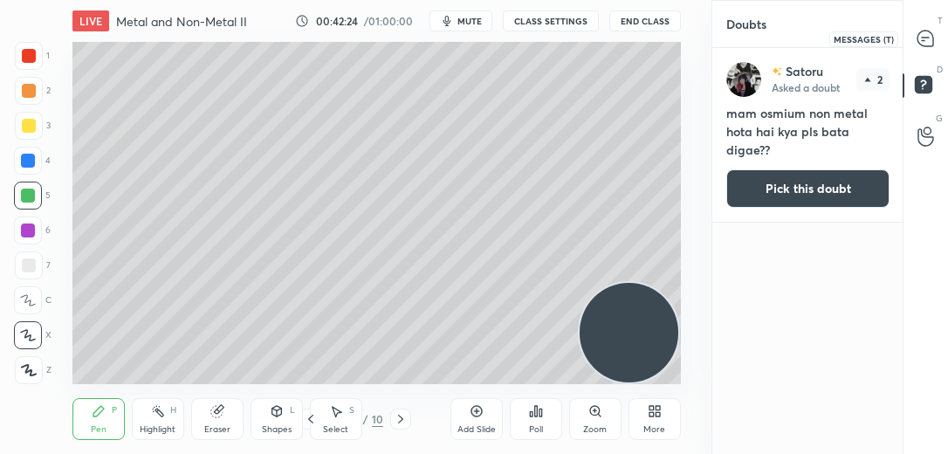
click at [921, 41] on icon at bounding box center [926, 39] width 16 height 16
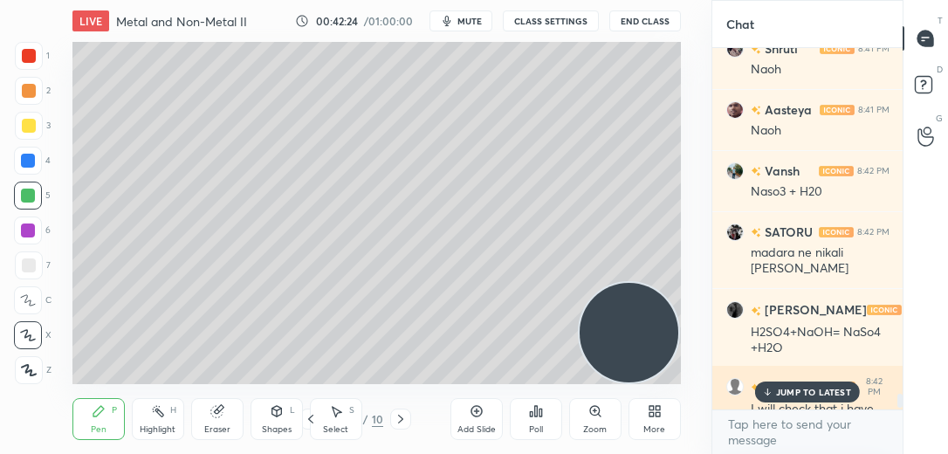
scroll to position [356, 185]
click at [779, 399] on div "JUMP TO LATEST" at bounding box center [807, 391] width 105 height 21
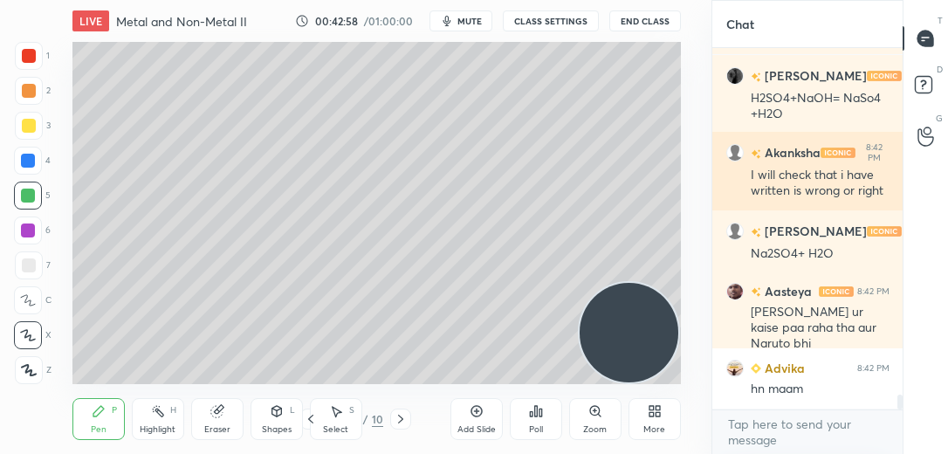
scroll to position [8490, 0]
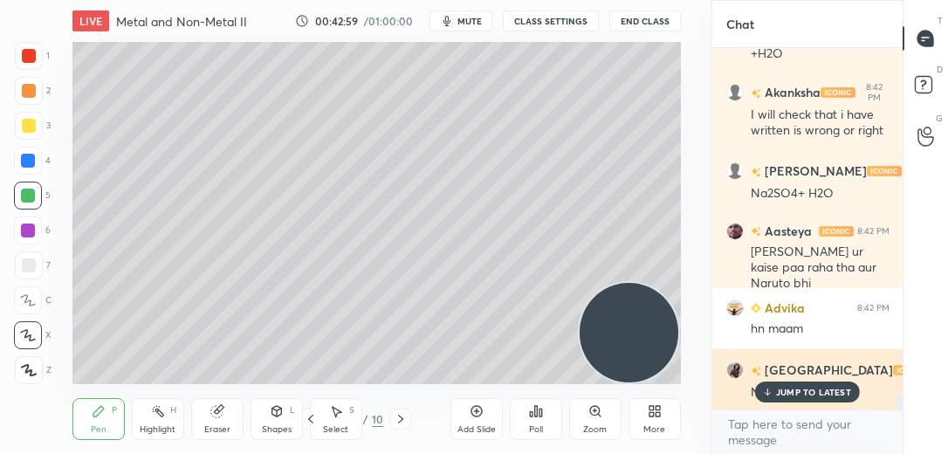
click at [810, 396] on p "JUMP TO LATEST" at bounding box center [813, 392] width 75 height 10
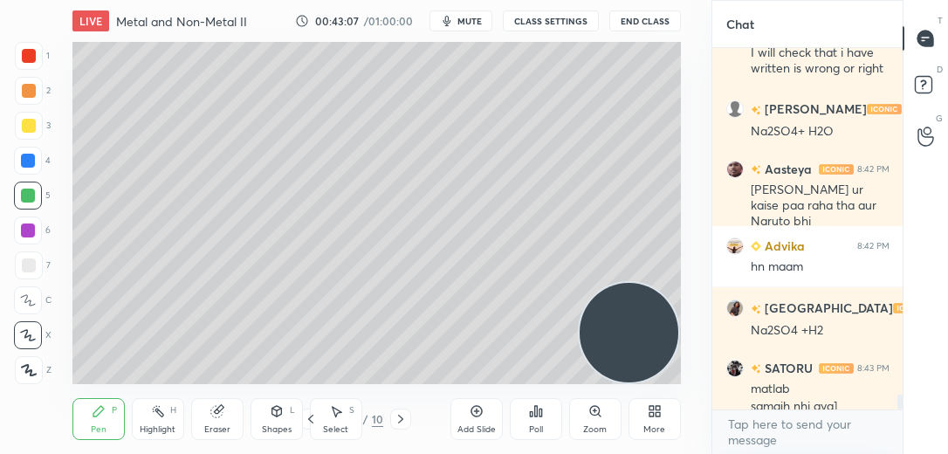
scroll to position [8569, 0]
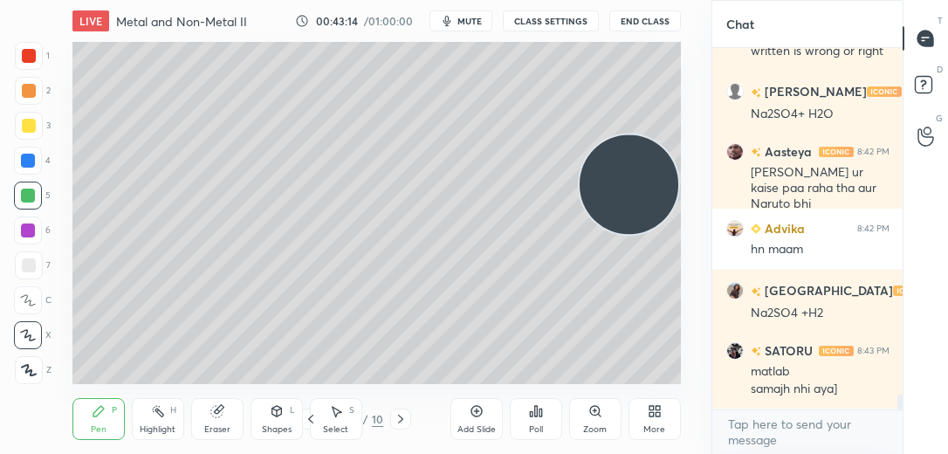
click at [23, 125] on div at bounding box center [29, 126] width 14 height 14
click at [37, 91] on div at bounding box center [29, 91] width 28 height 28
click at [488, 409] on div "Add Slide" at bounding box center [476, 419] width 52 height 42
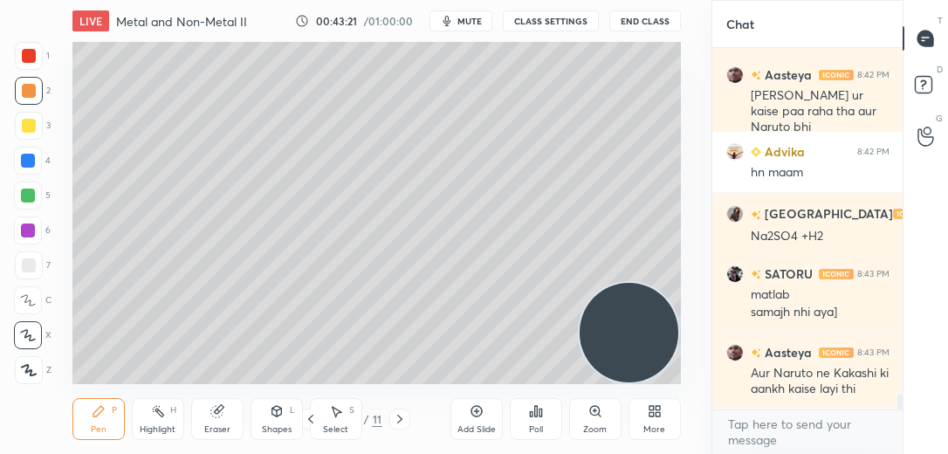
scroll to position [8688, 0]
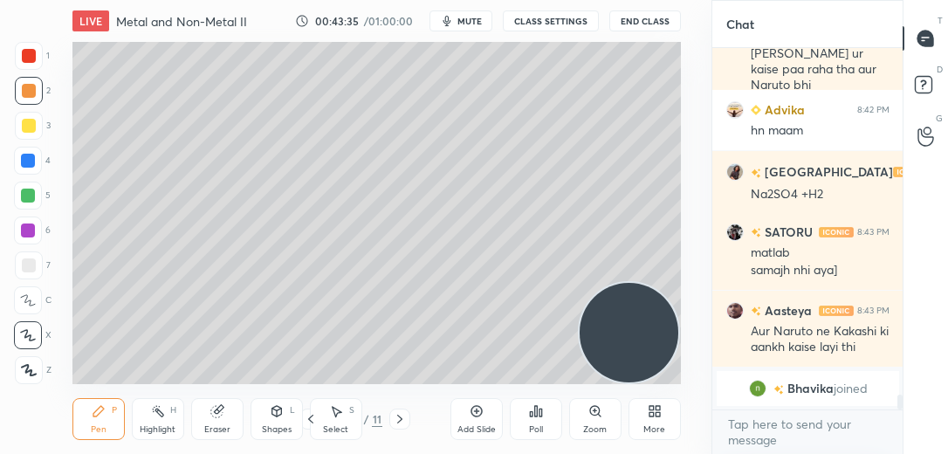
click at [24, 141] on div "3" at bounding box center [33, 129] width 36 height 35
click at [32, 255] on div at bounding box center [29, 265] width 28 height 28
click at [27, 197] on div at bounding box center [28, 196] width 14 height 14
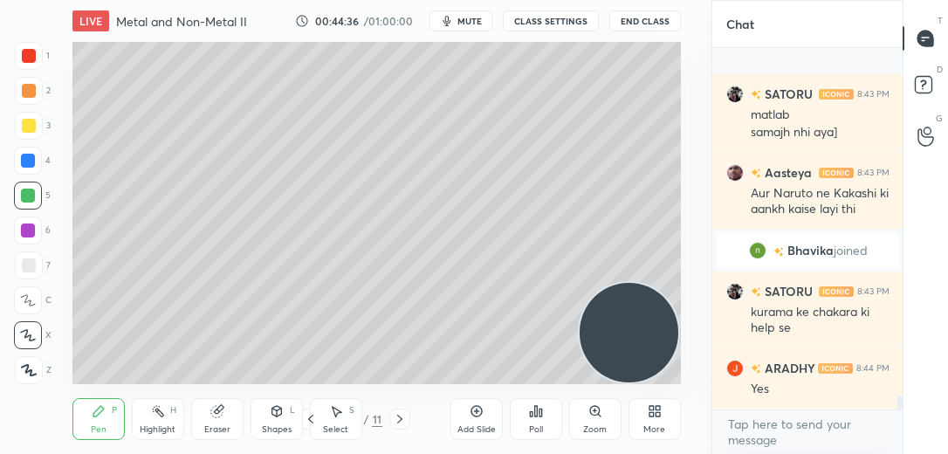
scroll to position [8779, 0]
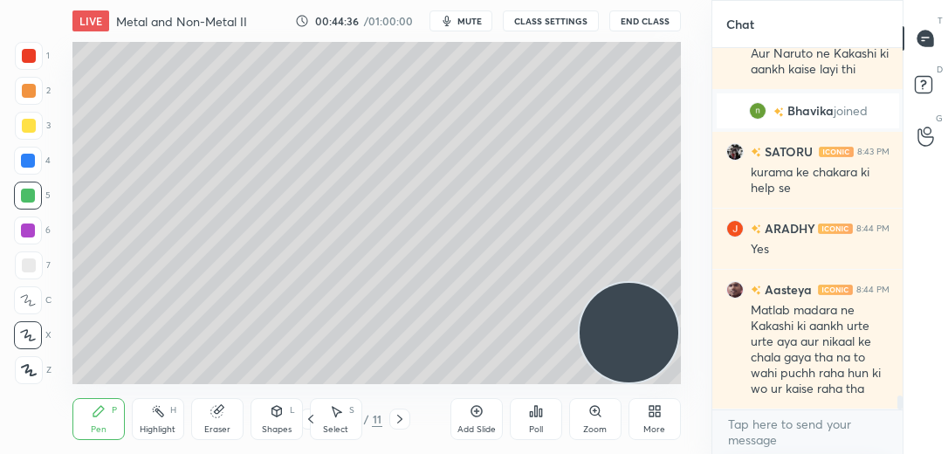
click at [35, 123] on div at bounding box center [29, 126] width 14 height 14
click at [21, 154] on div at bounding box center [28, 161] width 14 height 14
click at [35, 271] on div at bounding box center [29, 265] width 28 height 28
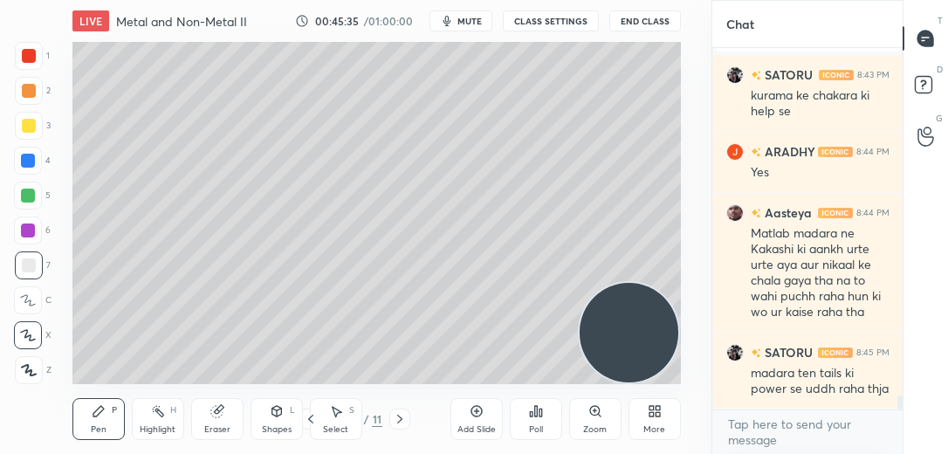
scroll to position [8916, 0]
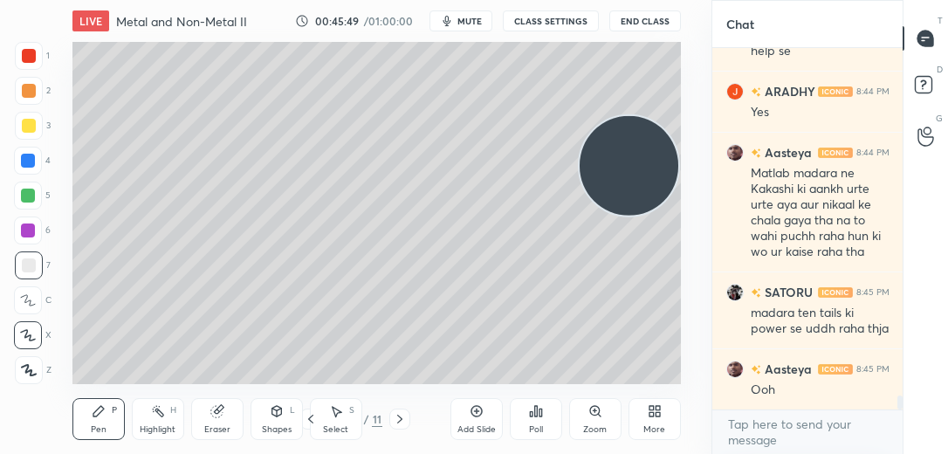
click at [688, 299] on div "Setting up your live class Poll for secs No correct answer Start poll" at bounding box center [377, 213] width 642 height 342
click at [701, 304] on div "1 2 3 4 5 6 7 C X Z C X Z E E Erase all H H LIVE Metal and Non-Metal II 00:45:4…" at bounding box center [355, 227] width 711 height 454
click at [684, 333] on div "Setting up your live class Poll for secs No correct answer Start poll" at bounding box center [377, 213] width 642 height 342
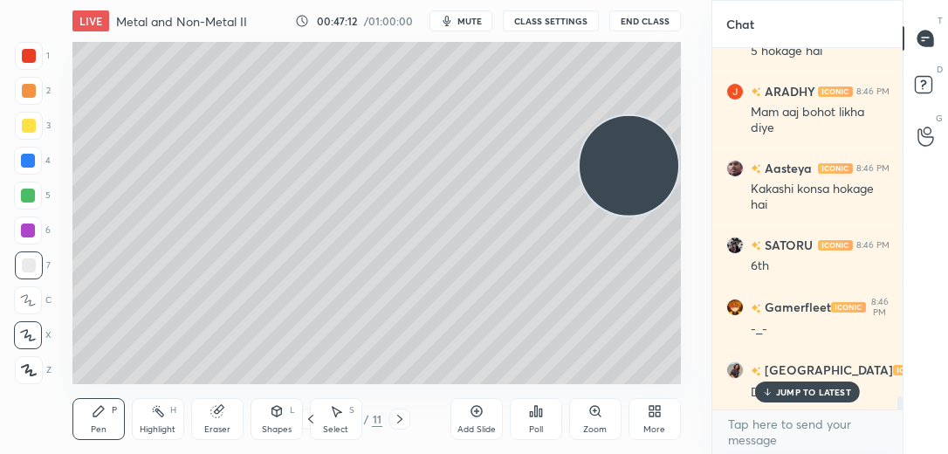
scroll to position [9515, 0]
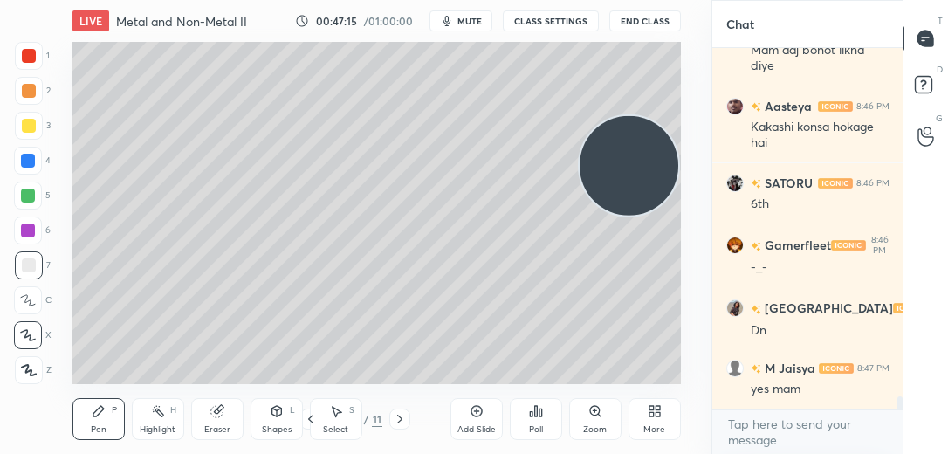
click at [479, 412] on icon at bounding box center [477, 411] width 14 height 14
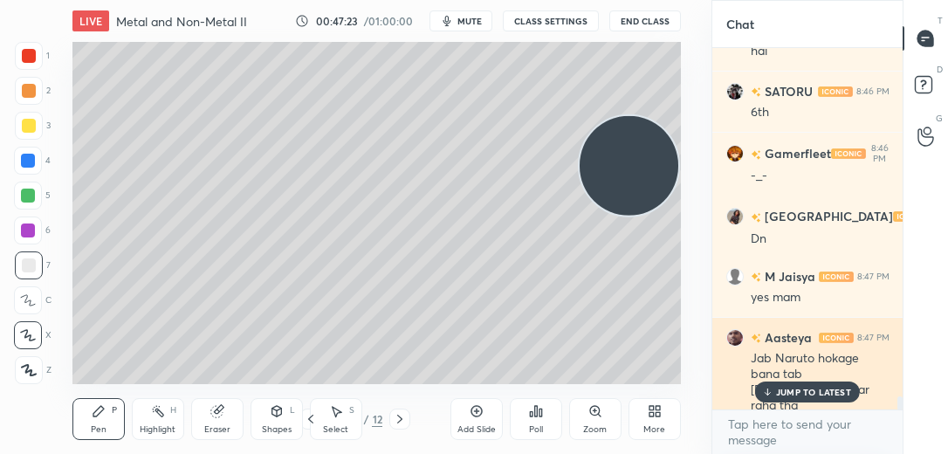
click at [796, 388] on p "JUMP TO LATEST" at bounding box center [813, 392] width 75 height 10
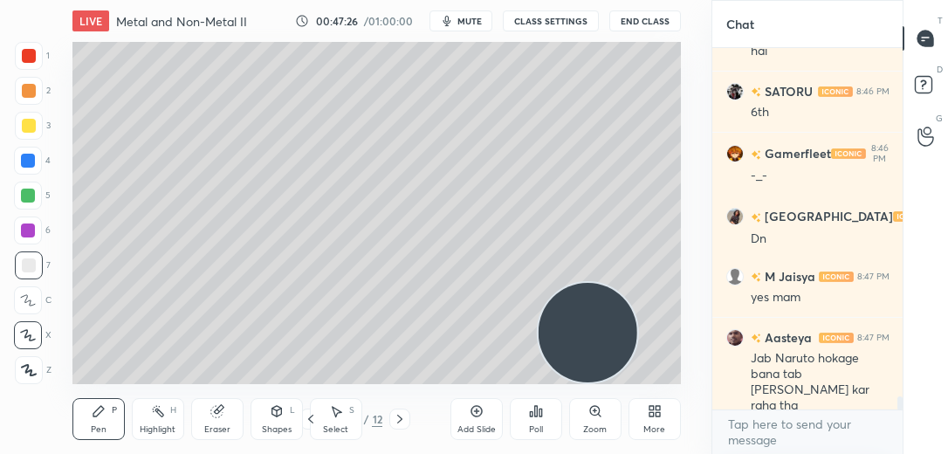
click at [36, 167] on div at bounding box center [28, 161] width 28 height 28
click at [42, 192] on div at bounding box center [28, 196] width 28 height 28
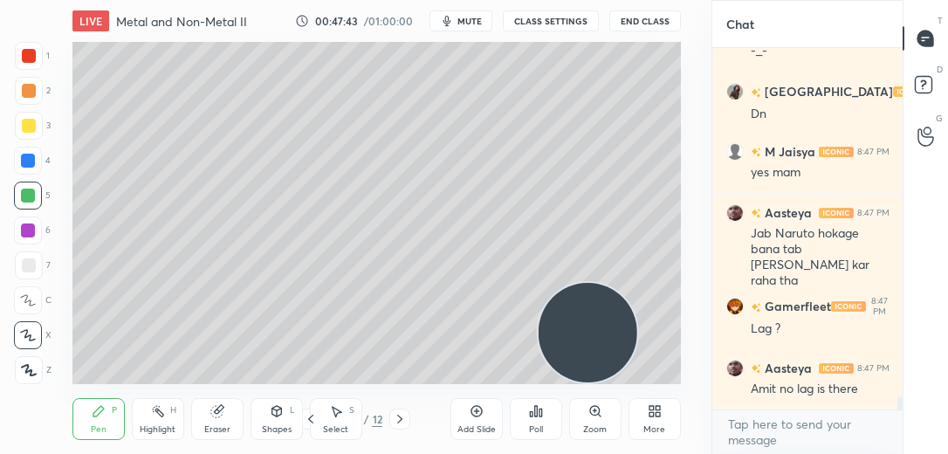
scroll to position [9809, 0]
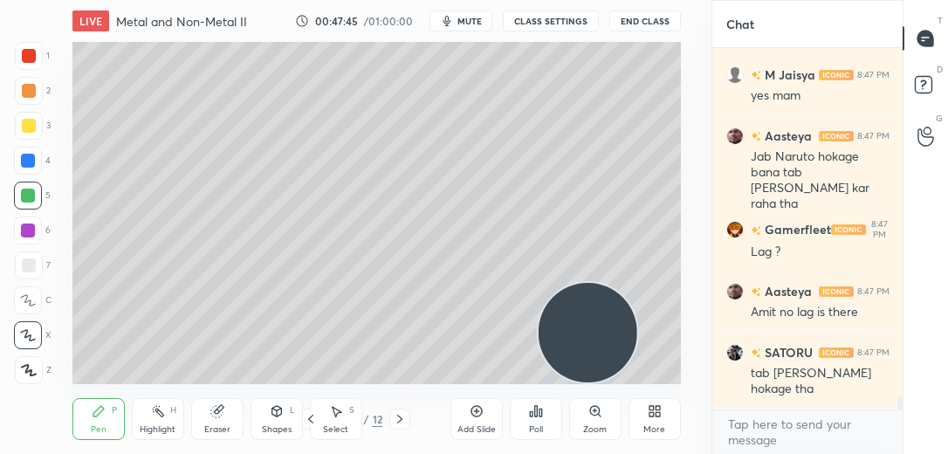
click at [42, 127] on div "3" at bounding box center [33, 126] width 36 height 28
click at [41, 258] on div at bounding box center [29, 265] width 28 height 28
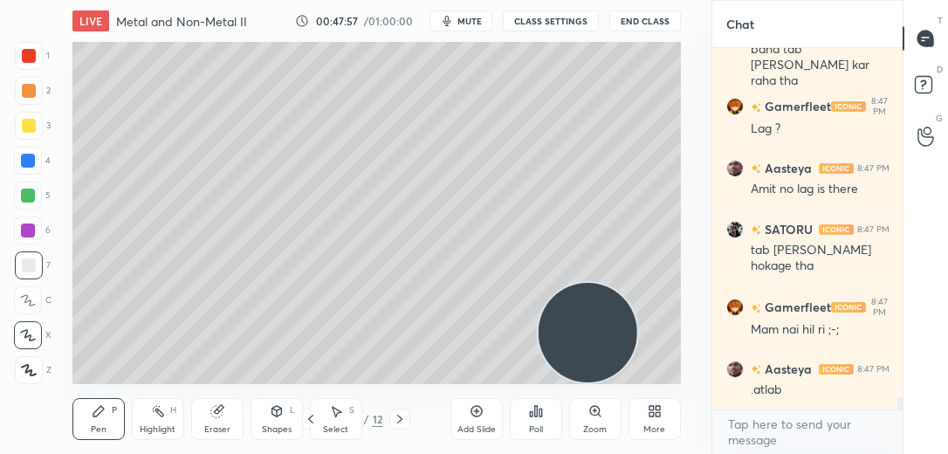
scroll to position [9994, 0]
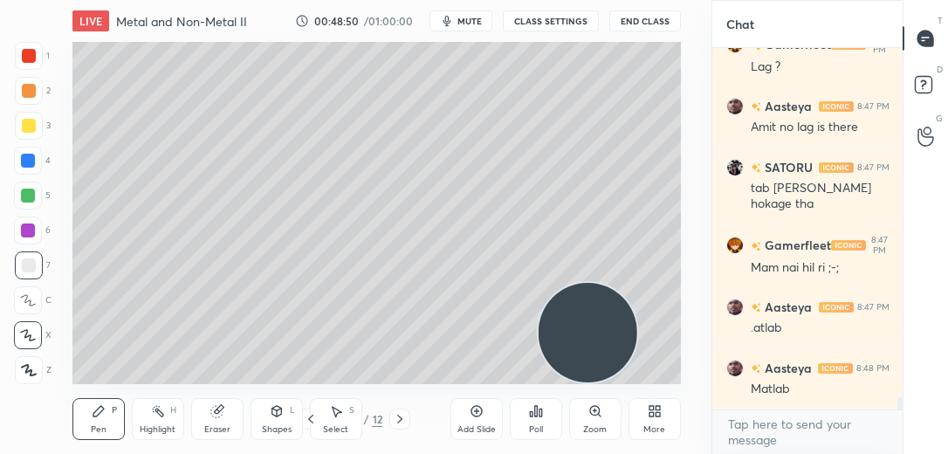
click at [25, 141] on div "3" at bounding box center [33, 129] width 36 height 35
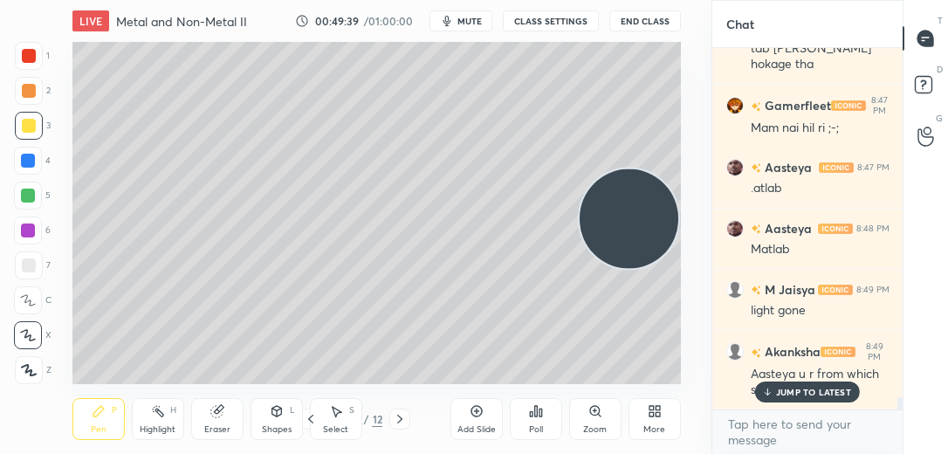
scroll to position [10194, 0]
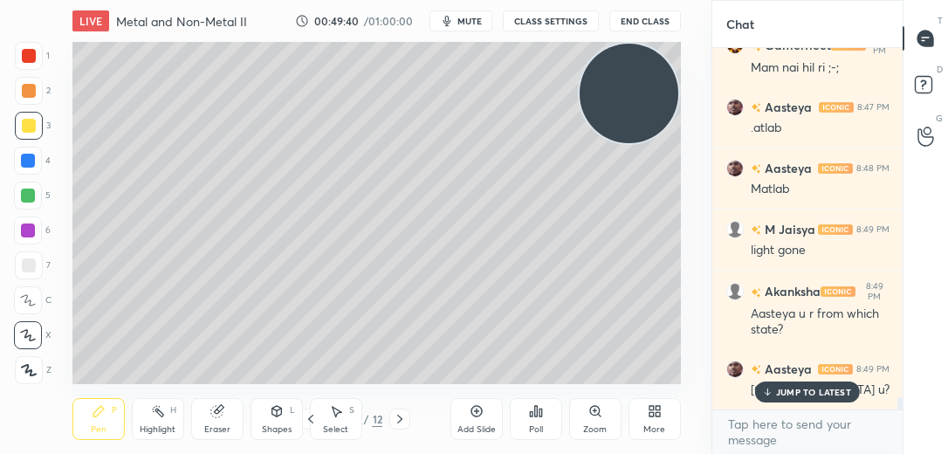
click at [30, 265] on div at bounding box center [29, 265] width 14 height 14
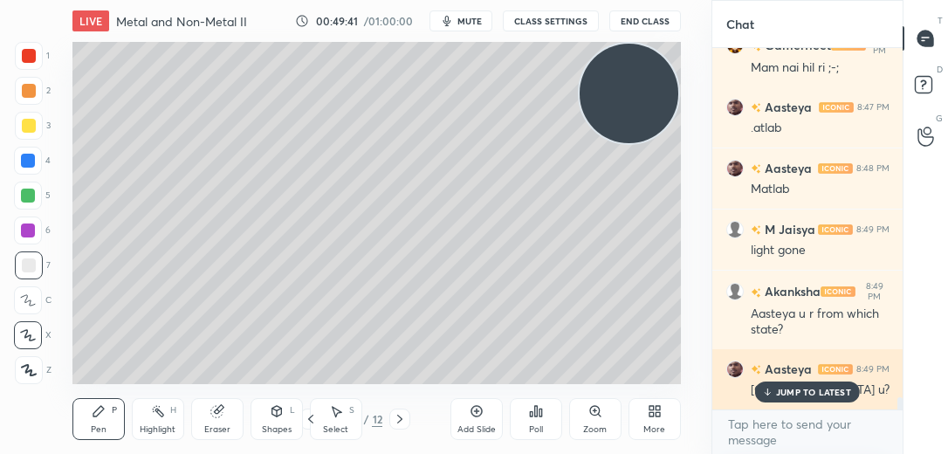
click at [782, 393] on p "JUMP TO LATEST" at bounding box center [813, 392] width 75 height 10
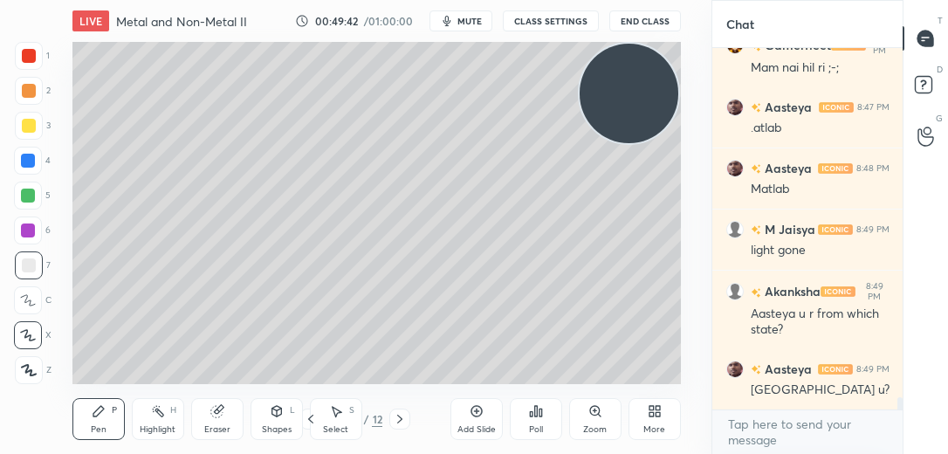
click at [38, 300] on div at bounding box center [28, 300] width 28 height 28
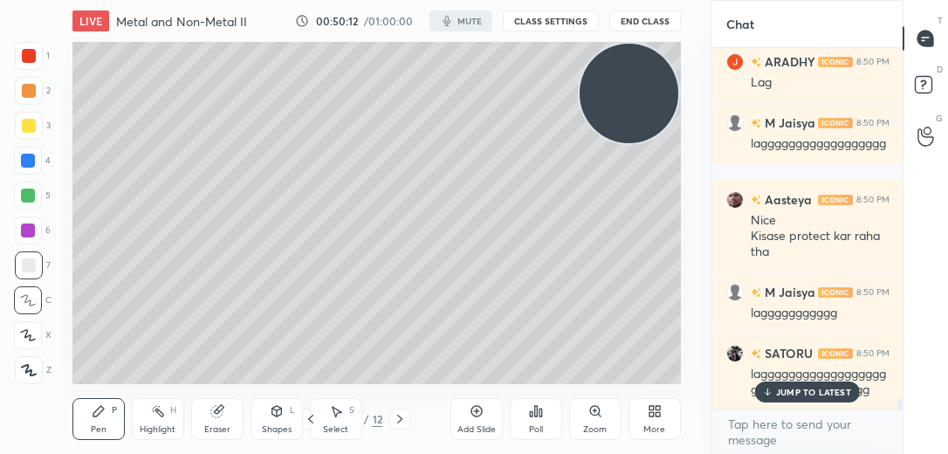
scroll to position [10979, 0]
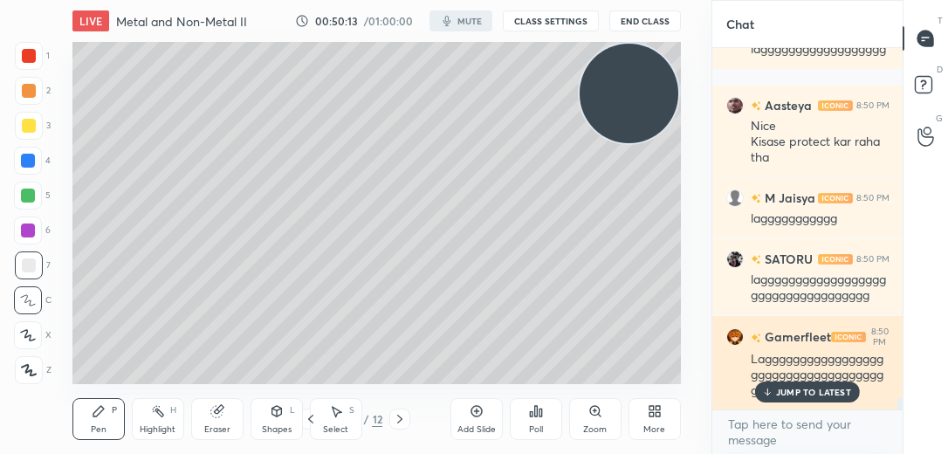
click at [794, 389] on p "JUMP TO LATEST" at bounding box center [813, 392] width 75 height 10
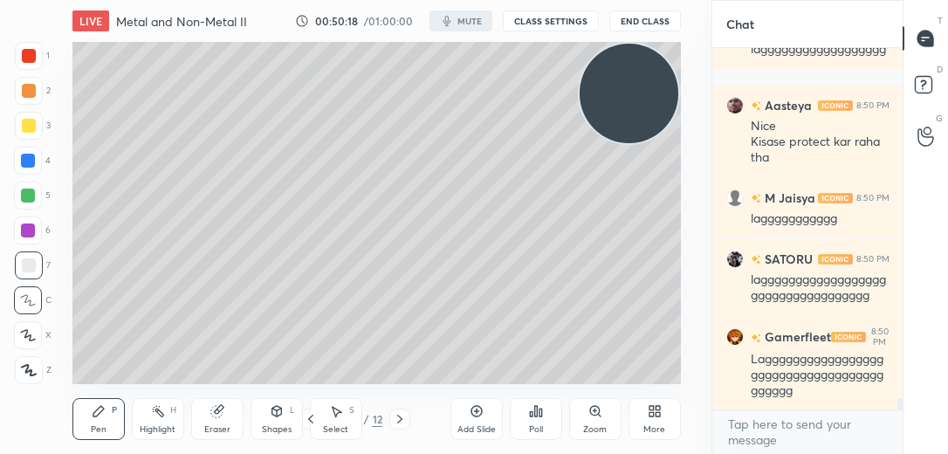
scroll to position [11041, 0]
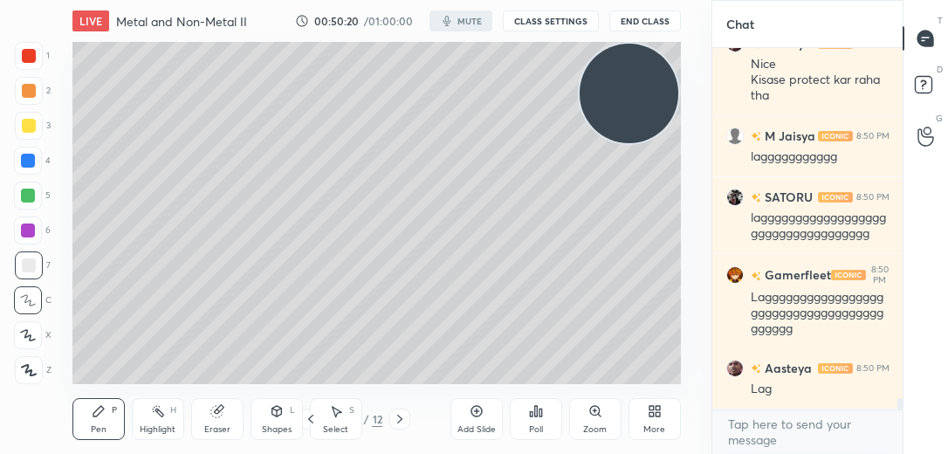
click at [489, 425] on div "Add Slide" at bounding box center [476, 429] width 38 height 9
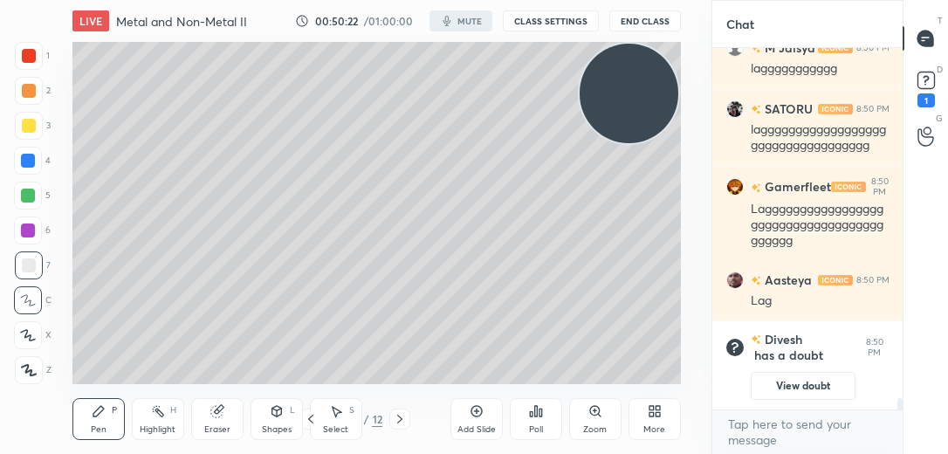
click at [777, 385] on button "View doubt" at bounding box center [803, 386] width 105 height 28
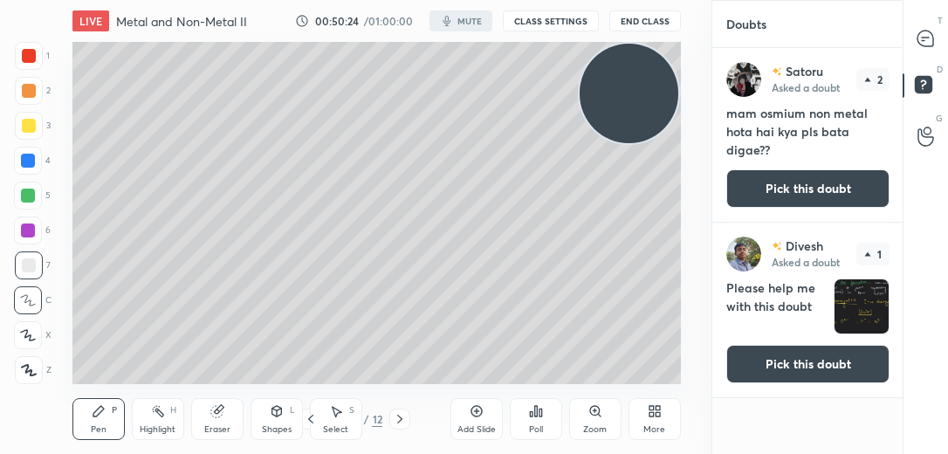
click at [791, 366] on button "Pick this doubt" at bounding box center [807, 364] width 163 height 38
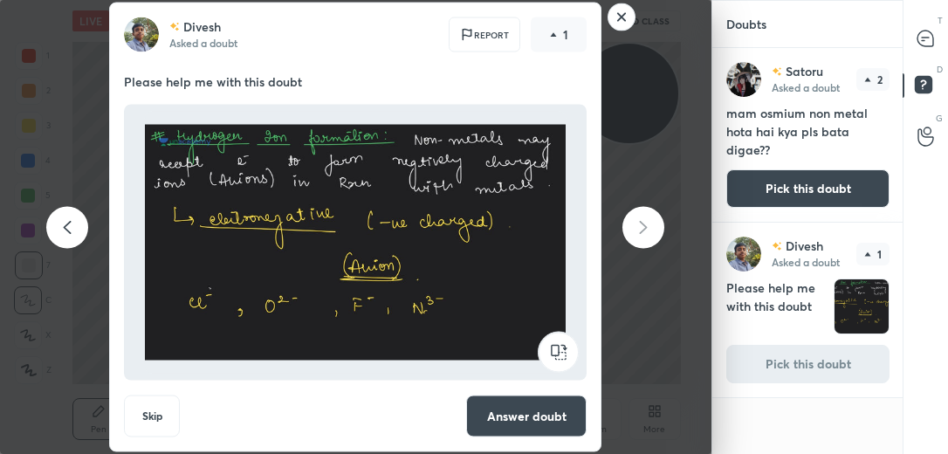
click at [619, 17] on rect at bounding box center [621, 16] width 27 height 27
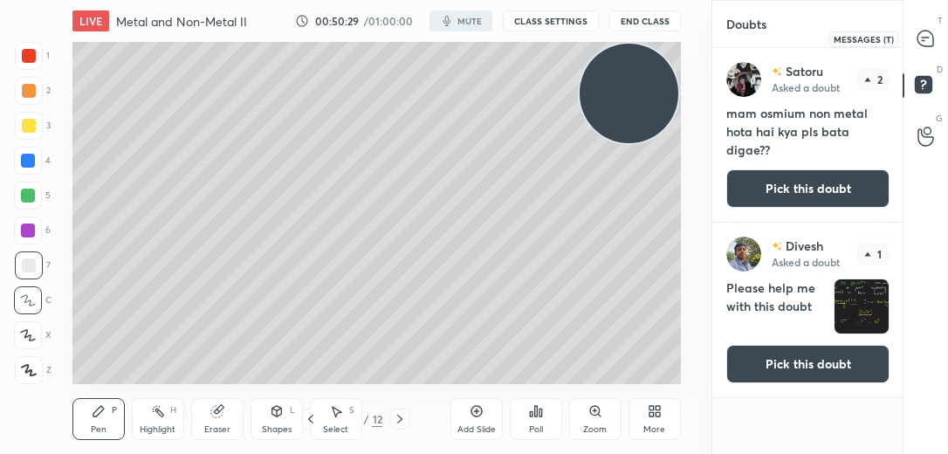
click at [931, 31] on icon at bounding box center [926, 39] width 18 height 18
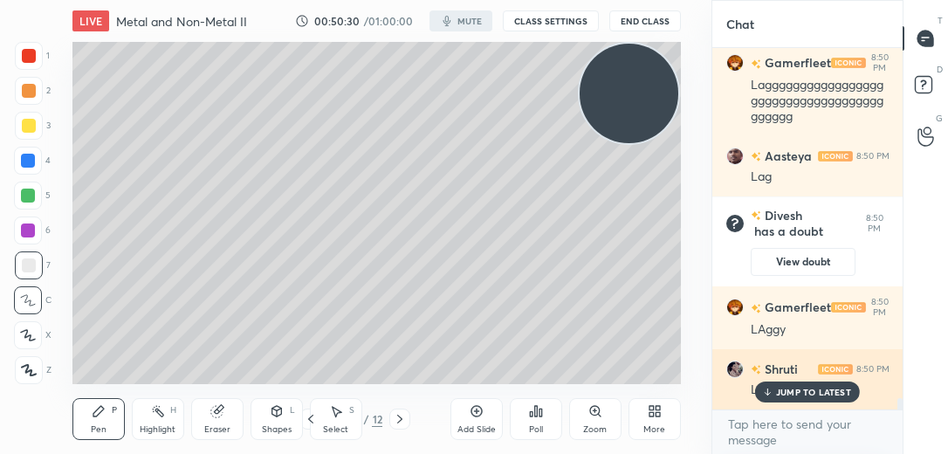
scroll to position [356, 185]
click at [801, 395] on p "JUMP TO LATEST" at bounding box center [813, 392] width 75 height 10
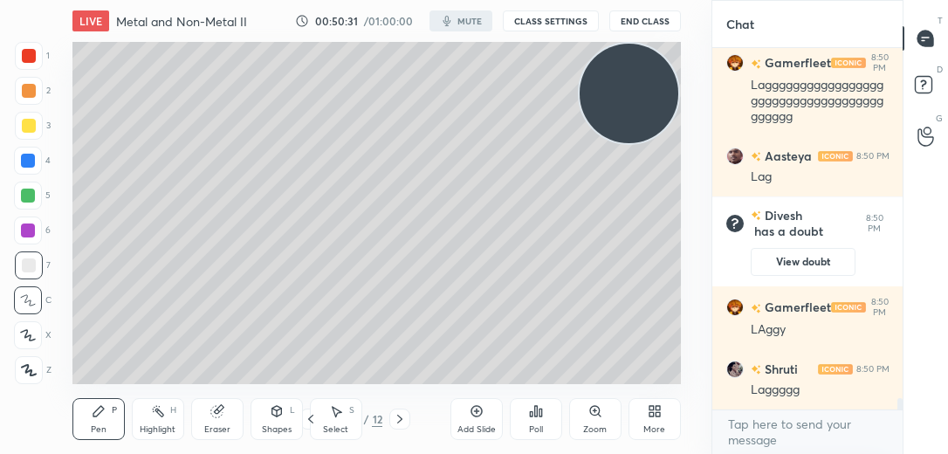
scroll to position [10853, 0]
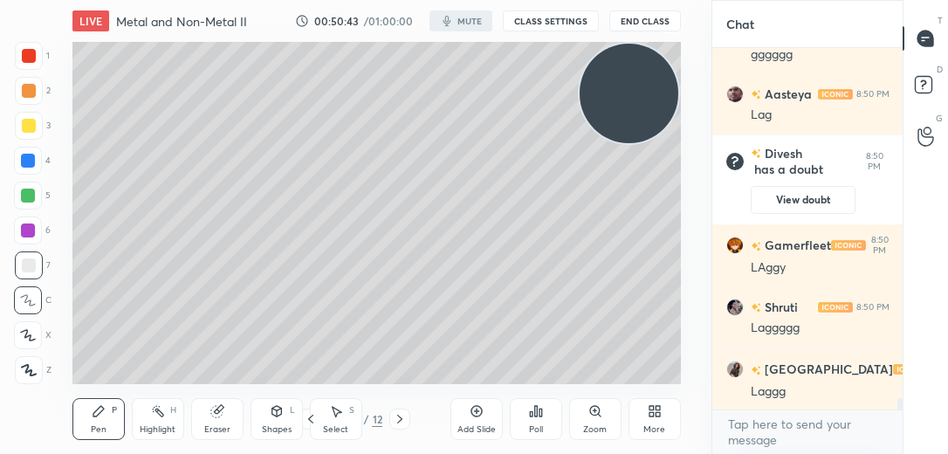
click at [478, 415] on icon at bounding box center [477, 411] width 14 height 14
click at [478, 412] on icon at bounding box center [477, 411] width 14 height 14
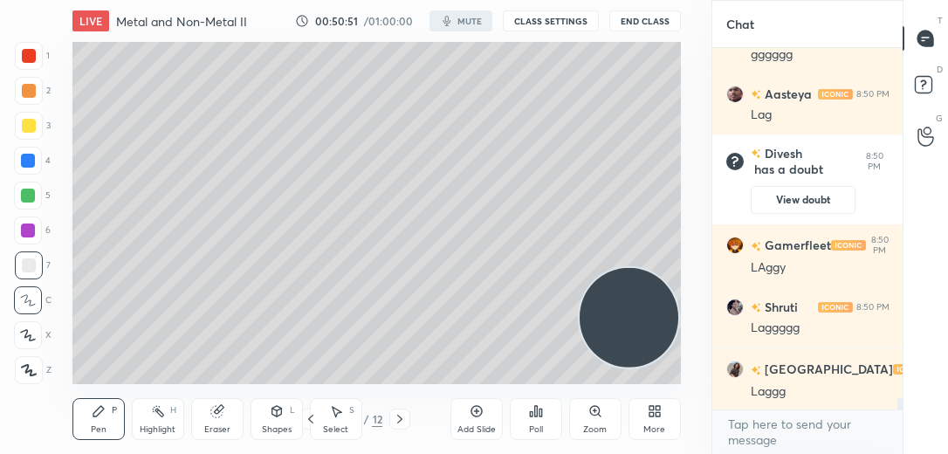
click at [478, 411] on icon at bounding box center [476, 411] width 5 height 5
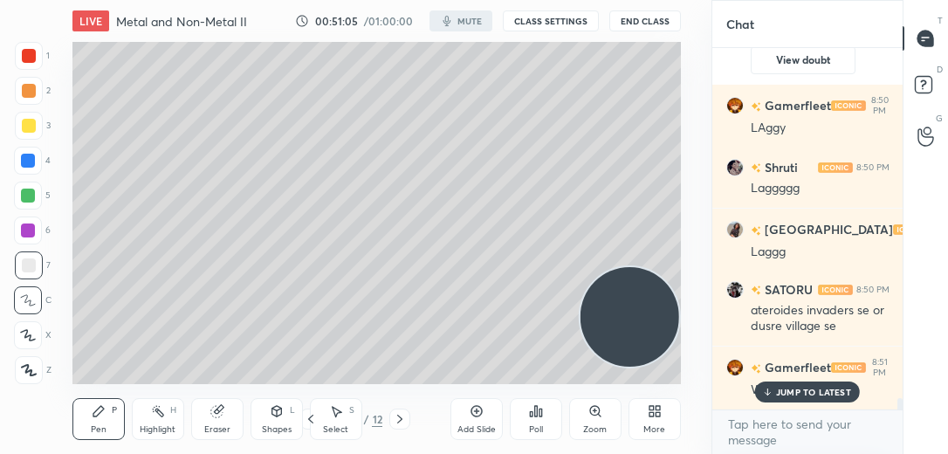
scroll to position [11053, 0]
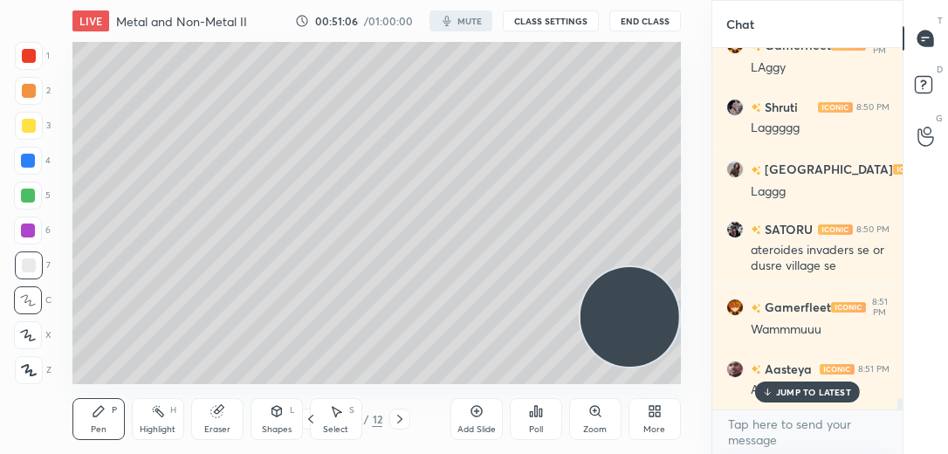
click at [787, 395] on p "JUMP TO LATEST" at bounding box center [813, 392] width 75 height 10
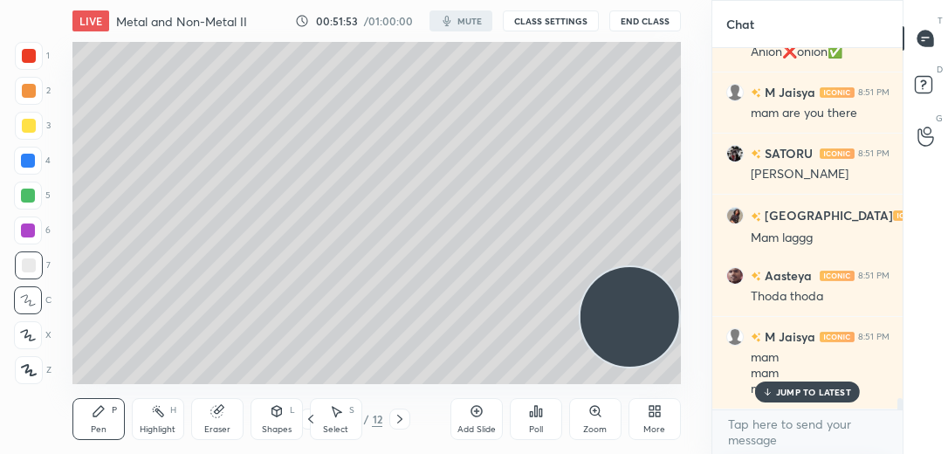
scroll to position [11451, 0]
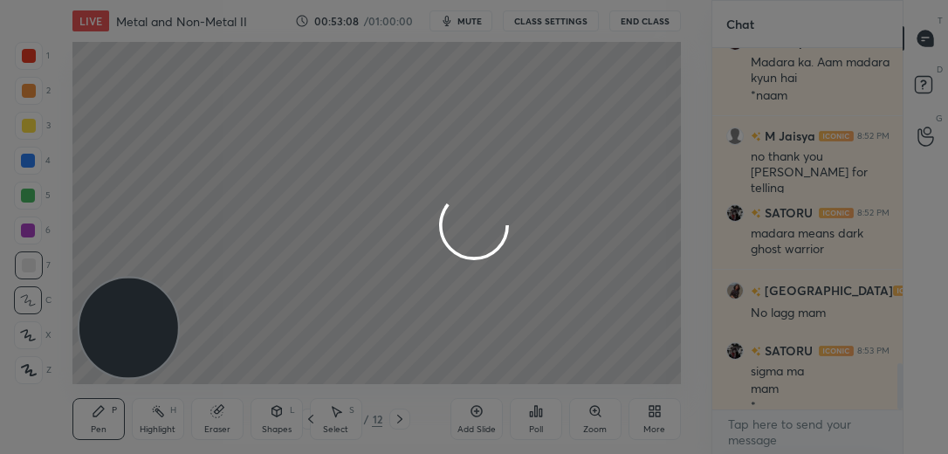
scroll to position [2451, 0]
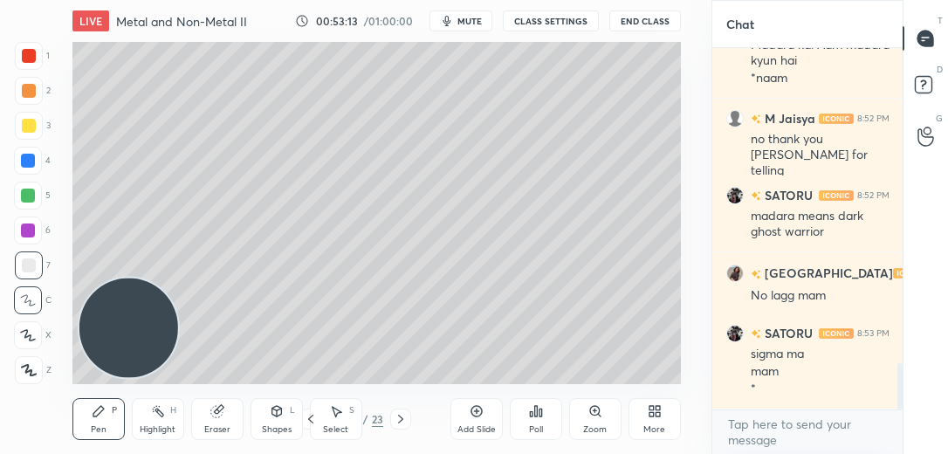
click at [478, 417] on icon at bounding box center [477, 411] width 14 height 14
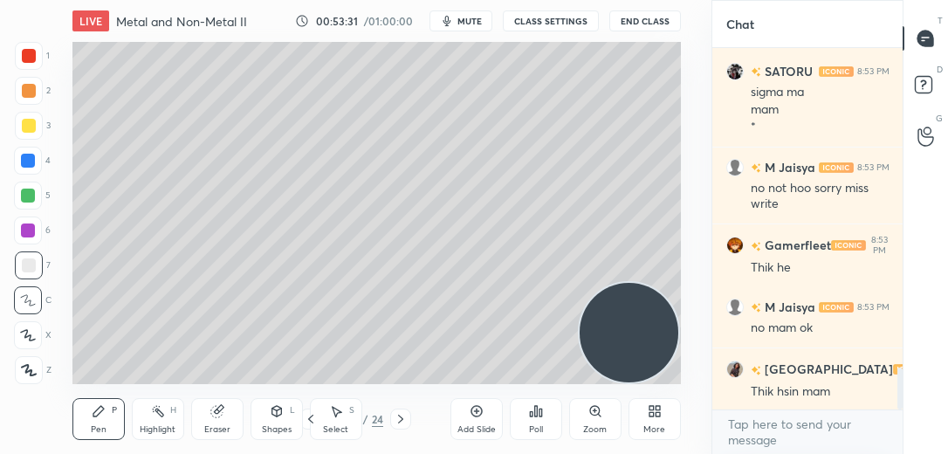
scroll to position [2773, 0]
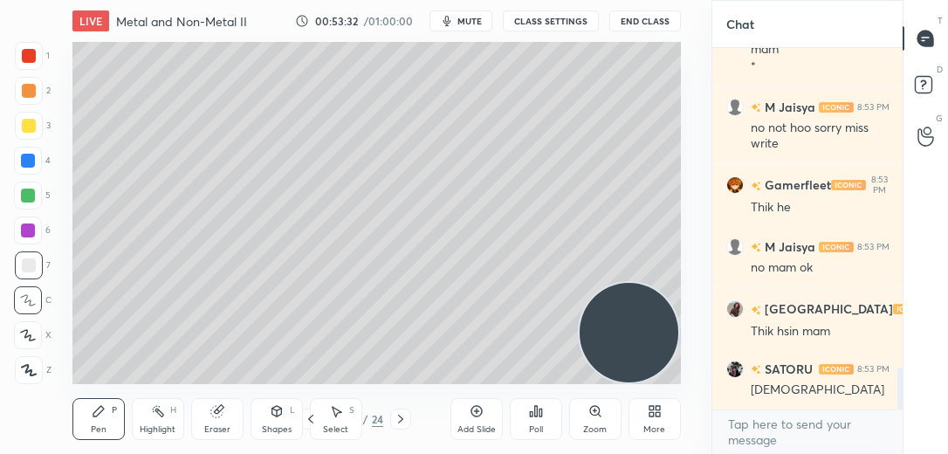
click at [29, 342] on div at bounding box center [28, 335] width 28 height 28
click at [24, 169] on div at bounding box center [28, 161] width 28 height 28
click at [37, 132] on div at bounding box center [29, 126] width 28 height 28
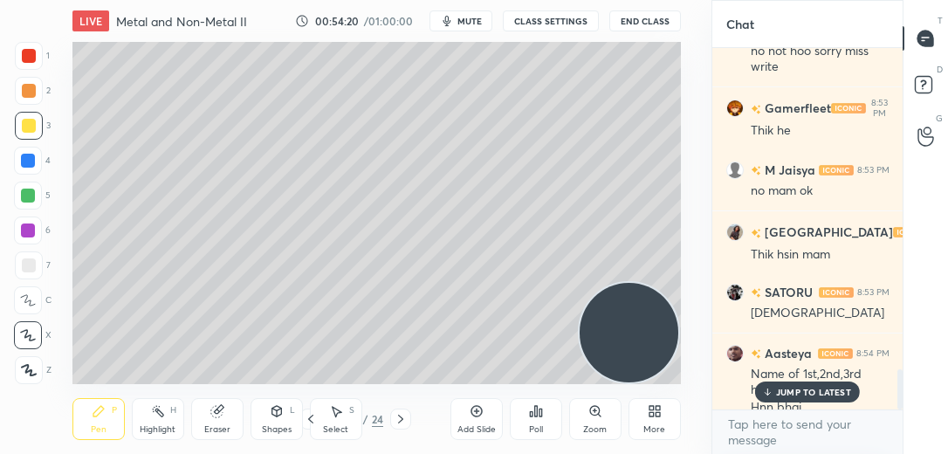
scroll to position [2868, 0]
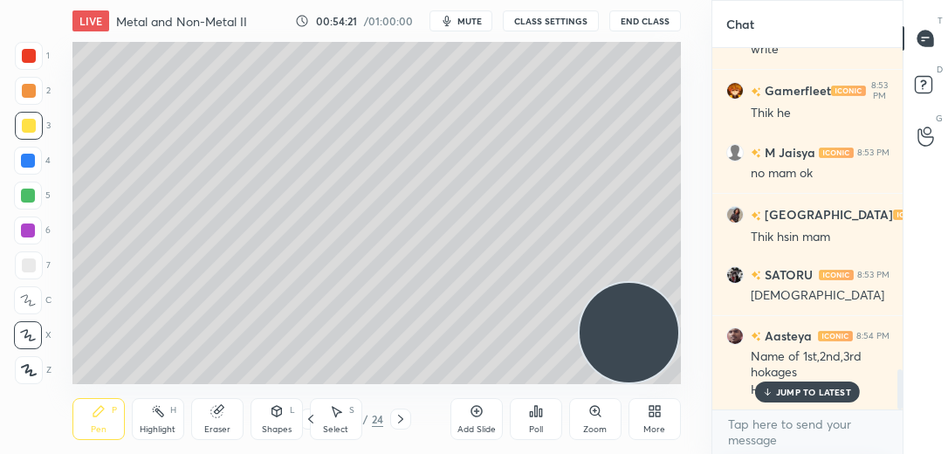
click at [24, 164] on div at bounding box center [28, 161] width 14 height 14
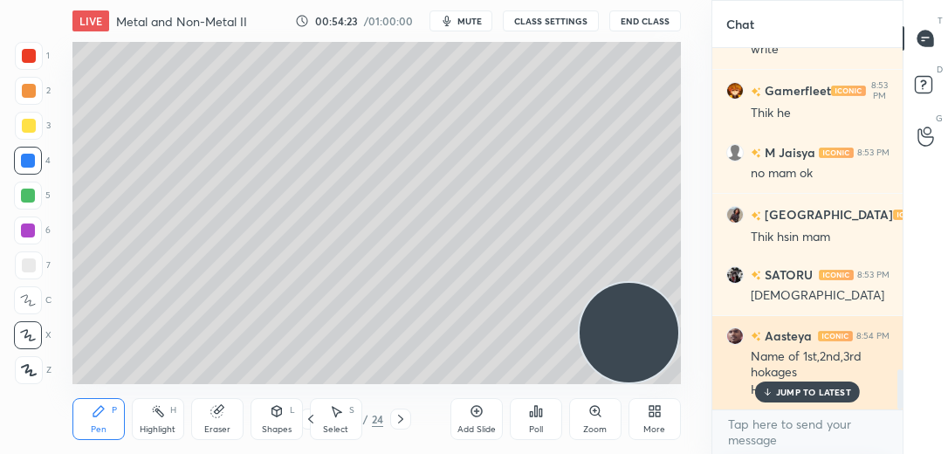
click at [796, 388] on p "JUMP TO LATEST" at bounding box center [813, 392] width 75 height 10
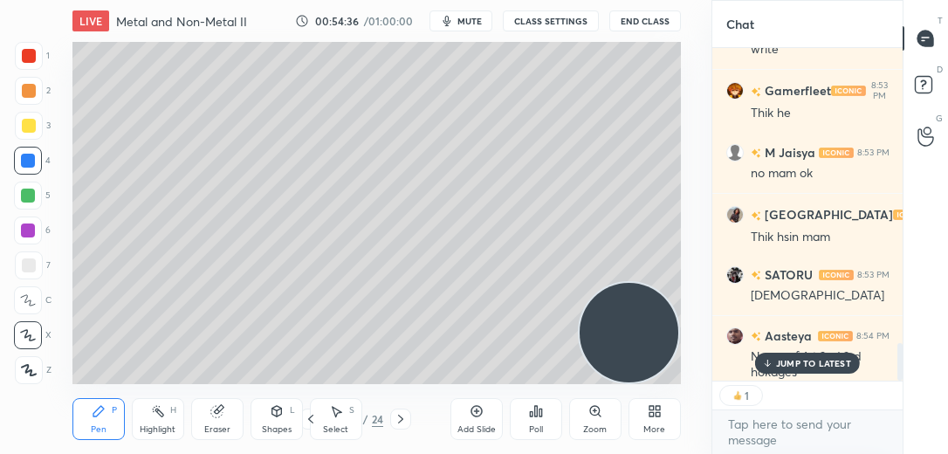
scroll to position [2869, 0]
click at [790, 361] on p "JUMP TO LATEST" at bounding box center [813, 363] width 75 height 10
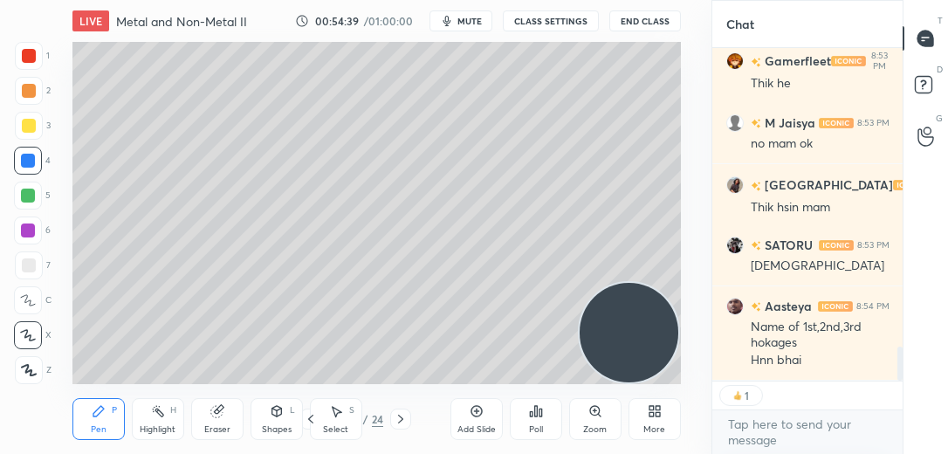
click at [31, 81] on div at bounding box center [29, 91] width 28 height 28
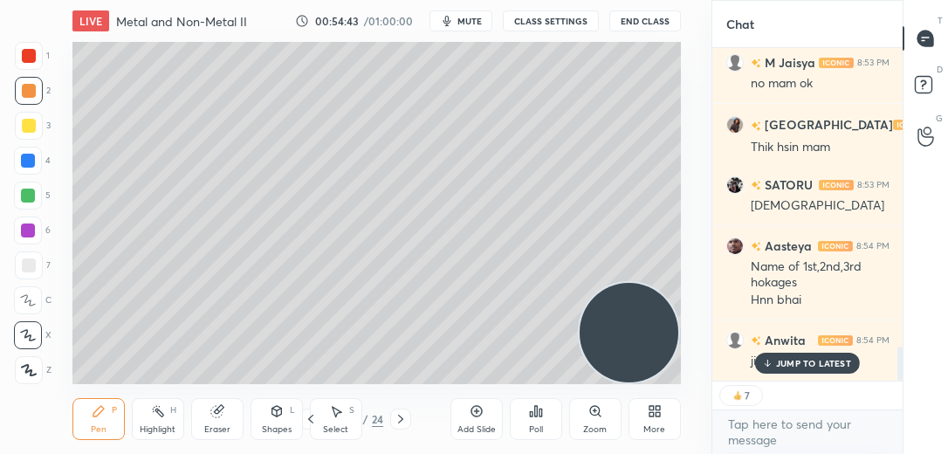
click at [485, 409] on div "Add Slide" at bounding box center [476, 419] width 52 height 42
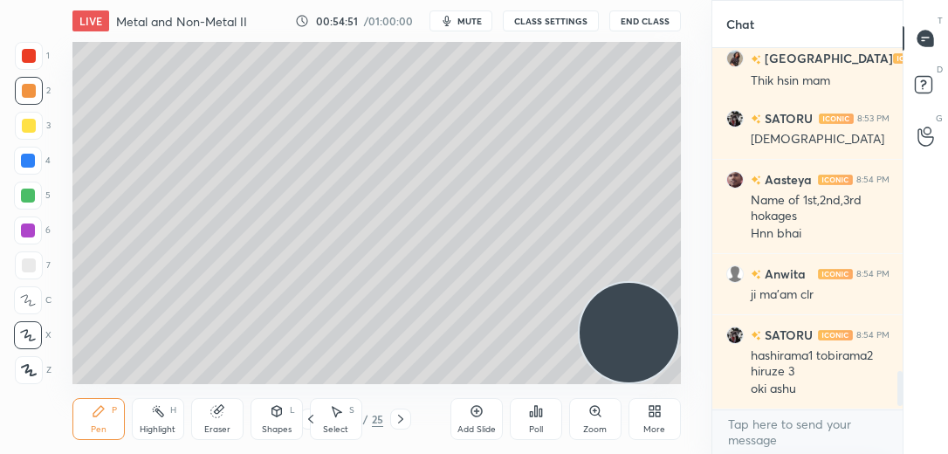
scroll to position [3024, 0]
click at [43, 162] on div "4" at bounding box center [32, 161] width 37 height 28
click at [31, 196] on div at bounding box center [28, 196] width 14 height 14
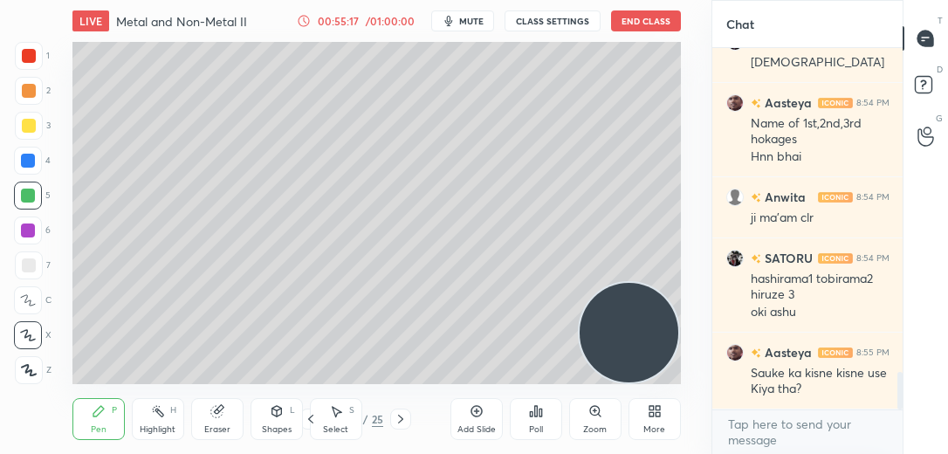
scroll to position [3118, 0]
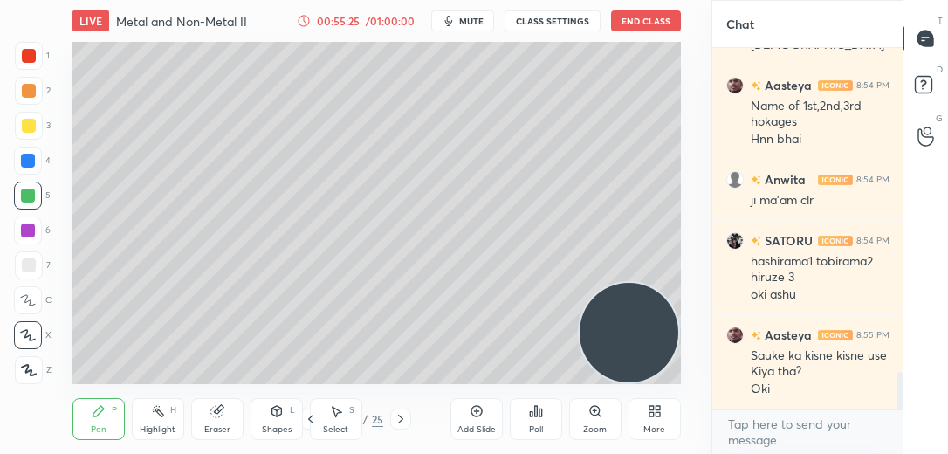
click at [223, 420] on div "Eraser" at bounding box center [217, 419] width 52 height 42
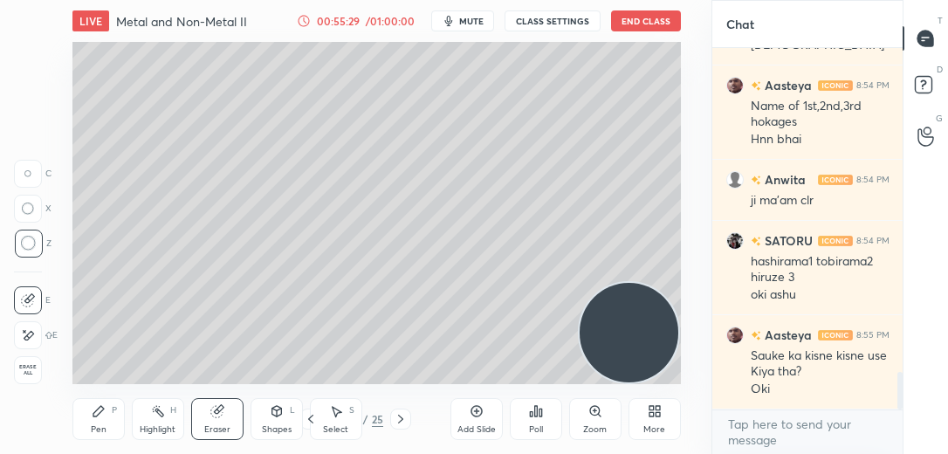
click at [110, 413] on div "Pen P" at bounding box center [98, 419] width 52 height 42
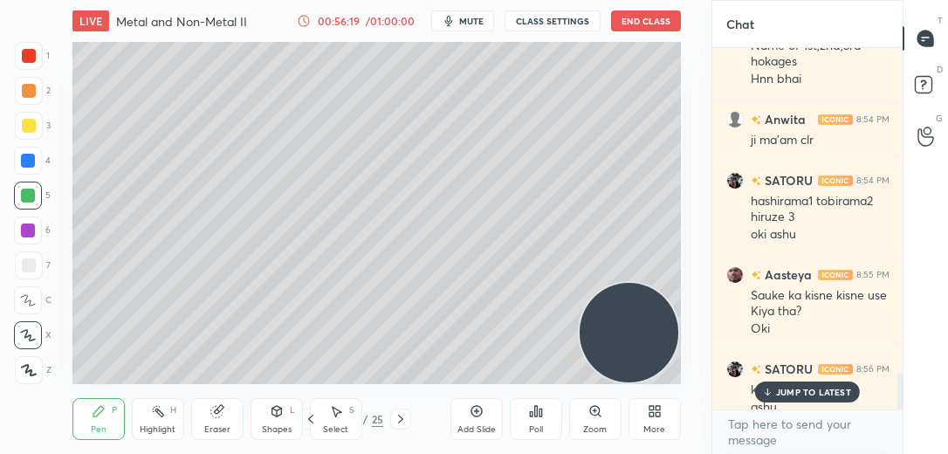
scroll to position [3196, 0]
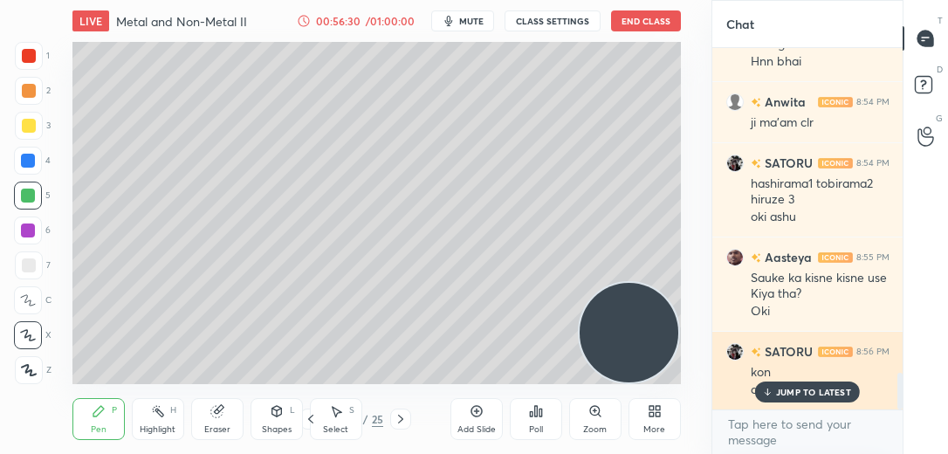
click at [776, 394] on p "JUMP TO LATEST" at bounding box center [813, 392] width 75 height 10
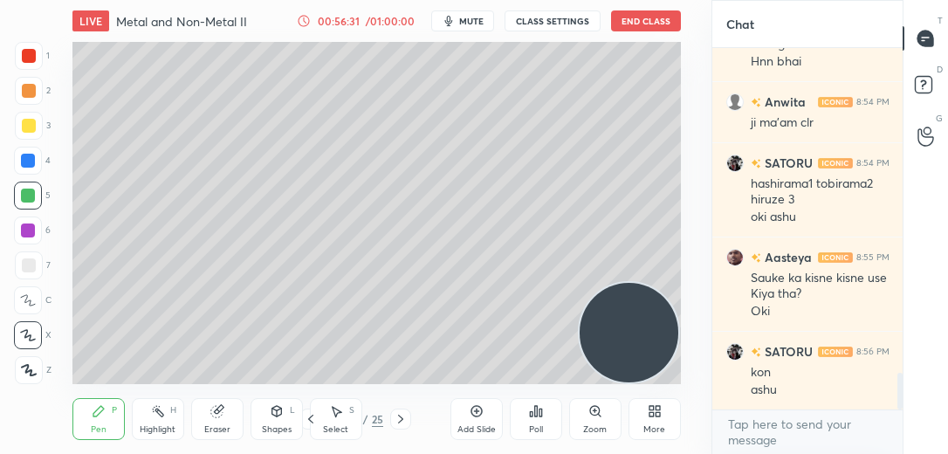
click at [27, 297] on icon at bounding box center [28, 300] width 14 height 10
click at [33, 235] on div at bounding box center [28, 230] width 14 height 14
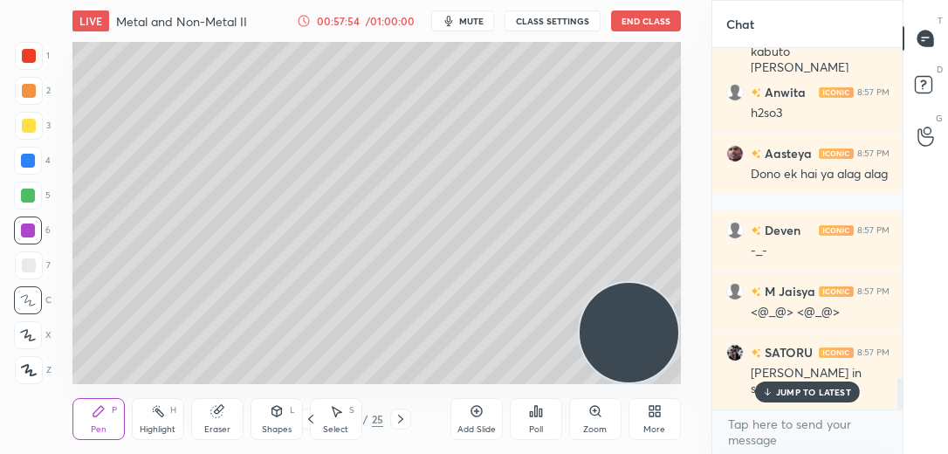
scroll to position [3783, 0]
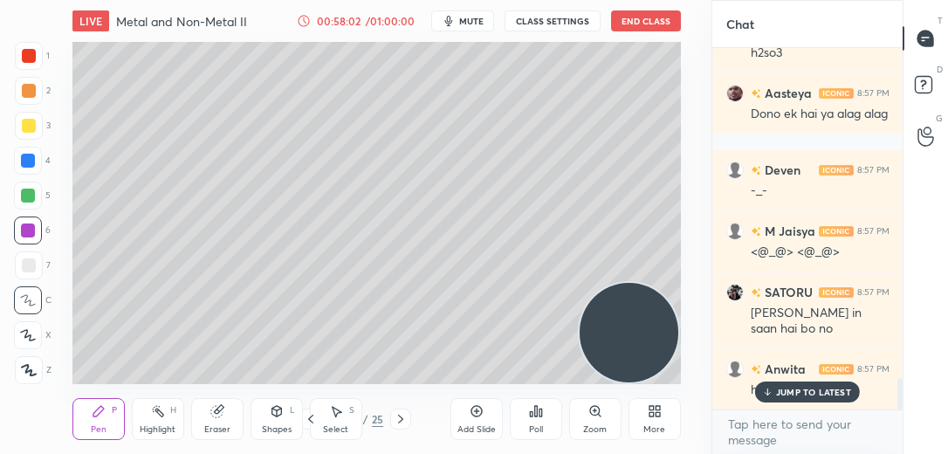
click at [218, 412] on icon at bounding box center [215, 411] width 11 height 11
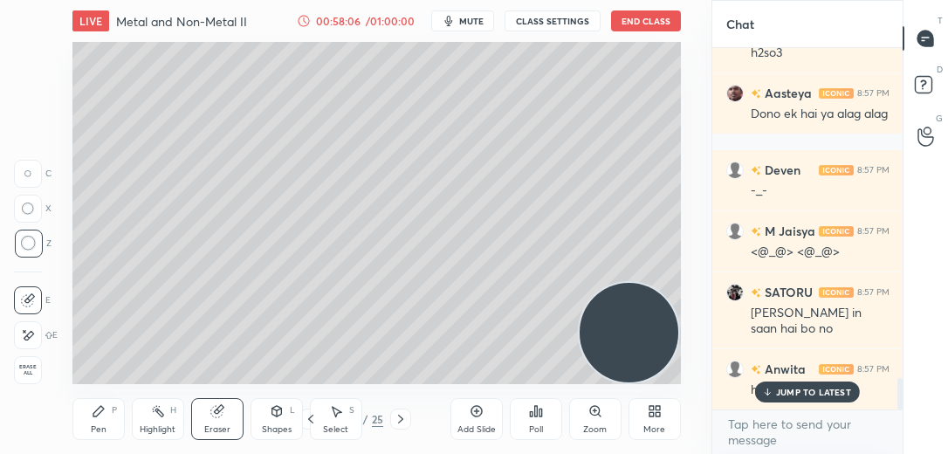
click at [100, 428] on div "Pen" at bounding box center [99, 429] width 16 height 9
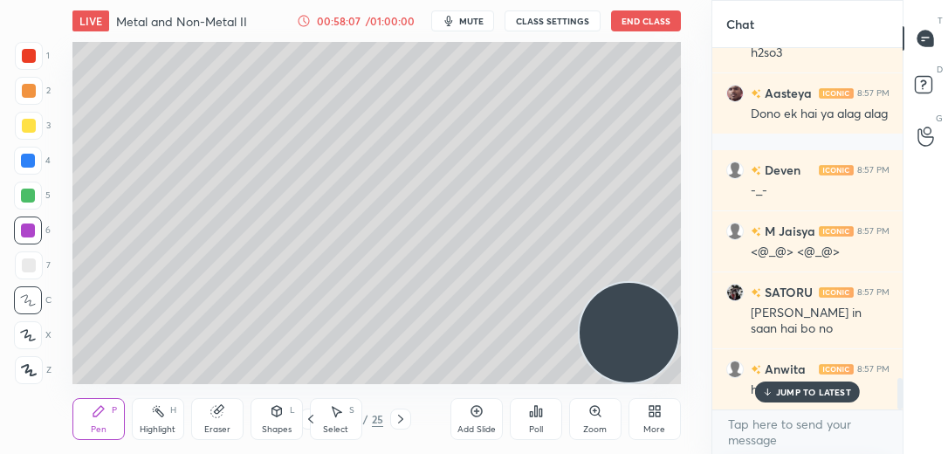
click at [37, 338] on div at bounding box center [28, 335] width 28 height 28
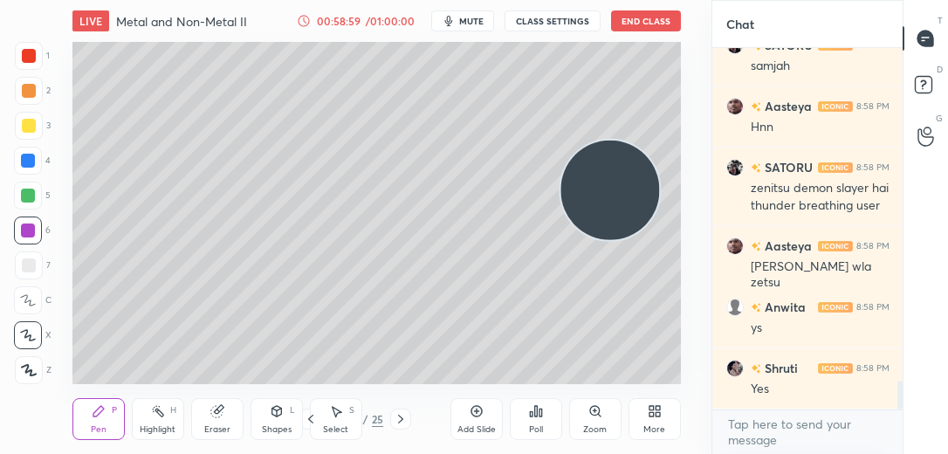
scroll to position [4229, 0]
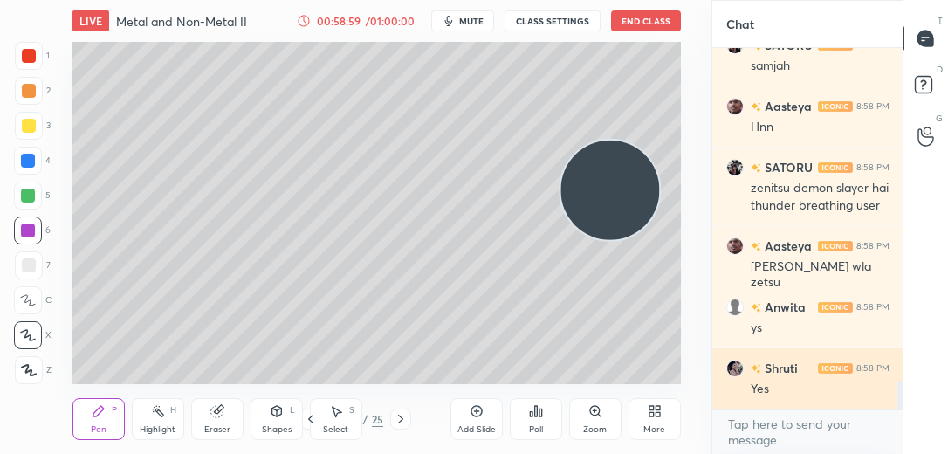
click at [778, 362] on h6 "Shruti" at bounding box center [779, 368] width 37 height 18
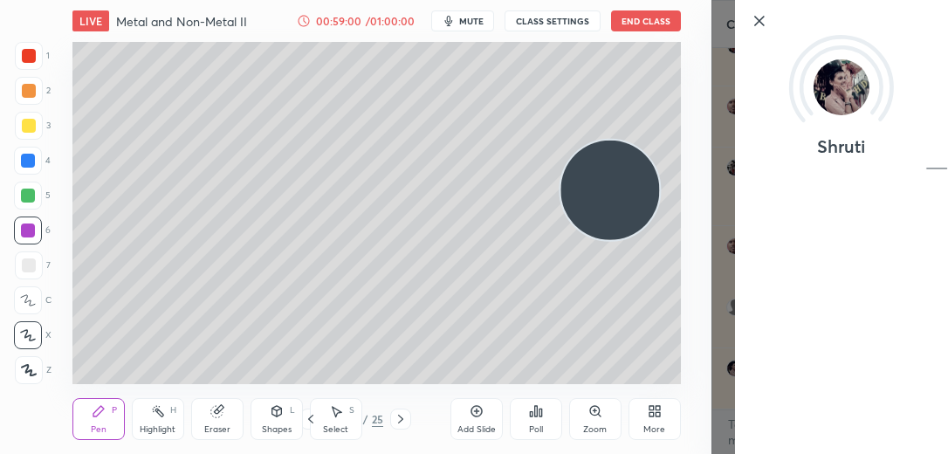
click at [478, 411] on icon at bounding box center [476, 411] width 5 height 5
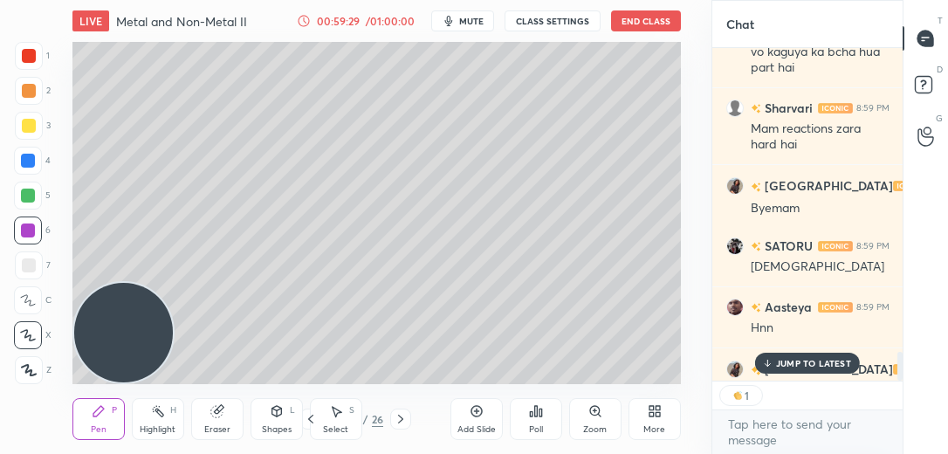
scroll to position [327, 185]
click at [480, 20] on span "mute" at bounding box center [471, 21] width 24 height 12
click at [656, 24] on button "End Class" at bounding box center [646, 20] width 70 height 21
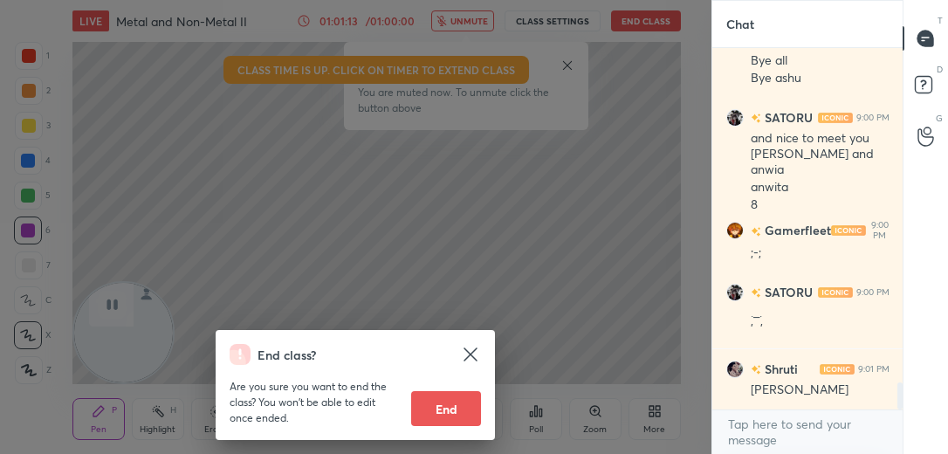
scroll to position [4567, 0]
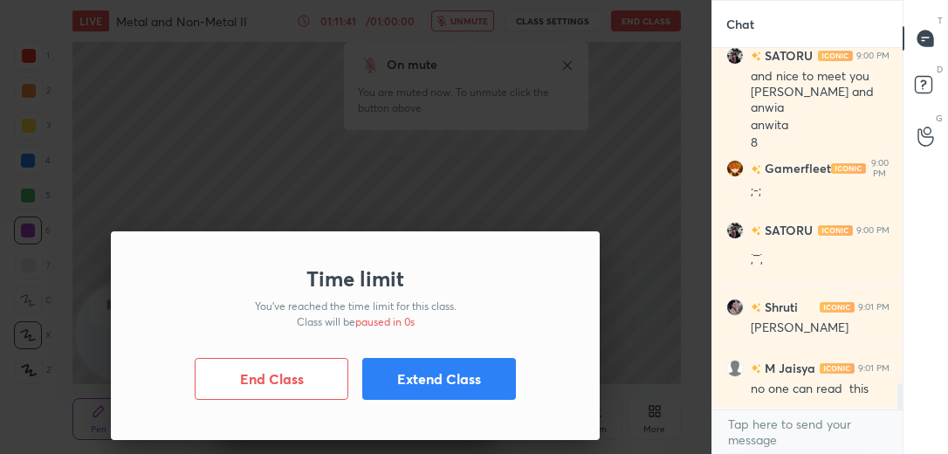
click at [397, 388] on button "Extend Class" at bounding box center [439, 379] width 154 height 42
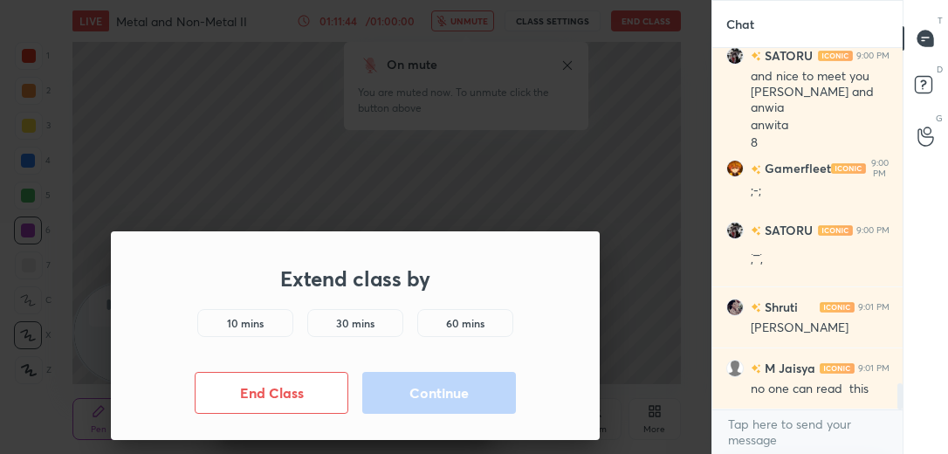
click at [242, 326] on h5 "10 mins" at bounding box center [245, 323] width 37 height 16
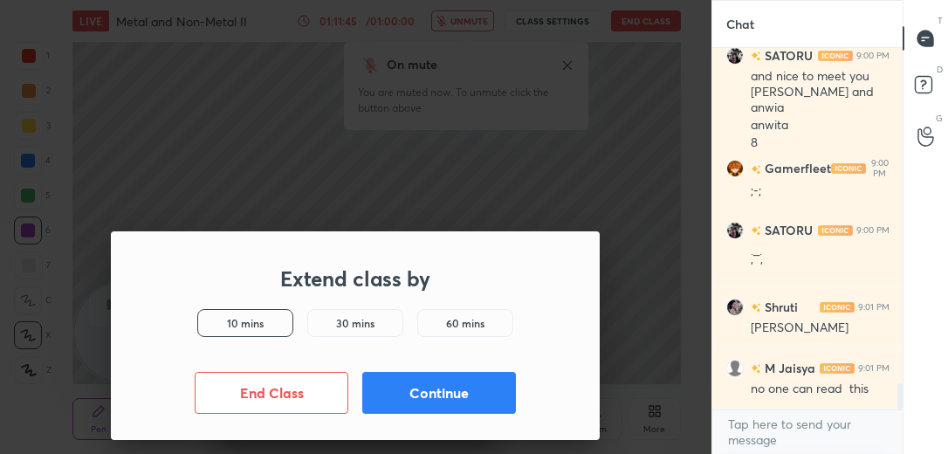
click at [416, 399] on button "Continue" at bounding box center [439, 393] width 154 height 42
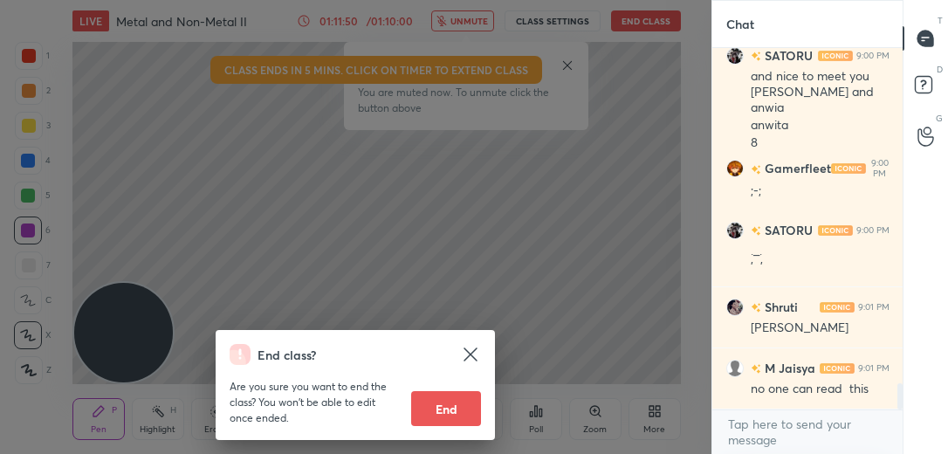
click at [622, 16] on div "End class? Are you sure you want to end the class? You won’t be able to edit on…" at bounding box center [355, 227] width 711 height 454
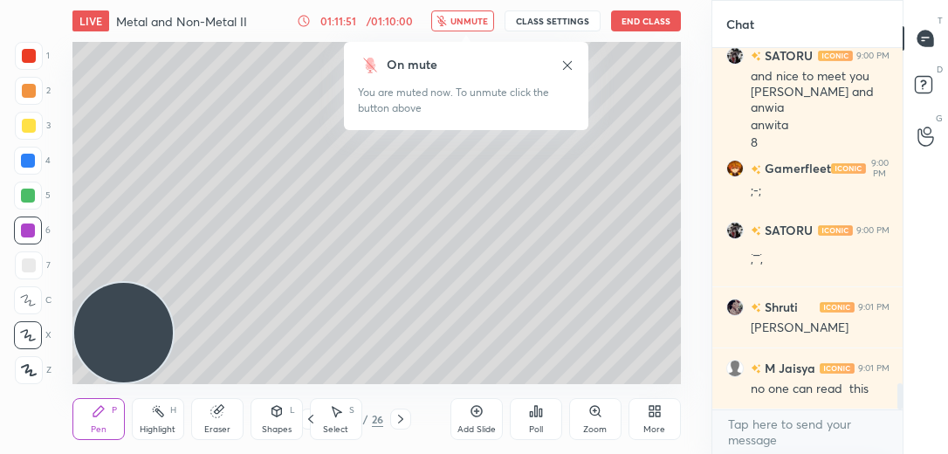
click at [622, 16] on button "End Class" at bounding box center [646, 20] width 70 height 21
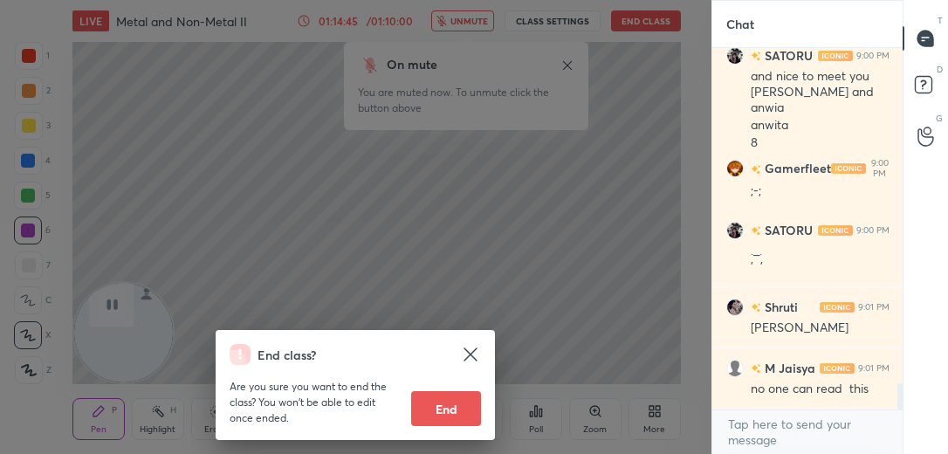
click at [446, 399] on button "End" at bounding box center [446, 408] width 70 height 35
type textarea "x"
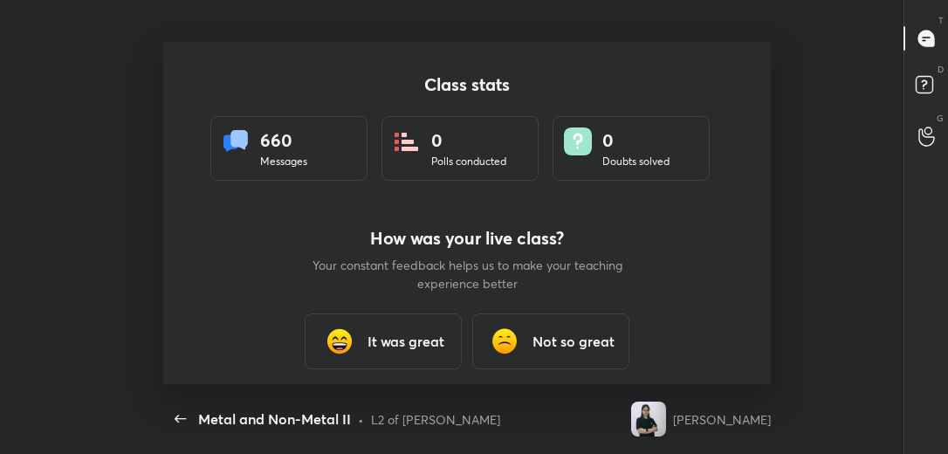
scroll to position [0, 0]
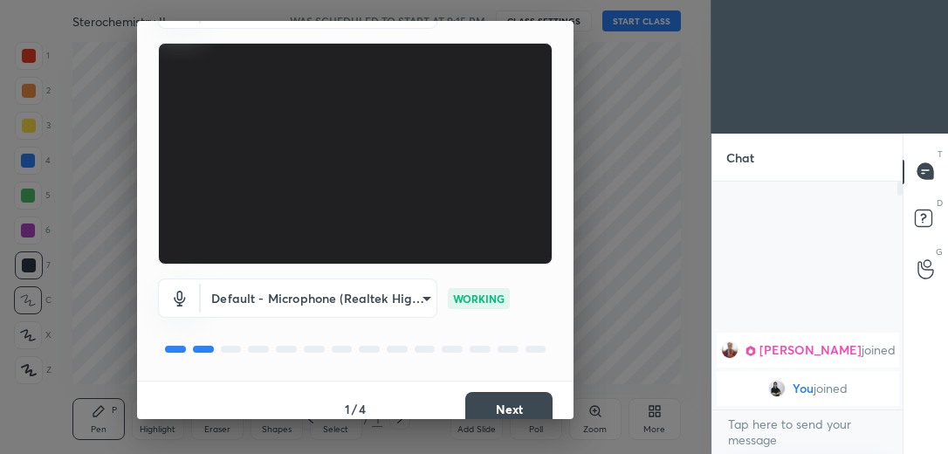
scroll to position [119, 0]
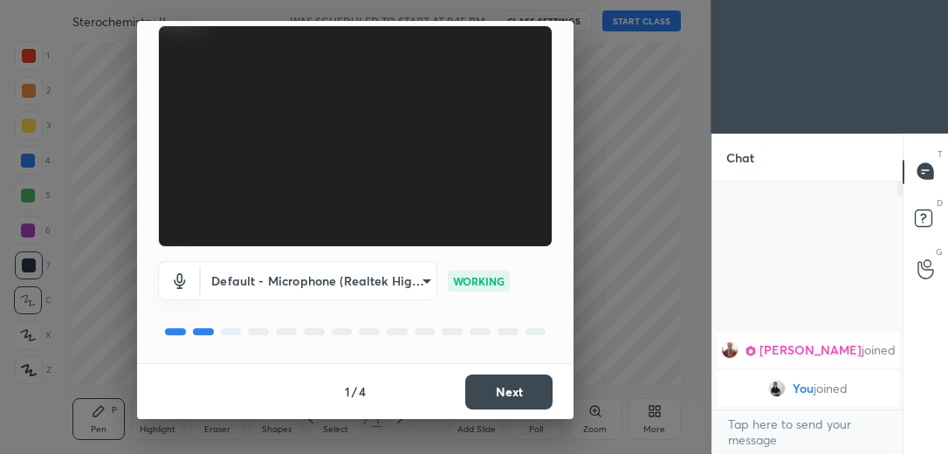
click at [532, 381] on button "Next" at bounding box center [508, 392] width 87 height 35
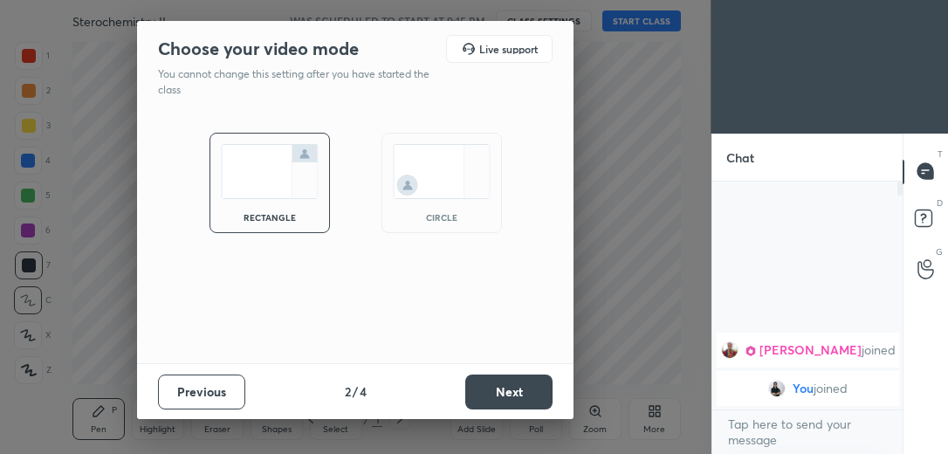
click at [476, 213] on div "circle" at bounding box center [441, 183] width 120 height 100
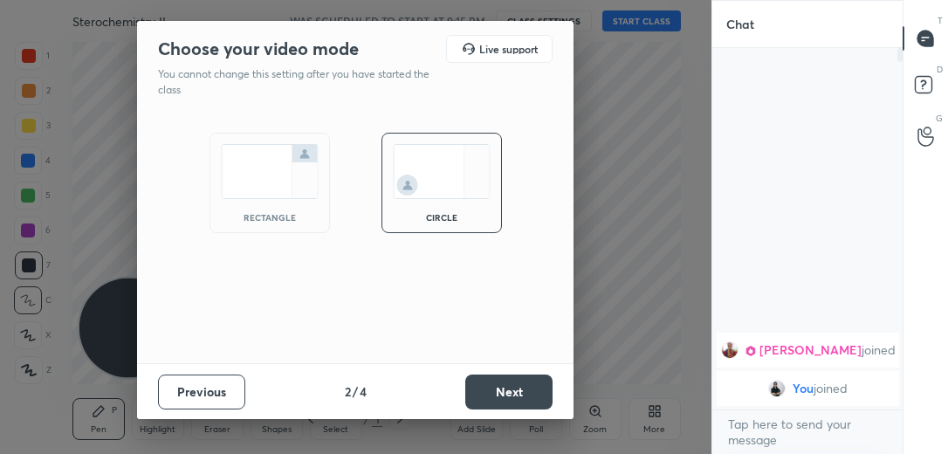
scroll to position [401, 185]
click at [497, 385] on button "Next" at bounding box center [508, 392] width 87 height 35
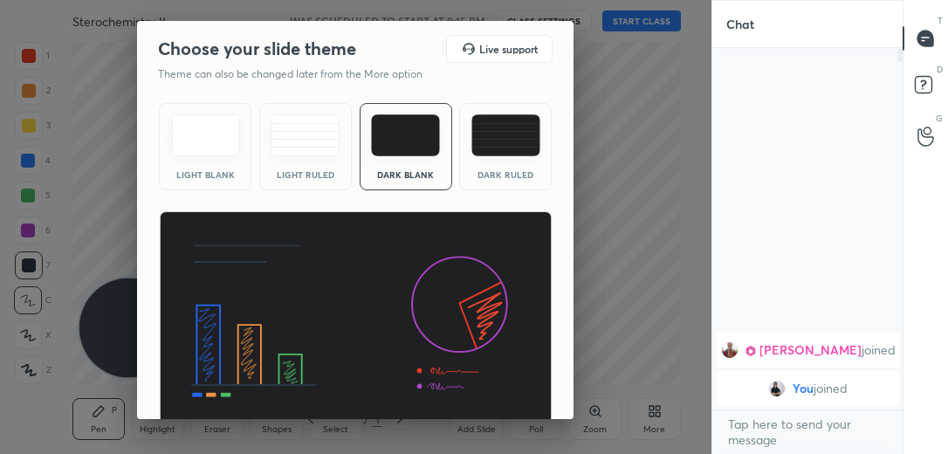
click at [568, 389] on div "Light Blank Light Ruled Dark Blank Dark Ruled" at bounding box center [355, 264] width 436 height 337
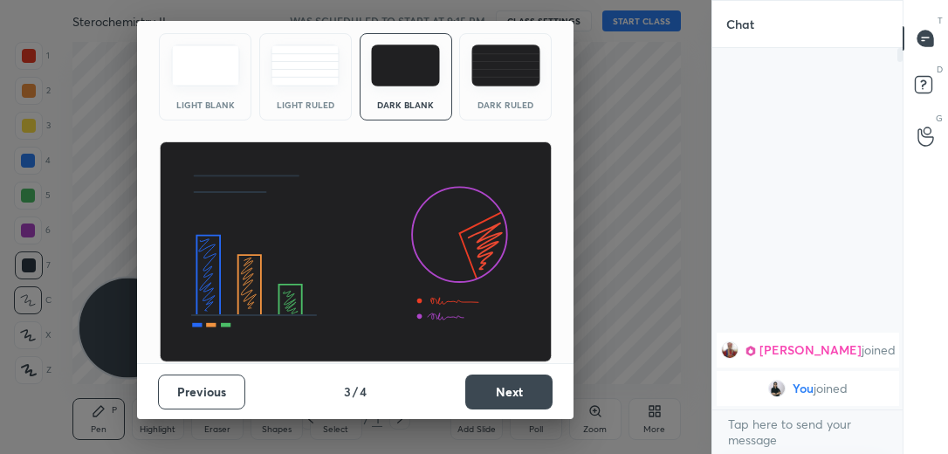
click at [520, 395] on button "Next" at bounding box center [508, 392] width 87 height 35
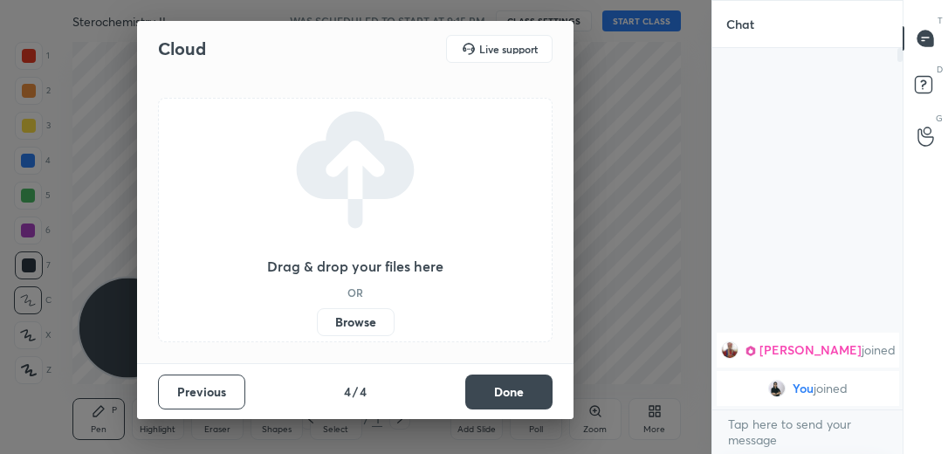
scroll to position [0, 0]
click at [520, 395] on button "Done" at bounding box center [508, 392] width 87 height 35
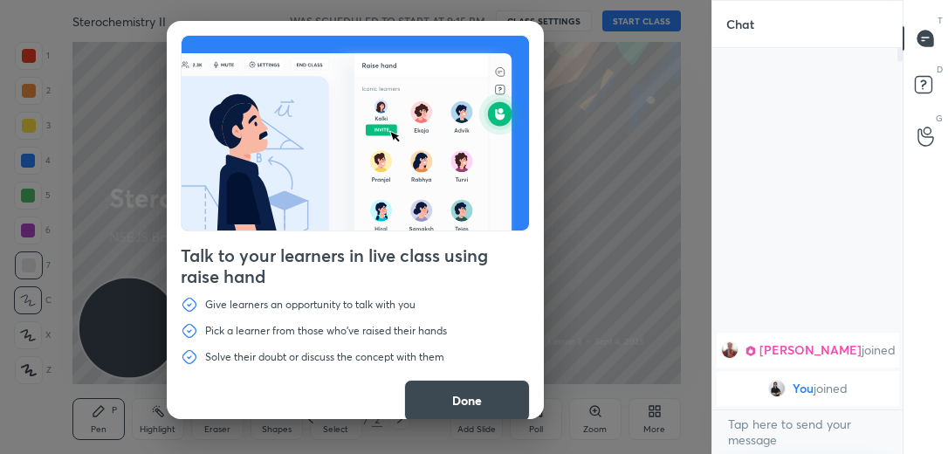
click at [443, 390] on button "Done" at bounding box center [467, 401] width 126 height 42
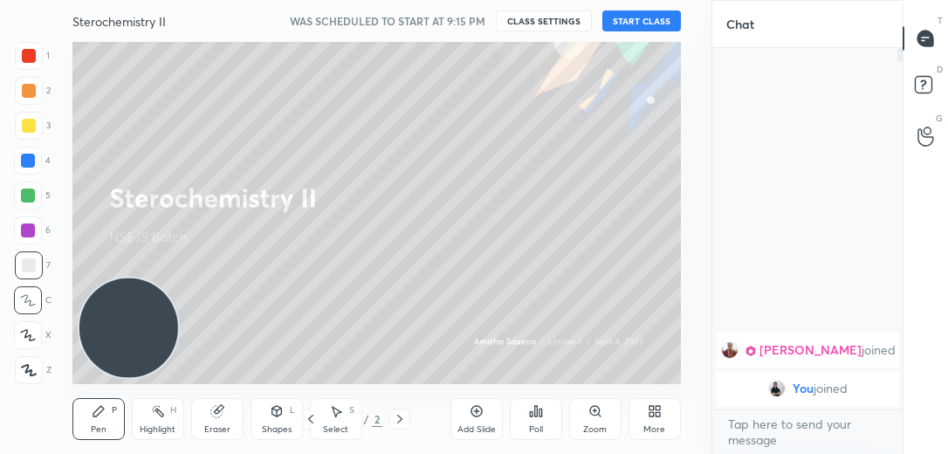
click at [629, 27] on button "START CLASS" at bounding box center [641, 20] width 79 height 21
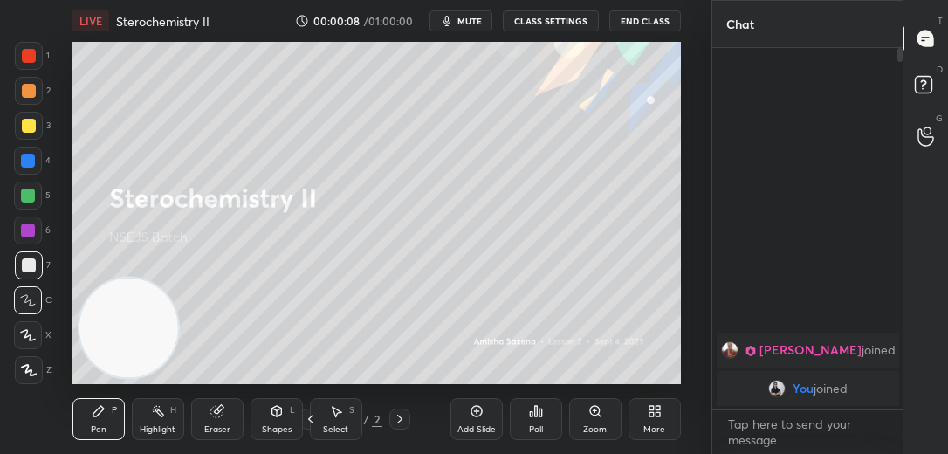
click at [469, 423] on div "Add Slide" at bounding box center [476, 419] width 52 height 42
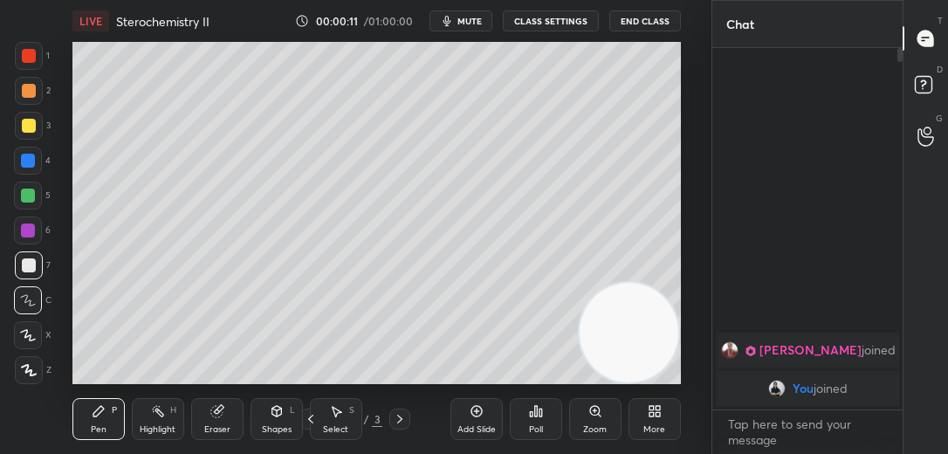
click at [31, 331] on icon at bounding box center [28, 335] width 16 height 12
click at [37, 133] on div at bounding box center [29, 126] width 28 height 28
click at [636, 24] on button "End Class" at bounding box center [645, 20] width 72 height 21
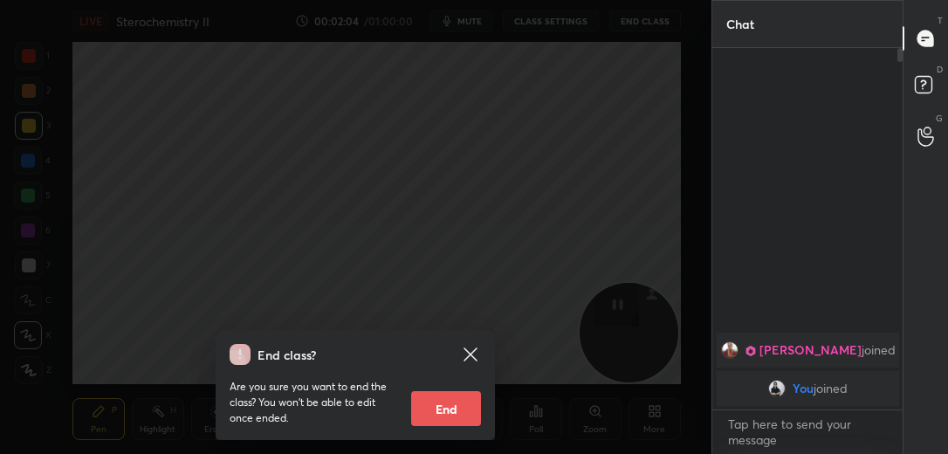
click at [471, 350] on icon at bounding box center [470, 354] width 21 height 21
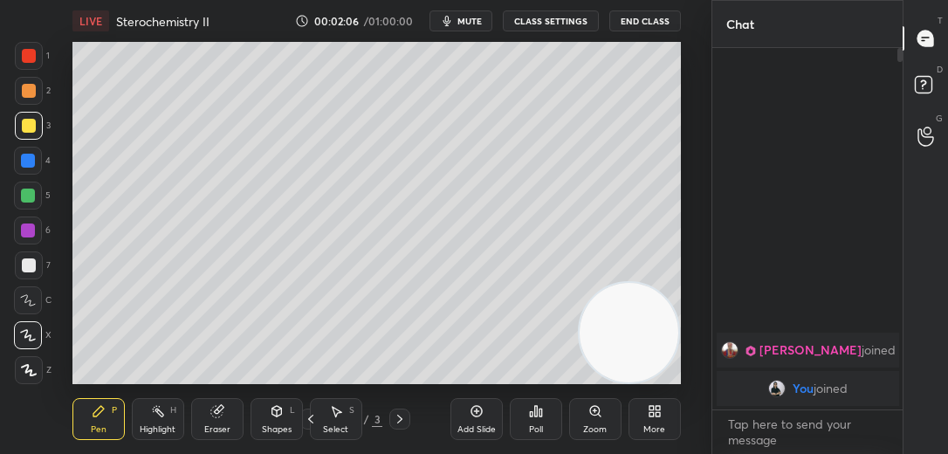
click at [486, 416] on div "Add Slide" at bounding box center [476, 419] width 52 height 42
click at [271, 416] on icon at bounding box center [277, 411] width 14 height 14
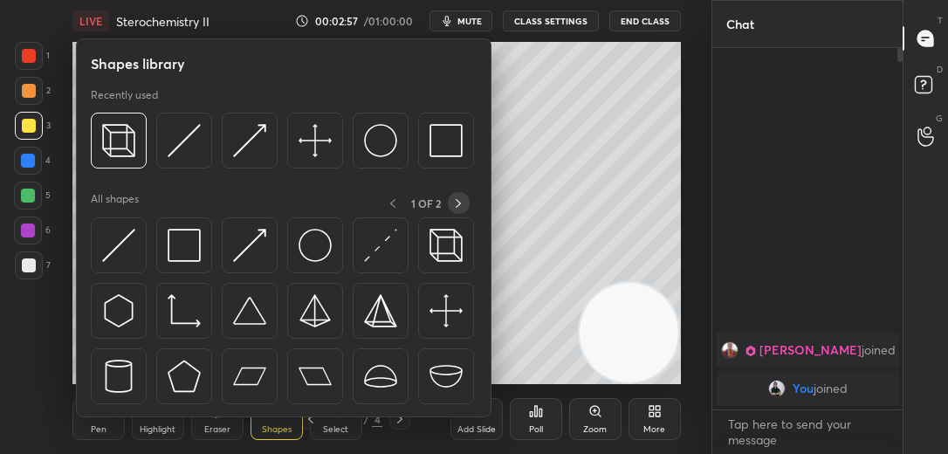
click at [459, 200] on icon at bounding box center [458, 203] width 14 height 14
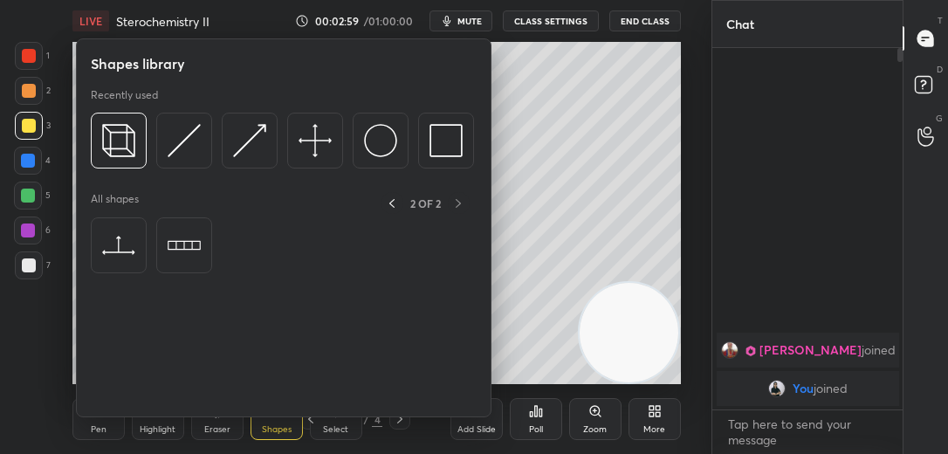
click at [386, 204] on icon at bounding box center [392, 203] width 14 height 14
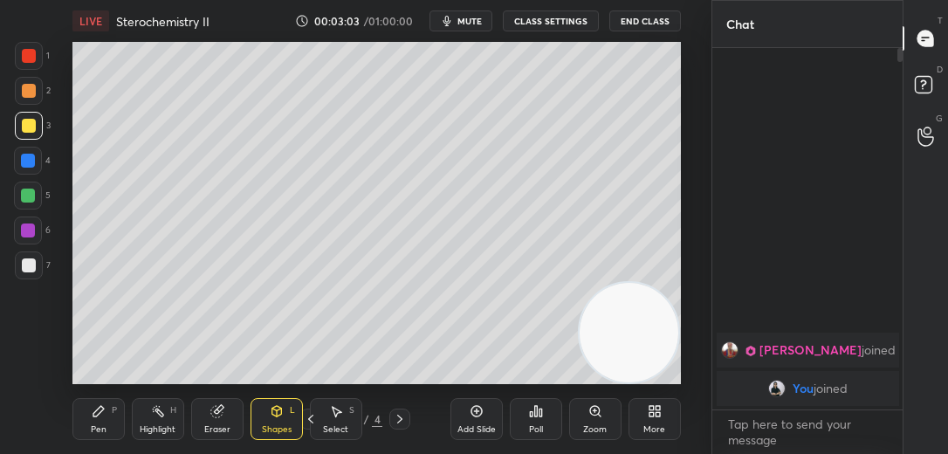
click at [102, 419] on div "Pen P" at bounding box center [98, 419] width 52 height 42
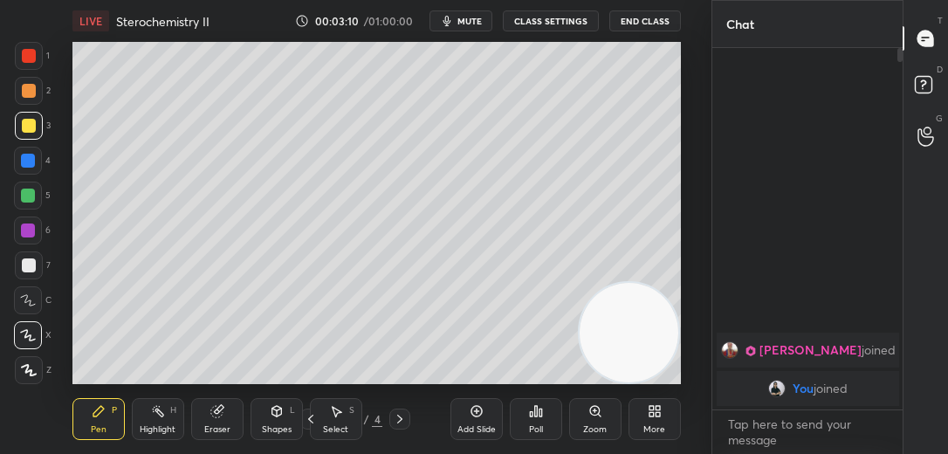
click at [210, 416] on icon at bounding box center [217, 411] width 14 height 14
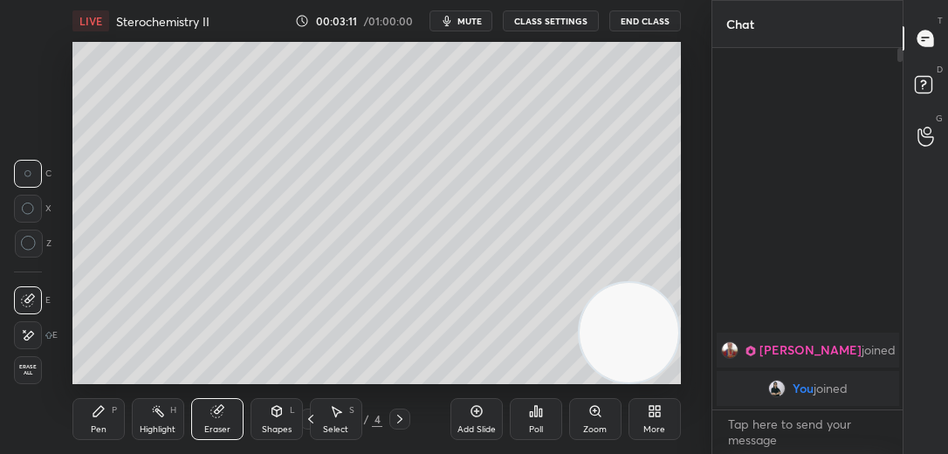
click at [27, 361] on div "Erase all" at bounding box center [28, 370] width 28 height 28
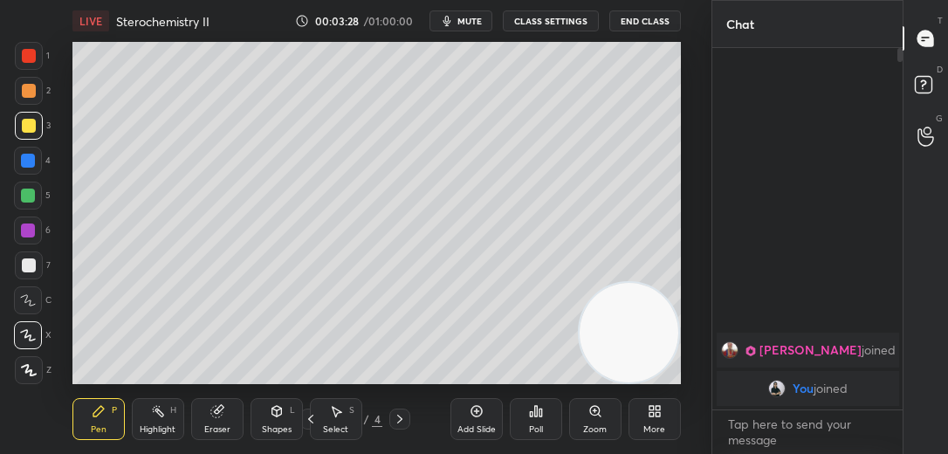
click at [29, 304] on icon at bounding box center [28, 300] width 16 height 12
click at [28, 263] on div at bounding box center [29, 265] width 14 height 14
click at [24, 339] on icon at bounding box center [28, 335] width 16 height 12
click at [24, 192] on div at bounding box center [28, 196] width 14 height 14
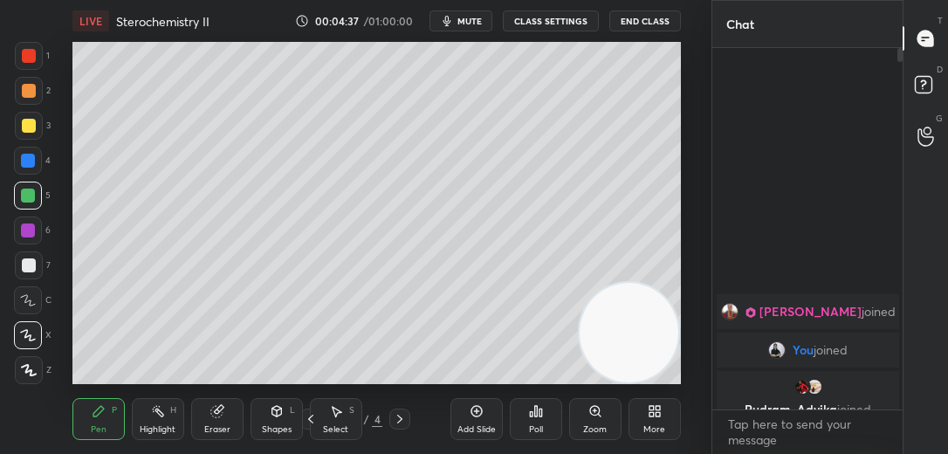
click at [470, 413] on icon at bounding box center [477, 411] width 14 height 14
click at [476, 425] on div "Add Slide" at bounding box center [476, 429] width 38 height 9
click at [479, 419] on div "Add Slide" at bounding box center [476, 419] width 52 height 42
click at [484, 400] on div "Add Slide" at bounding box center [476, 419] width 52 height 42
click at [277, 419] on div "Shapes L" at bounding box center [277, 419] width 52 height 42
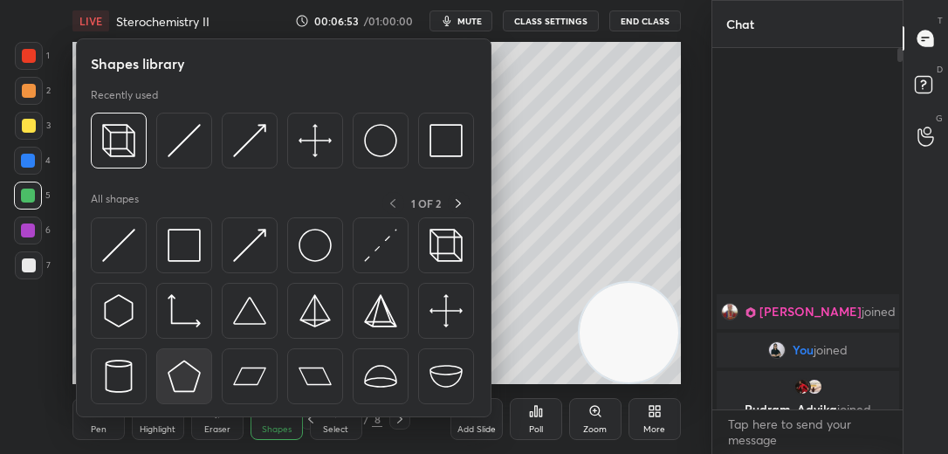
click at [186, 376] on img at bounding box center [184, 376] width 33 height 33
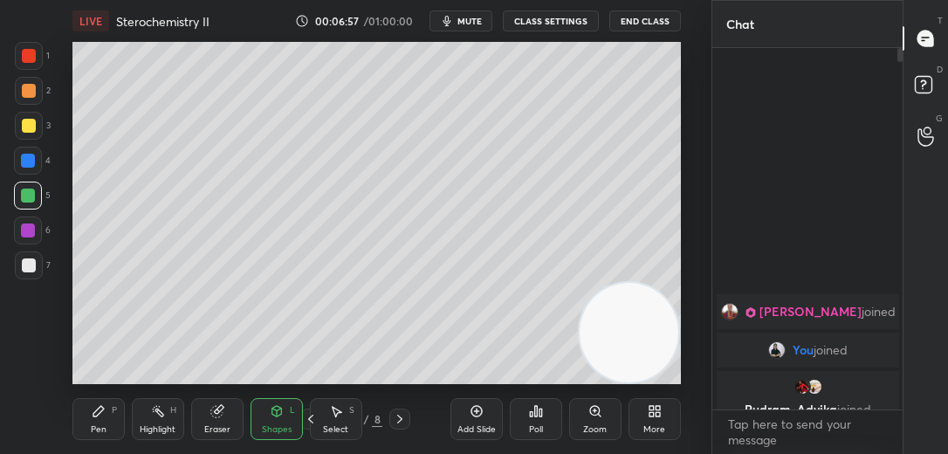
click at [340, 417] on icon at bounding box center [336, 411] width 14 height 14
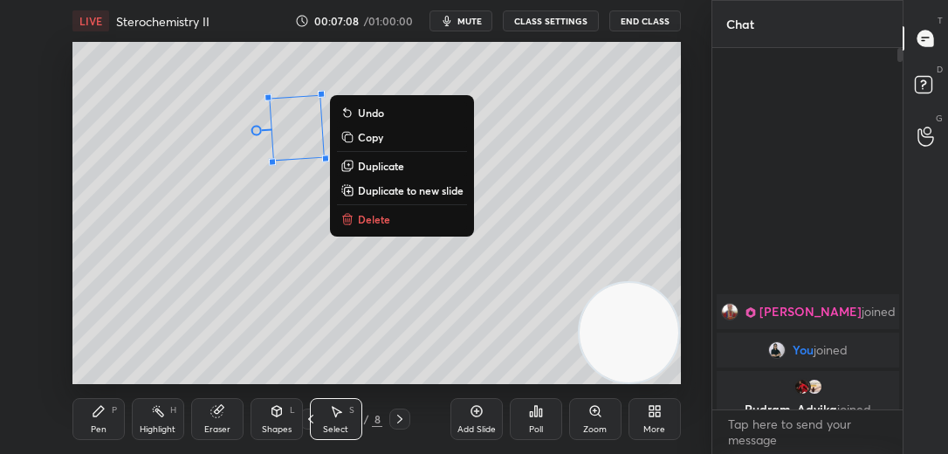
click at [120, 416] on div "Pen P" at bounding box center [98, 419] width 52 height 42
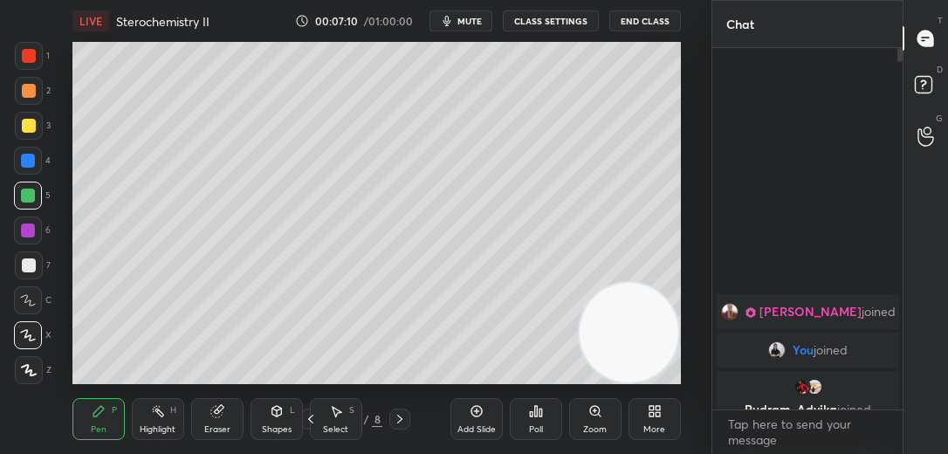
click at [228, 411] on div "Eraser" at bounding box center [217, 419] width 52 height 42
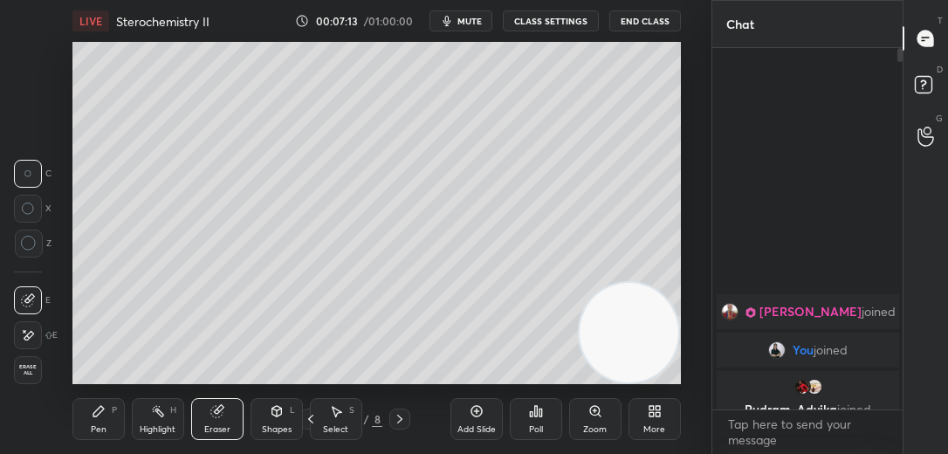
click at [98, 413] on icon at bounding box center [98, 411] width 10 height 10
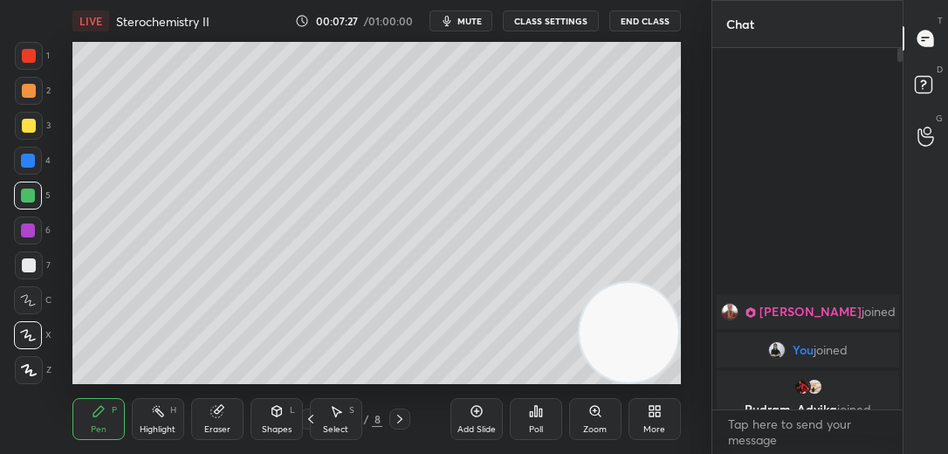
click at [31, 283] on div "C" at bounding box center [33, 296] width 38 height 35
click at [36, 244] on div "6" at bounding box center [32, 233] width 37 height 35
click at [31, 266] on div at bounding box center [29, 265] width 14 height 14
click at [25, 337] on icon at bounding box center [28, 335] width 14 height 10
click at [473, 417] on icon at bounding box center [477, 411] width 14 height 14
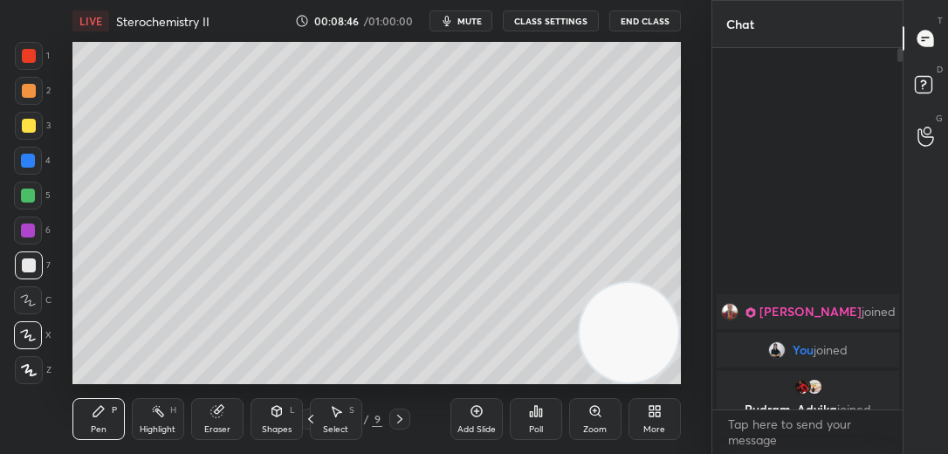
click at [287, 415] on div "Shapes L" at bounding box center [277, 419] width 52 height 42
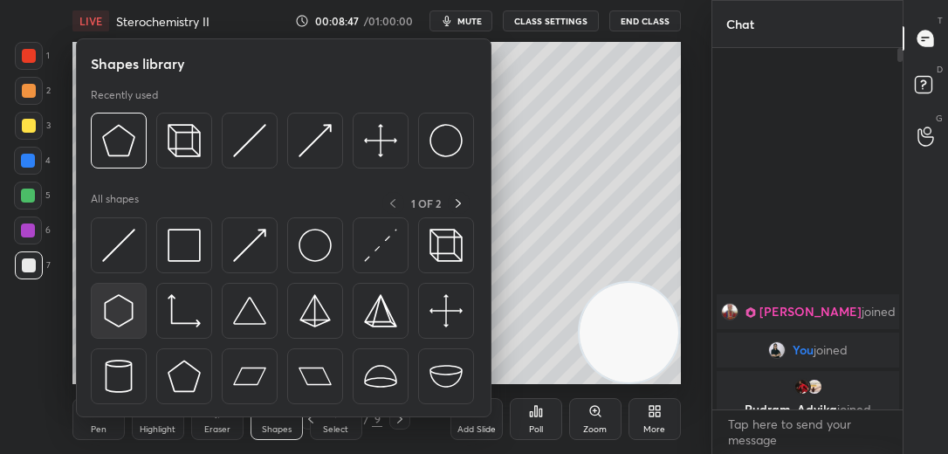
click at [128, 312] on img at bounding box center [118, 310] width 33 height 33
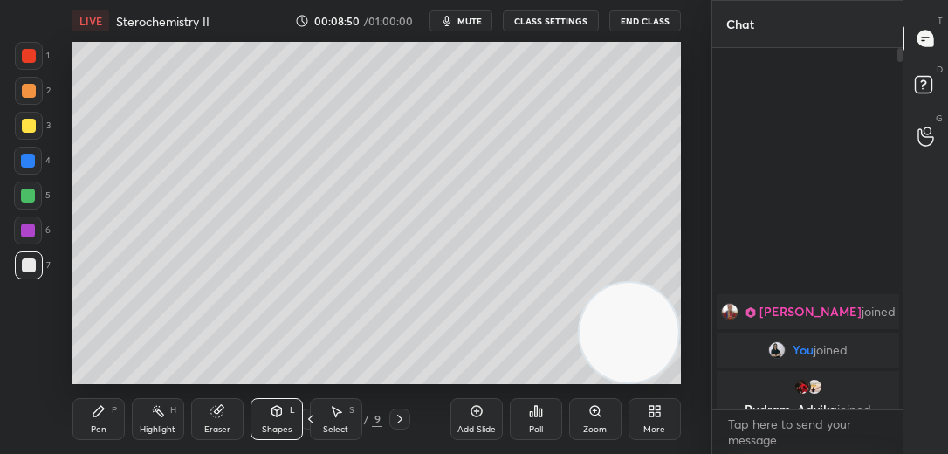
click at [106, 406] on div "Pen P" at bounding box center [98, 419] width 52 height 42
click at [30, 304] on icon at bounding box center [28, 300] width 14 height 10
click at [26, 197] on div at bounding box center [28, 196] width 14 height 14
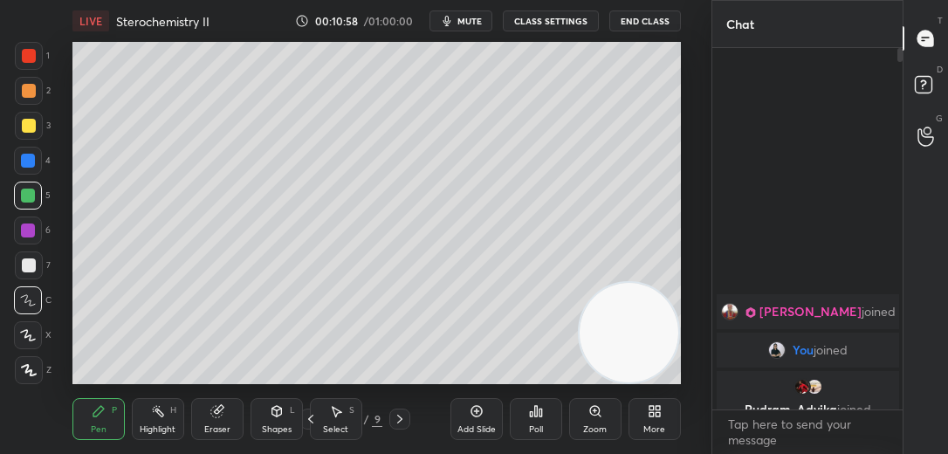
click at [474, 425] on div "Add Slide" at bounding box center [476, 429] width 38 height 9
click at [31, 263] on div at bounding box center [29, 265] width 14 height 14
click at [44, 125] on div "3" at bounding box center [33, 126] width 36 height 28
click at [25, 333] on icon at bounding box center [28, 335] width 16 height 12
click at [284, 423] on div "Shapes L" at bounding box center [277, 419] width 52 height 42
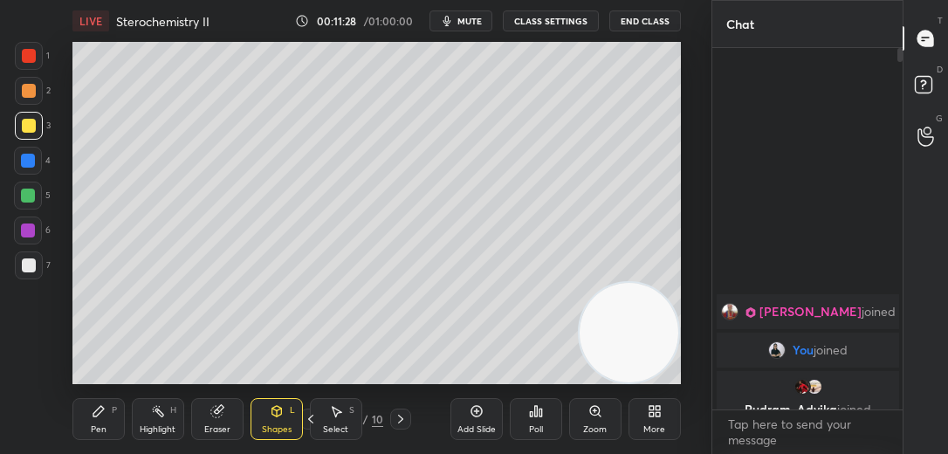
click at [101, 411] on icon at bounding box center [98, 411] width 10 height 10
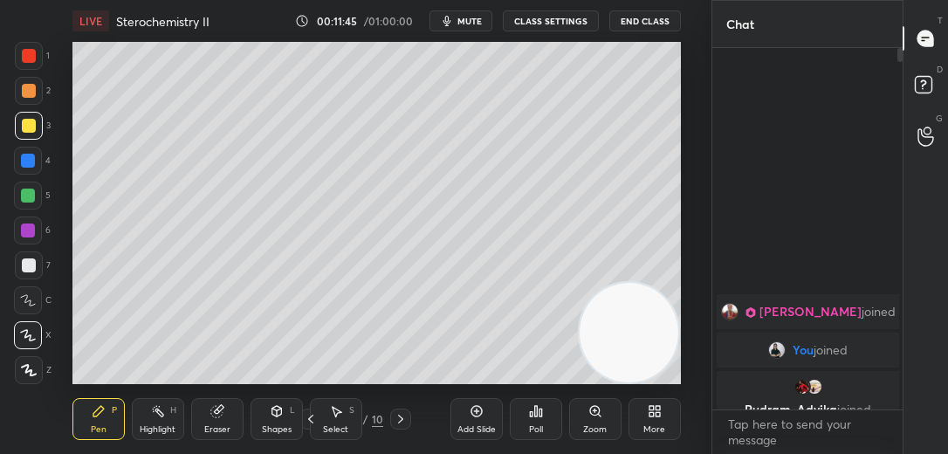
click at [214, 423] on div "Eraser" at bounding box center [217, 419] width 52 height 42
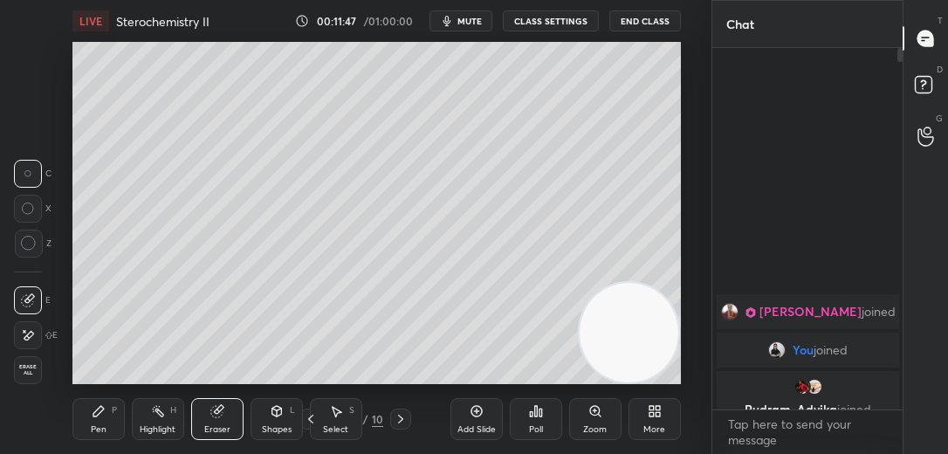
click at [28, 370] on span "Erase all" at bounding box center [28, 370] width 26 height 12
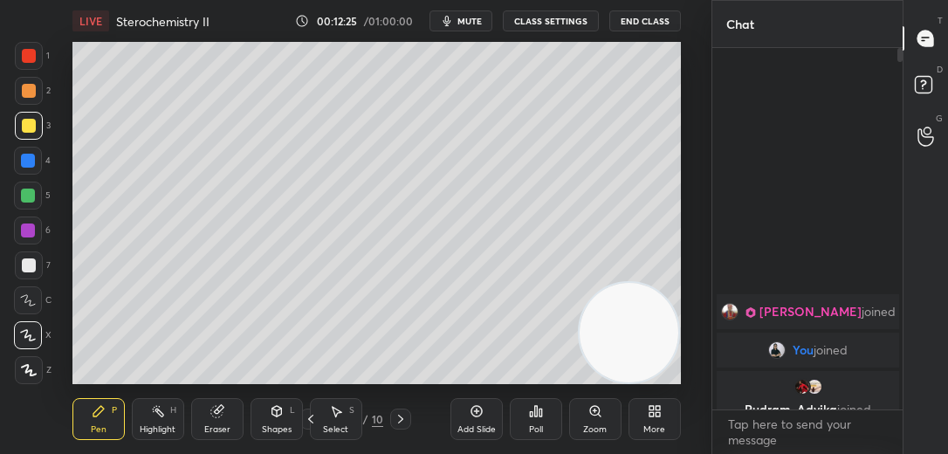
click at [35, 261] on div at bounding box center [29, 265] width 14 height 14
click at [206, 415] on div "Eraser" at bounding box center [217, 419] width 52 height 42
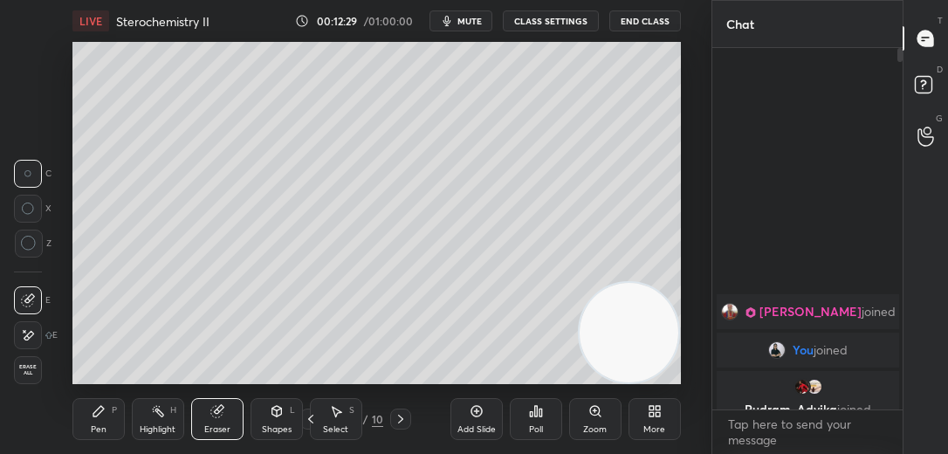
click at [26, 242] on icon at bounding box center [29, 244] width 16 height 16
click at [32, 203] on icon at bounding box center [28, 209] width 12 height 12
click at [31, 173] on div at bounding box center [28, 174] width 28 height 28
click at [94, 406] on icon at bounding box center [99, 411] width 14 height 14
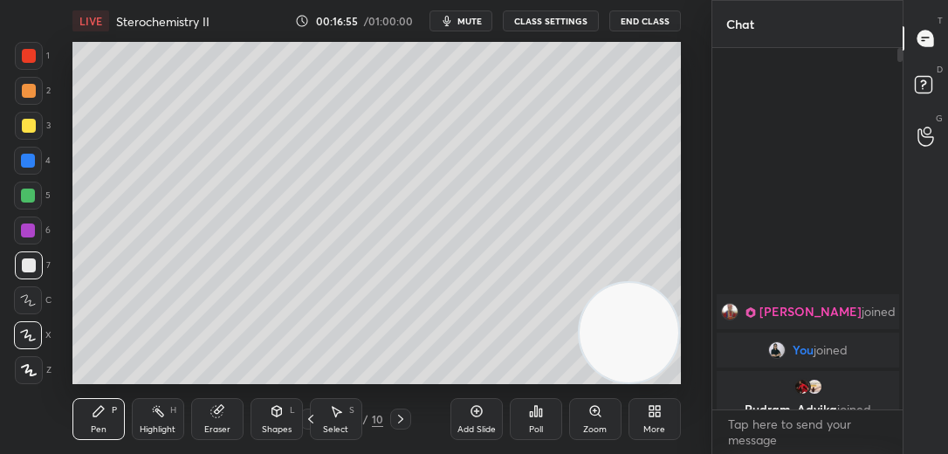
click at [440, 21] on button "mute" at bounding box center [461, 20] width 63 height 21
click at [626, 20] on button "End Class" at bounding box center [645, 20] width 72 height 21
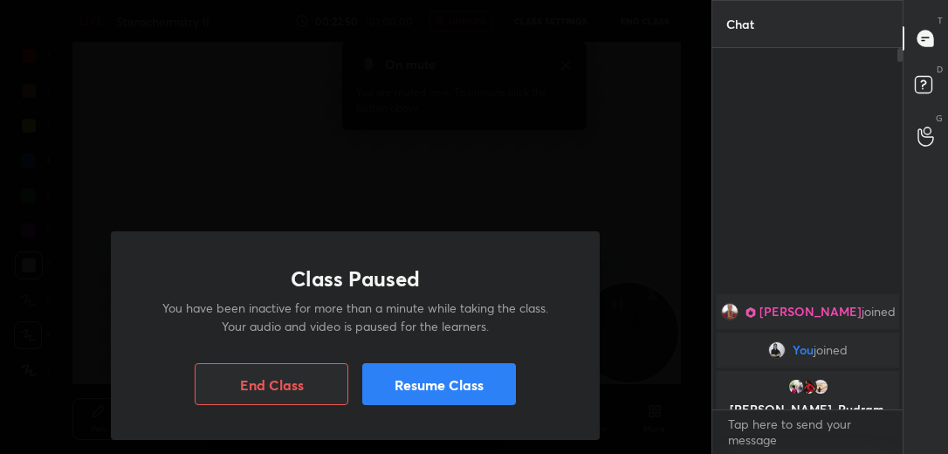
click at [497, 381] on button "Resume Class" at bounding box center [439, 384] width 154 height 42
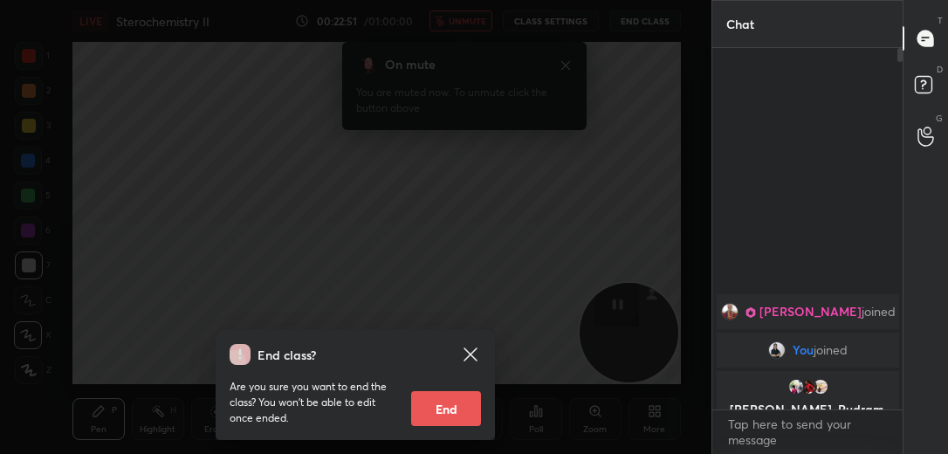
click at [471, 358] on icon at bounding box center [470, 354] width 21 height 21
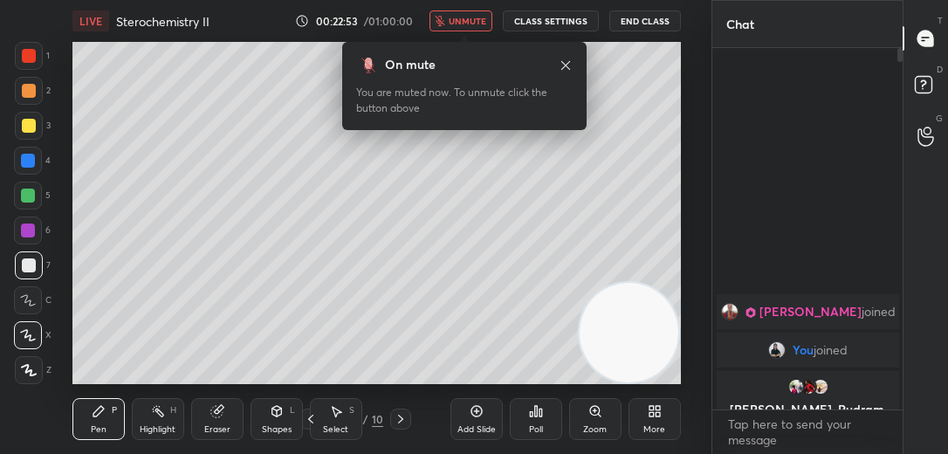
click at [464, 21] on span "unmute" at bounding box center [468, 21] width 38 height 12
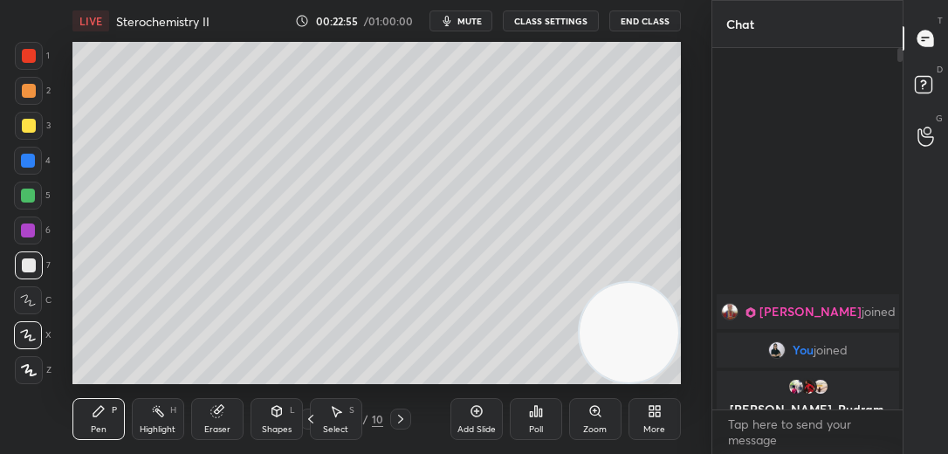
click at [306, 415] on icon at bounding box center [311, 419] width 14 height 14
click at [399, 412] on icon at bounding box center [401, 419] width 14 height 14
click at [402, 419] on icon at bounding box center [401, 419] width 14 height 14
click at [459, 15] on button "mute" at bounding box center [461, 20] width 63 height 21
click at [647, 19] on button "End Class" at bounding box center [645, 20] width 72 height 21
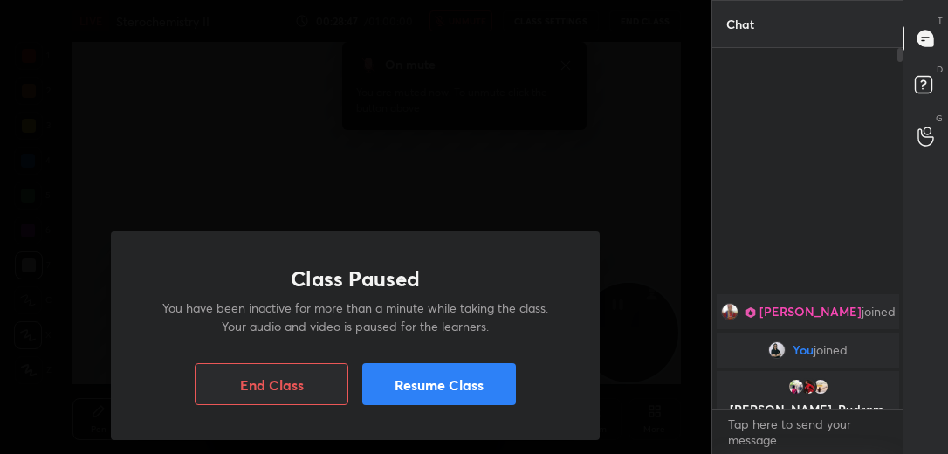
click at [416, 388] on button "Resume Class" at bounding box center [439, 384] width 154 height 42
click at [407, 390] on button "Resume Class" at bounding box center [439, 384] width 154 height 42
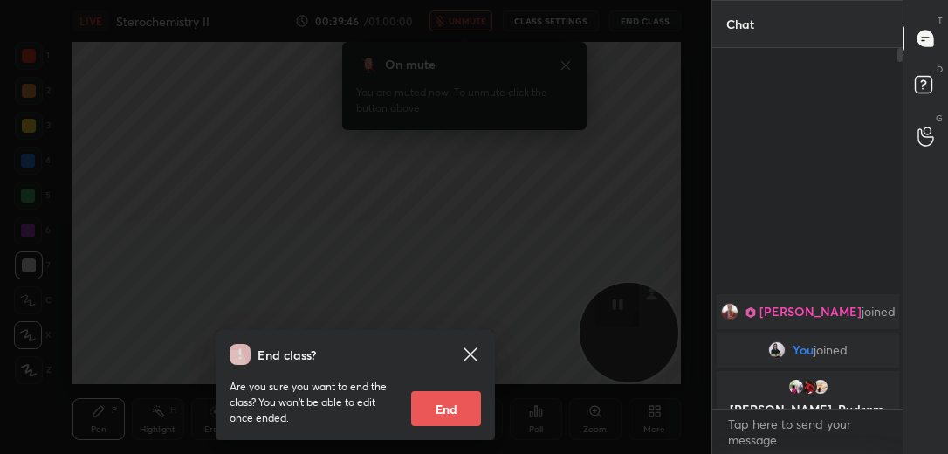
click at [477, 353] on icon at bounding box center [470, 354] width 21 height 21
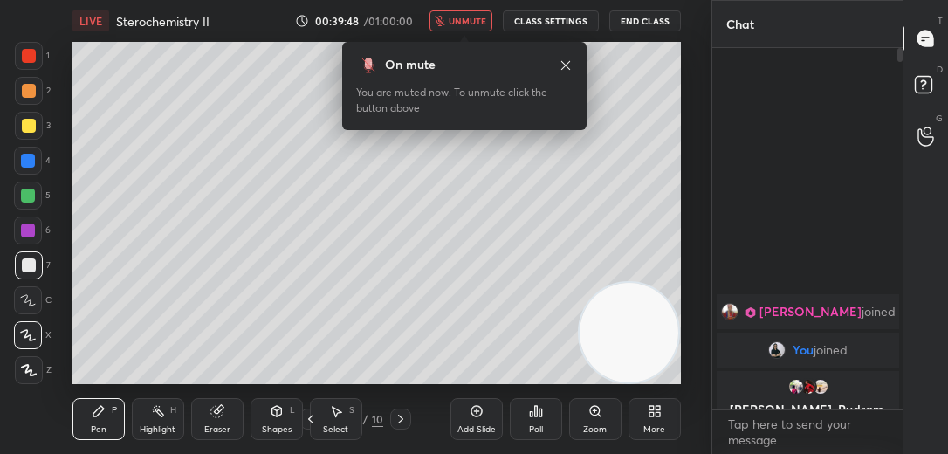
click at [31, 263] on div at bounding box center [29, 265] width 14 height 14
click at [22, 128] on div at bounding box center [29, 126] width 14 height 14
click at [451, 25] on button "unmute" at bounding box center [461, 20] width 63 height 21
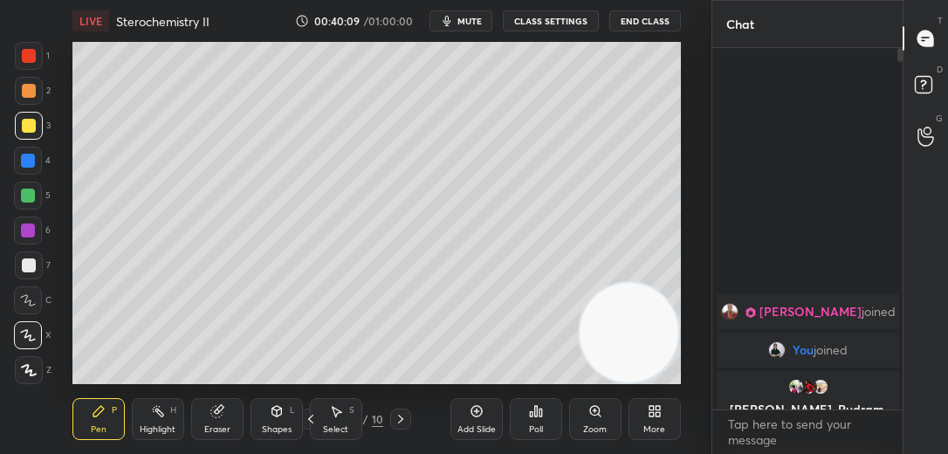
click at [30, 303] on icon at bounding box center [28, 300] width 14 height 10
click at [28, 279] on div "C" at bounding box center [33, 296] width 38 height 35
click at [24, 191] on div at bounding box center [28, 196] width 14 height 14
click at [31, 332] on icon at bounding box center [28, 335] width 16 height 12
click at [210, 416] on div "Eraser" at bounding box center [217, 419] width 52 height 42
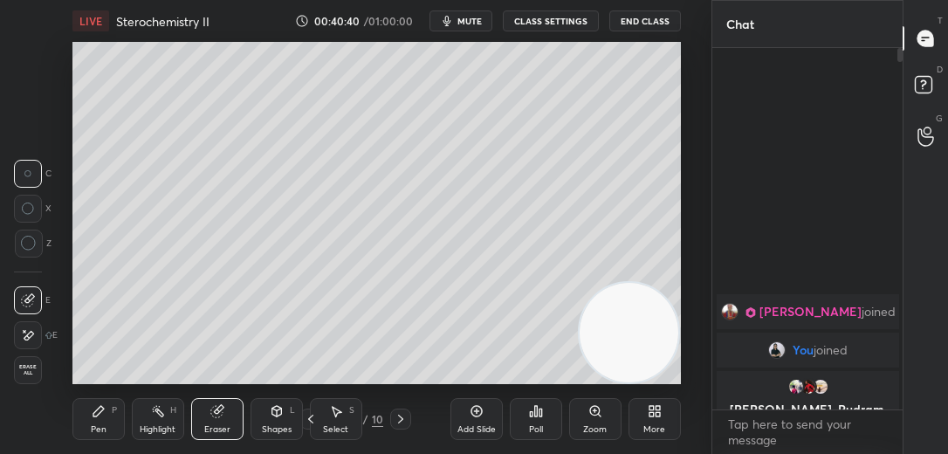
click at [109, 425] on div "Pen P" at bounding box center [98, 419] width 52 height 42
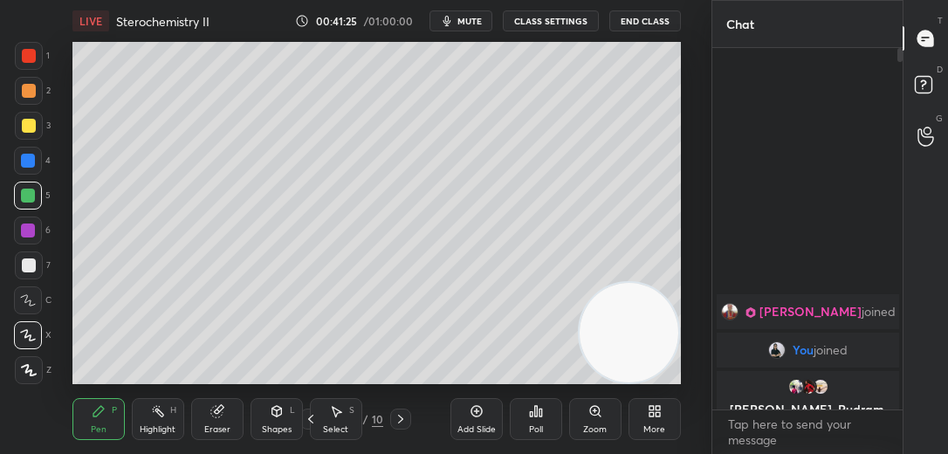
click at [499, 409] on div "Add Slide" at bounding box center [476, 419] width 52 height 42
click at [228, 442] on div "Pen P Highlight H Eraser Shapes L Select S 10 / 11 Add Slide Poll Zoom More" at bounding box center [376, 419] width 608 height 70
click at [217, 425] on div "Eraser" at bounding box center [217, 429] width 26 height 9
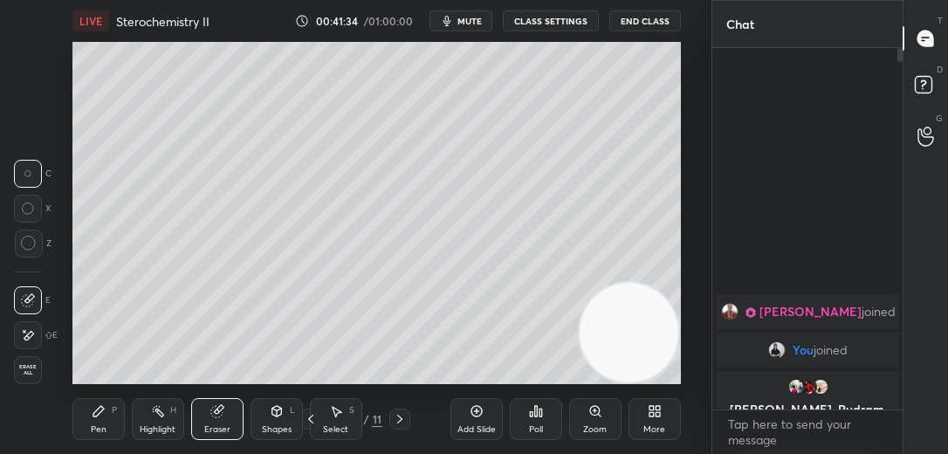
click at [23, 253] on div at bounding box center [29, 244] width 28 height 28
click at [115, 416] on div "Pen P" at bounding box center [98, 419] width 52 height 42
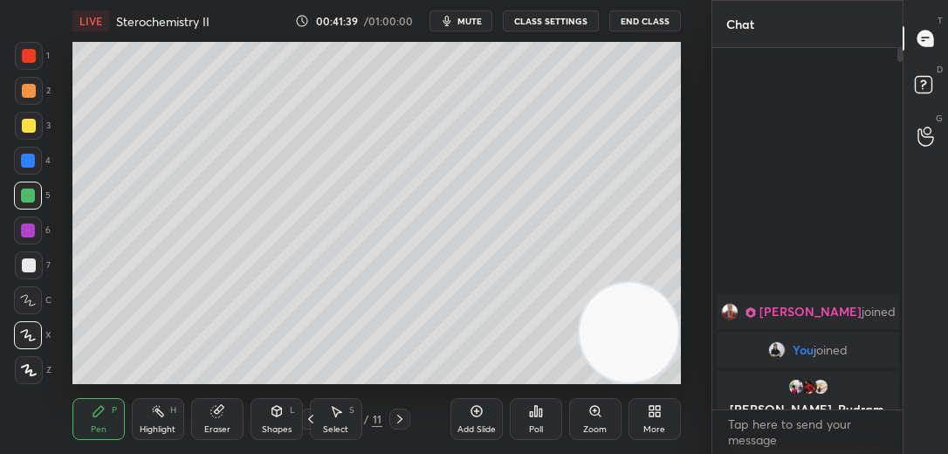
click at [420, 40] on div "LIVE Sterochemistry II 00:41:39 / 01:00:00 mute CLASS SETTINGS End Class" at bounding box center [376, 21] width 608 height 42
click at [17, 150] on div at bounding box center [28, 161] width 28 height 28
click at [18, 51] on div at bounding box center [29, 56] width 28 height 28
click at [479, 414] on icon at bounding box center [477, 411] width 14 height 14
click at [622, 20] on button "End Class" at bounding box center [645, 20] width 72 height 21
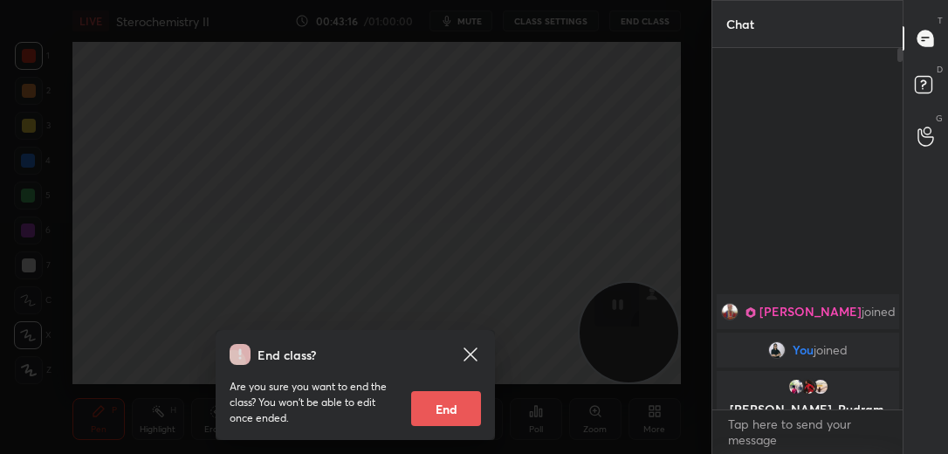
click at [473, 350] on icon at bounding box center [470, 353] width 13 height 13
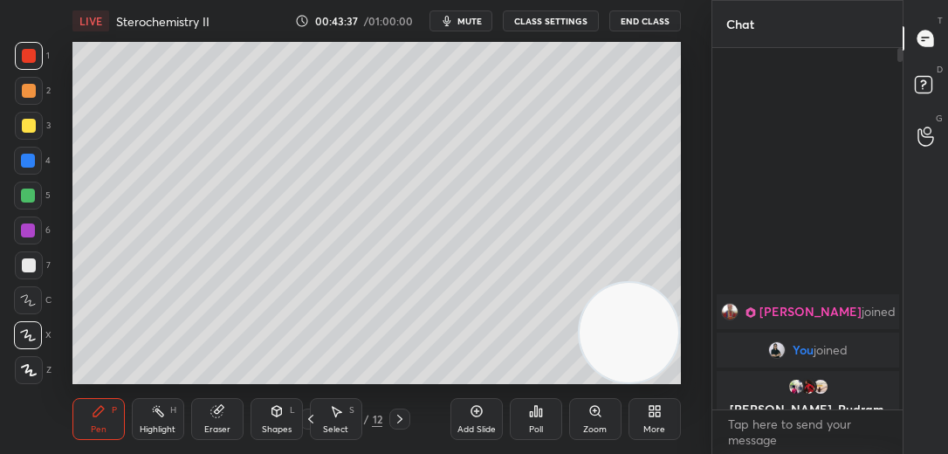
click at [35, 277] on div at bounding box center [29, 265] width 28 height 28
click at [28, 65] on div at bounding box center [29, 56] width 28 height 28
click at [30, 271] on div at bounding box center [29, 265] width 14 height 14
click at [222, 425] on div "Eraser" at bounding box center [217, 429] width 26 height 9
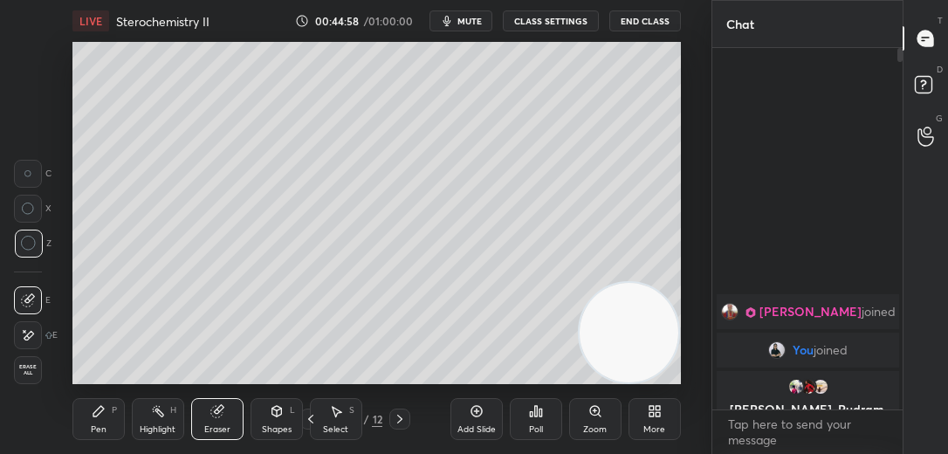
click at [110, 428] on div "Pen P" at bounding box center [98, 419] width 52 height 42
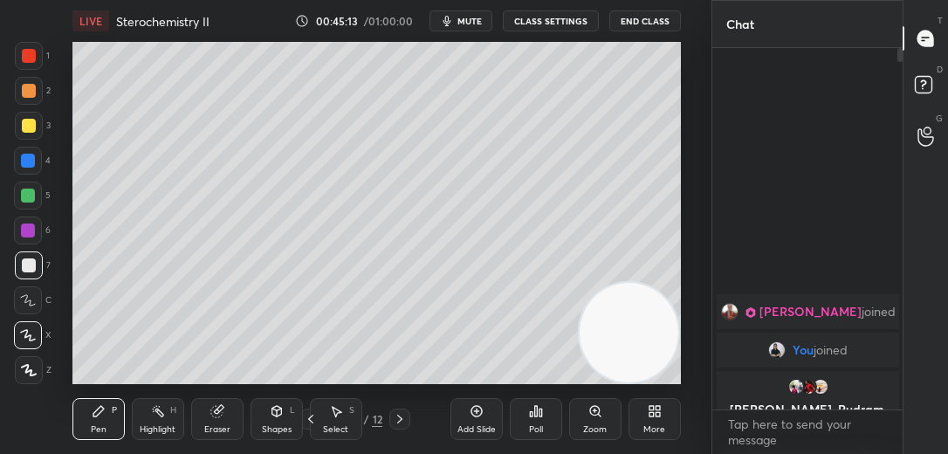
click at [42, 201] on div at bounding box center [28, 196] width 28 height 28
click at [27, 168] on div at bounding box center [28, 161] width 28 height 28
click at [491, 417] on div "Add Slide" at bounding box center [476, 419] width 52 height 42
click at [33, 128] on div at bounding box center [29, 126] width 14 height 14
click at [222, 418] on div "Eraser" at bounding box center [217, 419] width 52 height 42
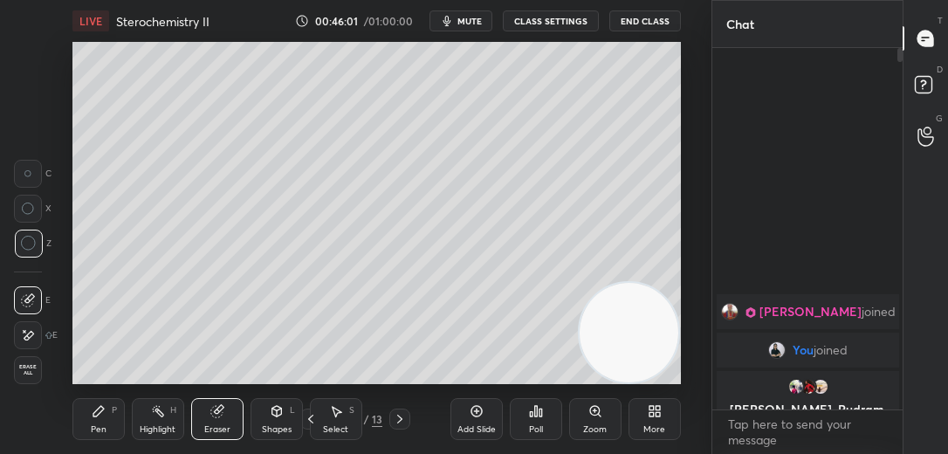
click at [86, 433] on div "Pen P" at bounding box center [98, 419] width 52 height 42
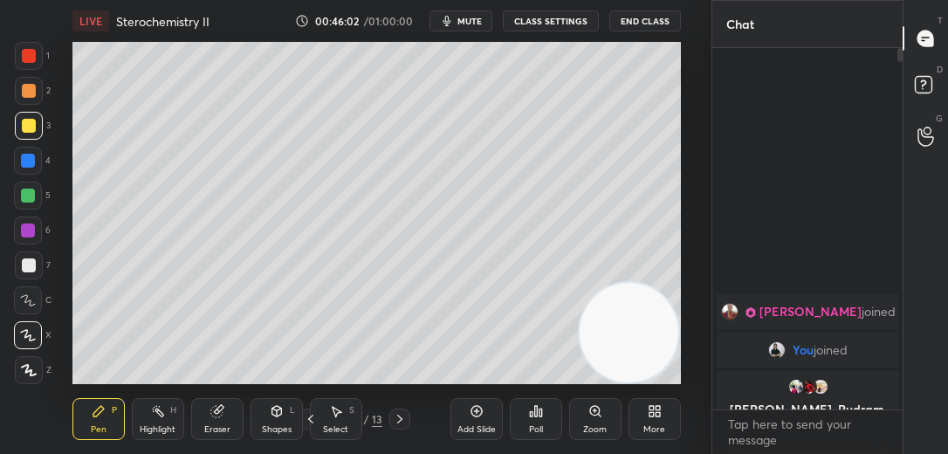
click at [37, 306] on div at bounding box center [28, 300] width 28 height 28
click at [28, 272] on div at bounding box center [29, 265] width 28 height 28
click at [27, 53] on div at bounding box center [29, 56] width 14 height 14
click at [31, 340] on icon at bounding box center [28, 335] width 14 height 10
click at [22, 192] on div at bounding box center [28, 196] width 14 height 14
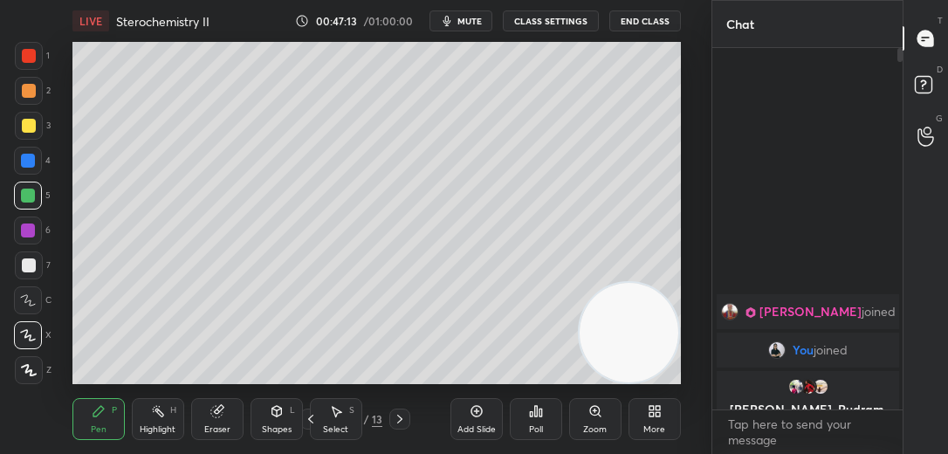
click at [568, 17] on button "CLASS SETTINGS" at bounding box center [551, 20] width 96 height 21
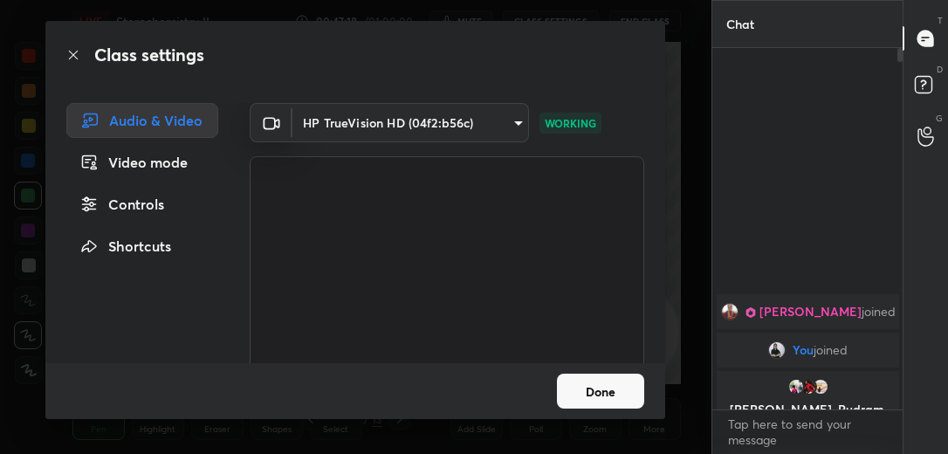
click at [604, 395] on button "Done" at bounding box center [600, 391] width 87 height 35
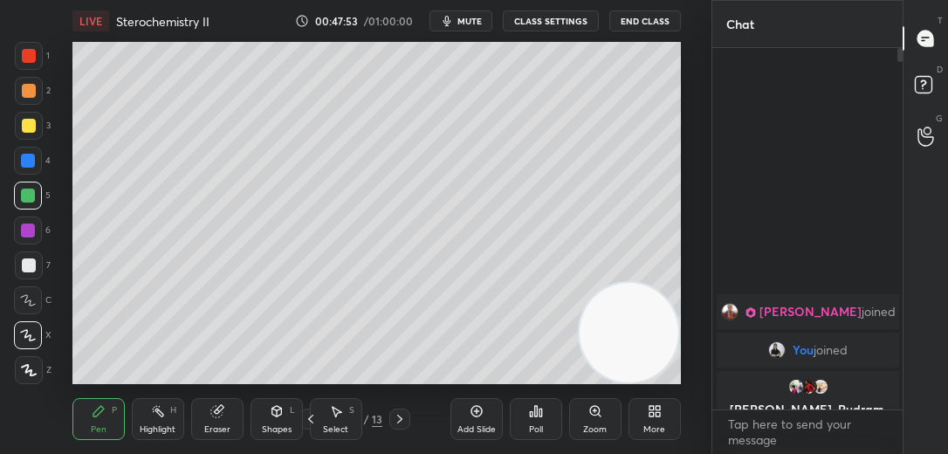
click at [38, 282] on div "C" at bounding box center [33, 296] width 38 height 35
click at [32, 266] on div at bounding box center [29, 265] width 14 height 14
click at [32, 321] on div at bounding box center [28, 335] width 28 height 28
click at [464, 395] on div "Add Slide Poll Zoom More" at bounding box center [565, 419] width 230 height 98
click at [491, 417] on div "Add Slide" at bounding box center [476, 419] width 52 height 42
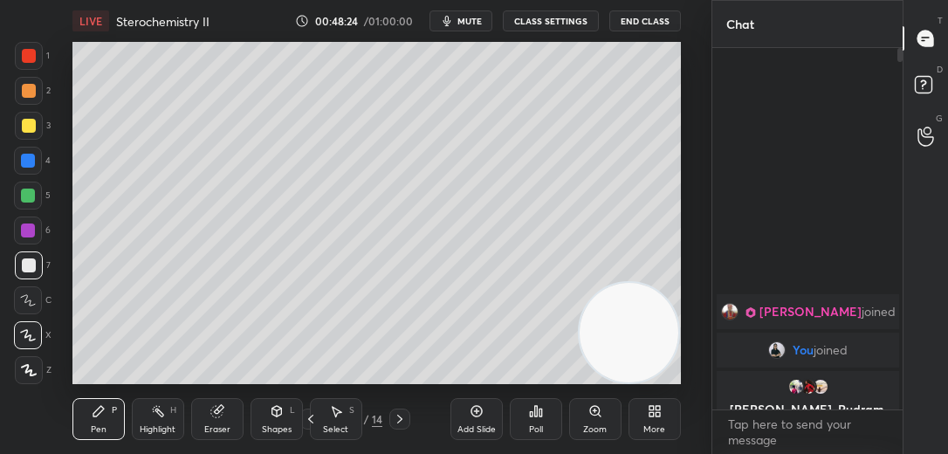
click at [32, 262] on div at bounding box center [29, 265] width 14 height 14
click at [24, 157] on div at bounding box center [28, 161] width 14 height 14
click at [34, 271] on div at bounding box center [29, 265] width 14 height 14
click at [486, 404] on div "Add Slide" at bounding box center [476, 419] width 52 height 42
click at [36, 86] on div at bounding box center [29, 91] width 28 height 28
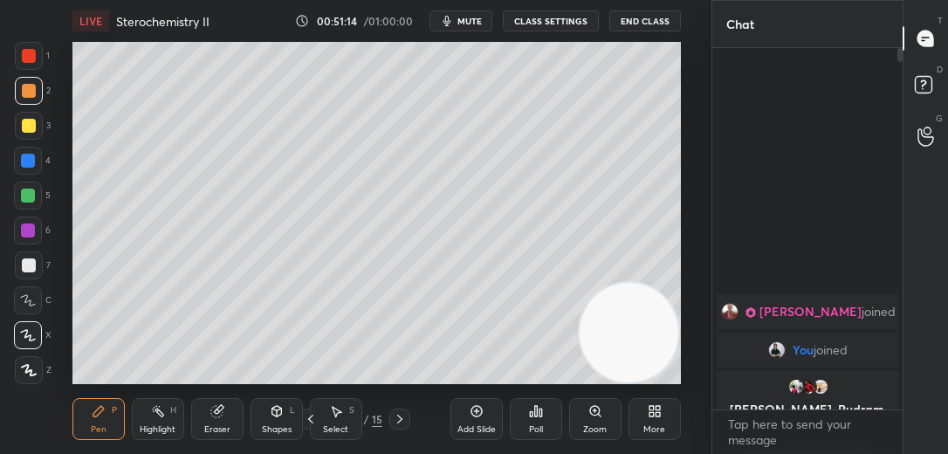
click at [555, 29] on button "CLASS SETTINGS" at bounding box center [551, 20] width 96 height 21
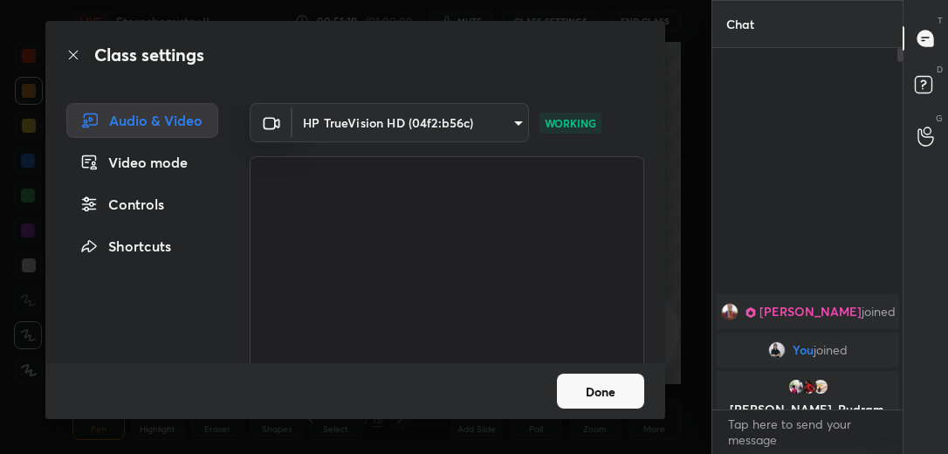
click at [601, 400] on button "Done" at bounding box center [600, 391] width 87 height 35
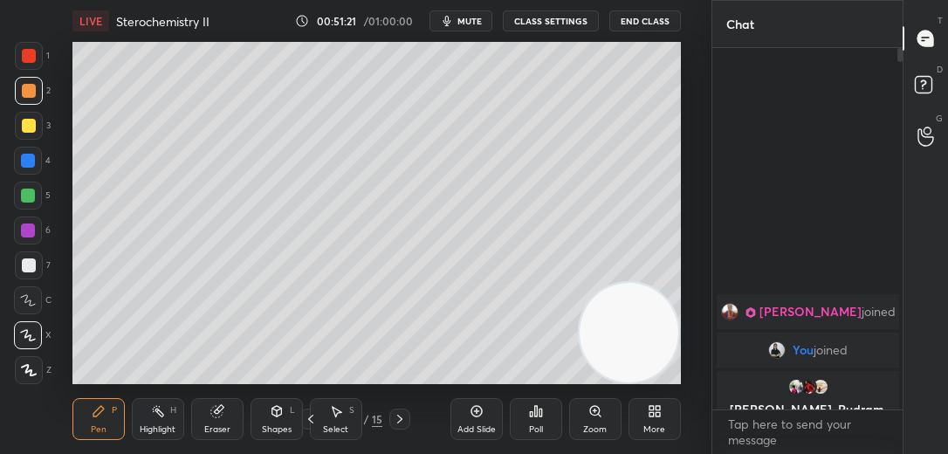
click at [30, 266] on div at bounding box center [29, 265] width 14 height 14
click at [492, 416] on div "Add Slide" at bounding box center [476, 419] width 52 height 42
click at [450, 20] on icon "button" at bounding box center [447, 21] width 14 height 14
click at [651, 22] on button "End Class" at bounding box center [645, 20] width 72 height 21
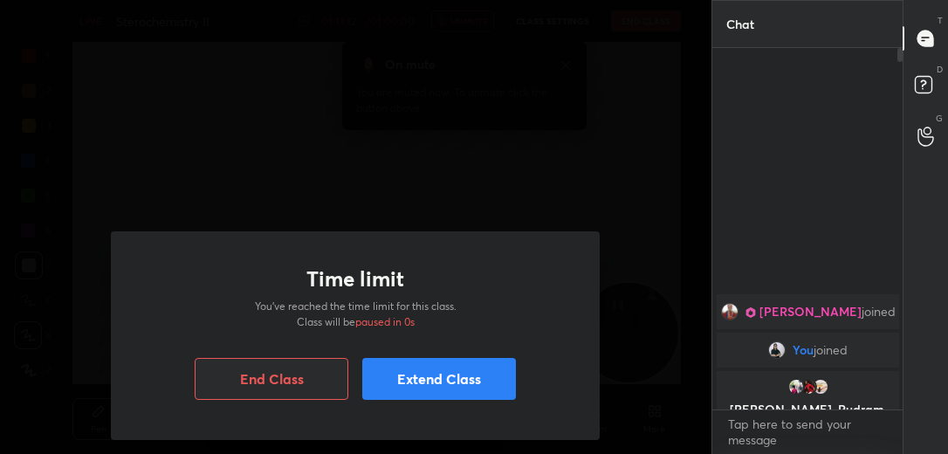
click at [257, 395] on button "End Class" at bounding box center [272, 379] width 154 height 42
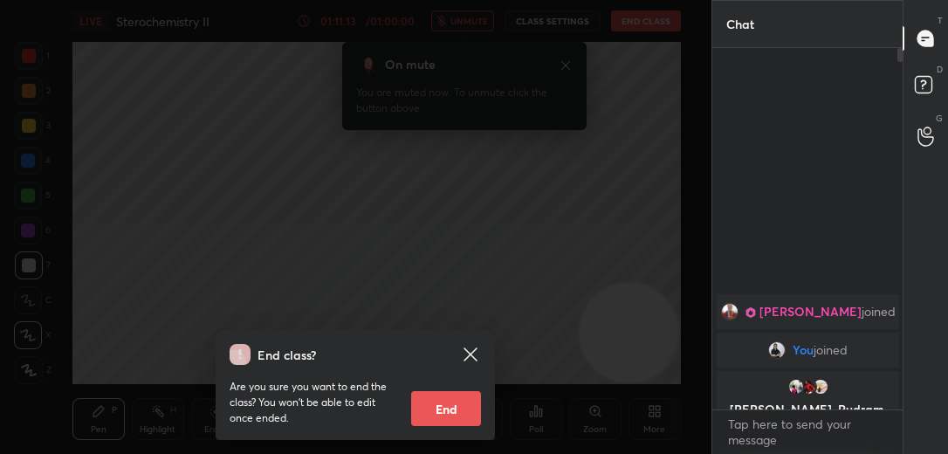
click at [451, 292] on div "End class? Are you sure you want to end the class? You won’t be able to edit on…" at bounding box center [355, 227] width 711 height 454
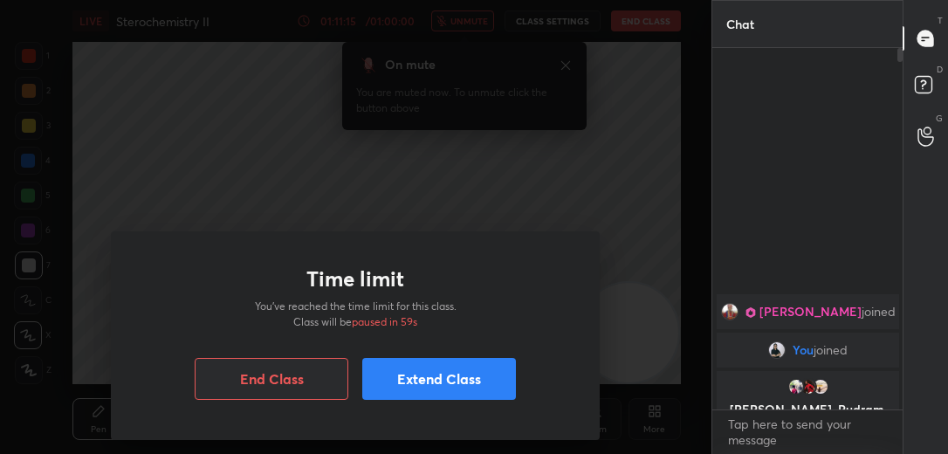
click at [648, 24] on div "Time limit You’ve reached the time limit for this class. Class will be paused i…" at bounding box center [355, 227] width 711 height 454
click at [295, 393] on button "End Class" at bounding box center [272, 379] width 154 height 42
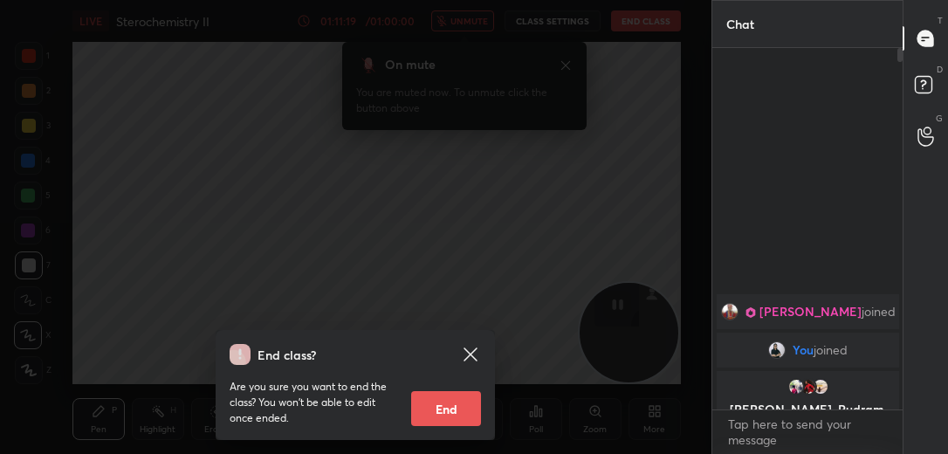
click at [455, 407] on button "End" at bounding box center [446, 408] width 70 height 35
type textarea "x"
